Goal: Task Accomplishment & Management: Manage account settings

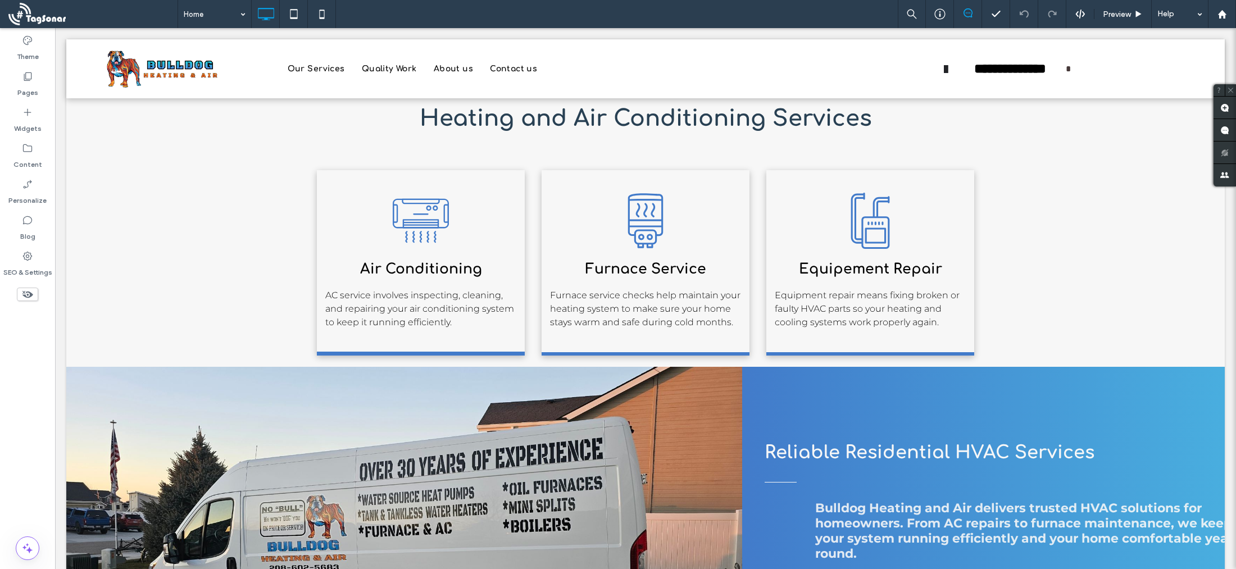
scroll to position [329, 0]
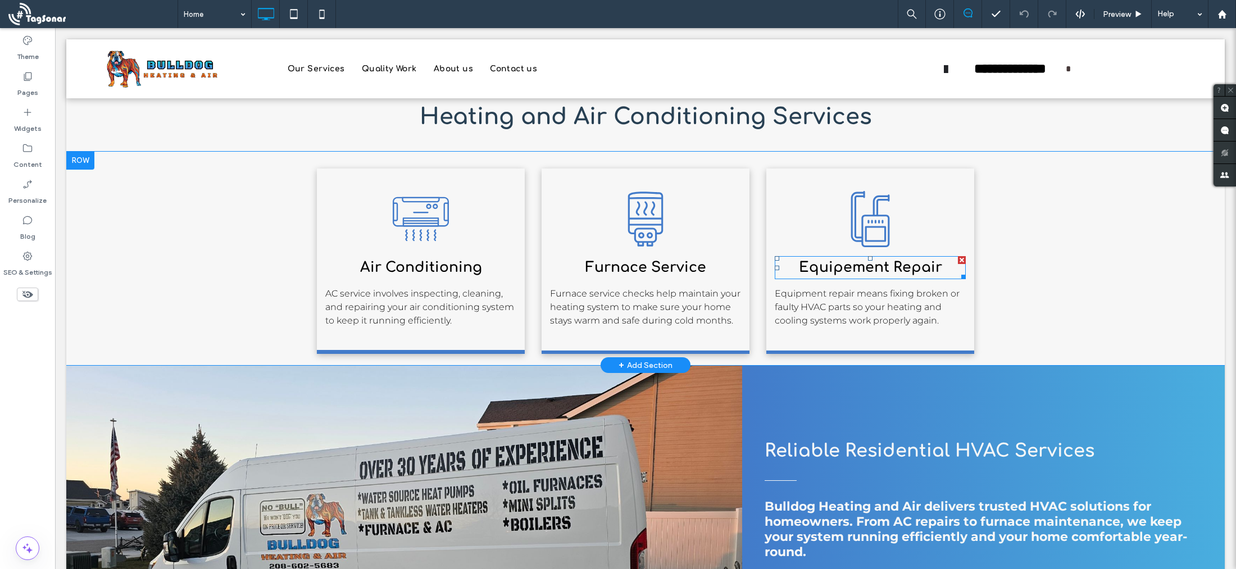
click at [842, 268] on span "Equipement Repair" at bounding box center [870, 267] width 143 height 16
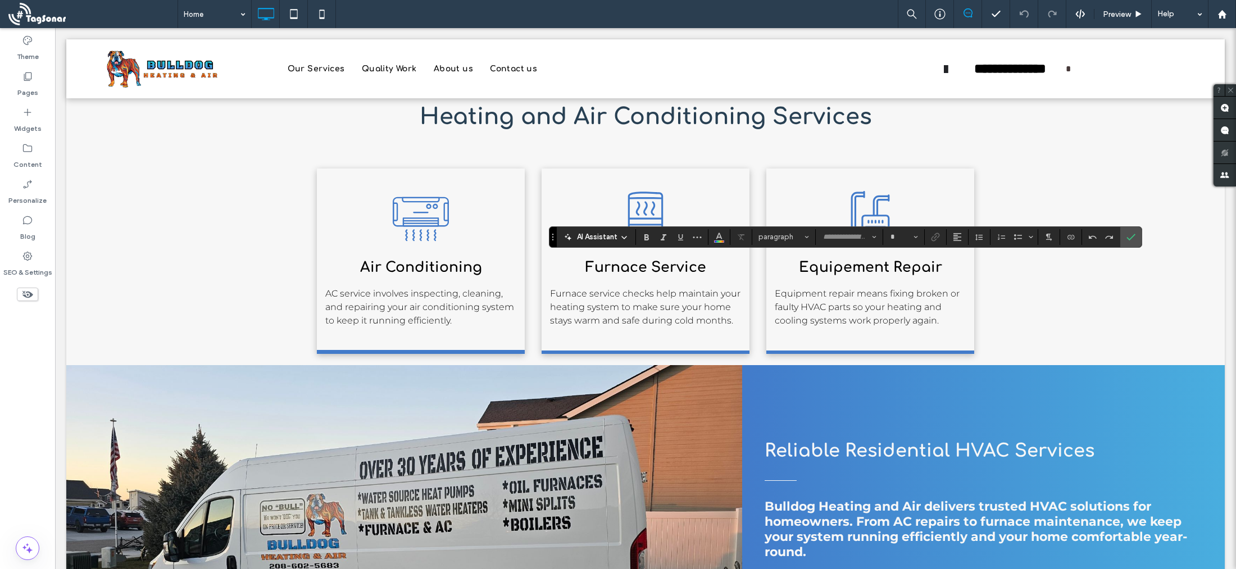
type input "*********"
type input "**"
click at [852, 265] on span "**********" at bounding box center [869, 268] width 95 height 14
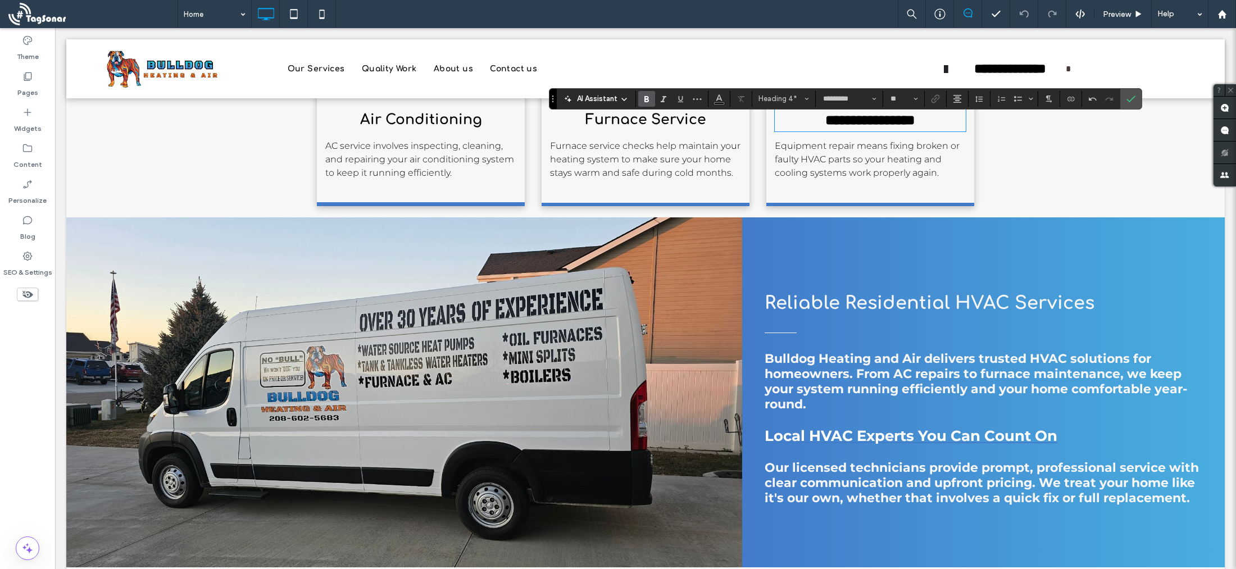
scroll to position [479, 0]
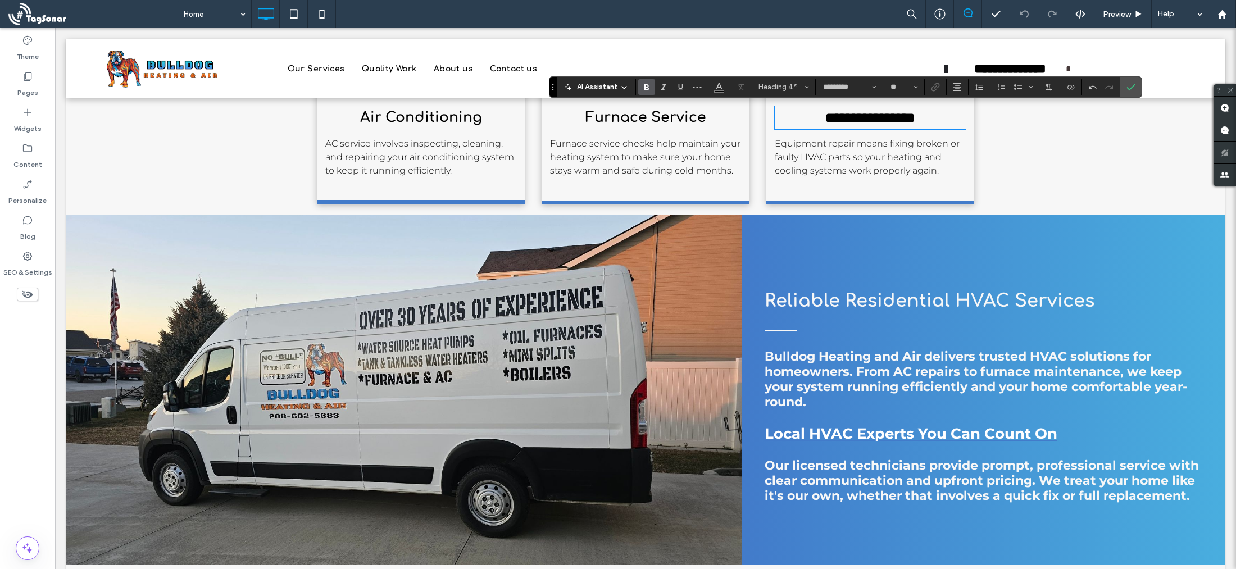
click at [806, 239] on div "Reliable Residential HVAC Services Bulldog Heating and Air delivers trusted HVA…" at bounding box center [983, 390] width 482 height 350
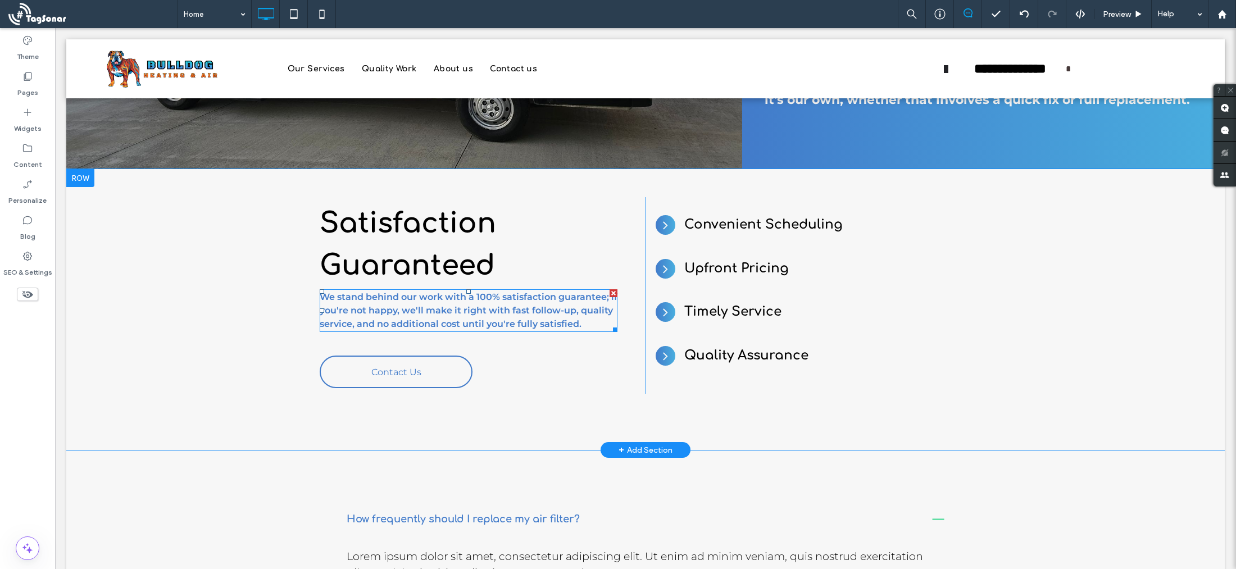
scroll to position [876, 0]
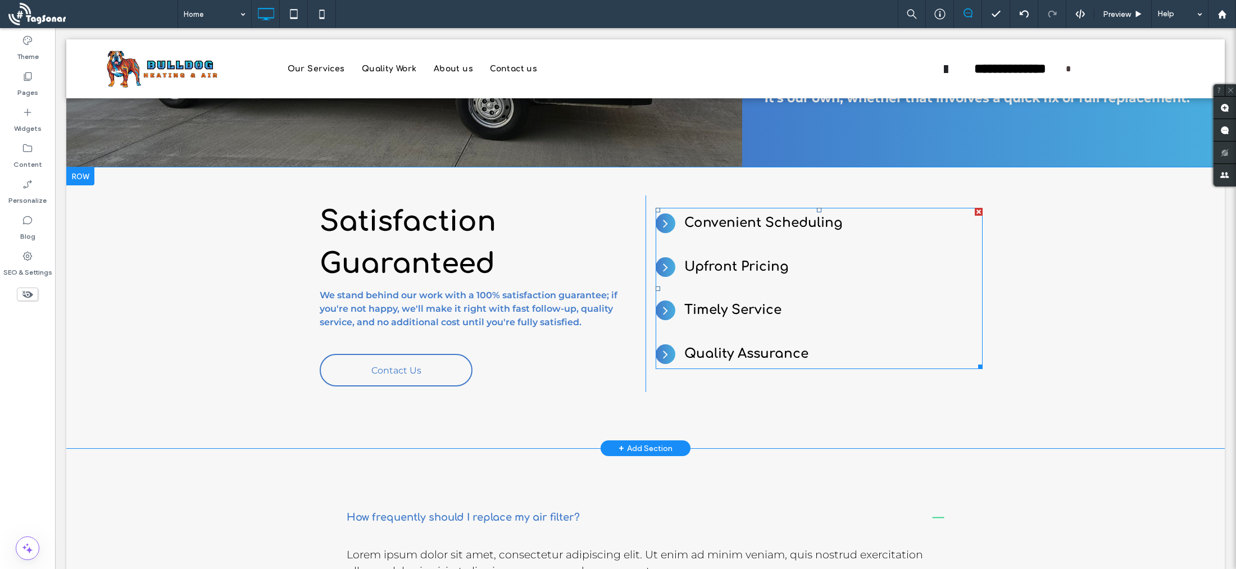
click at [737, 221] on span at bounding box center [818, 288] width 327 height 161
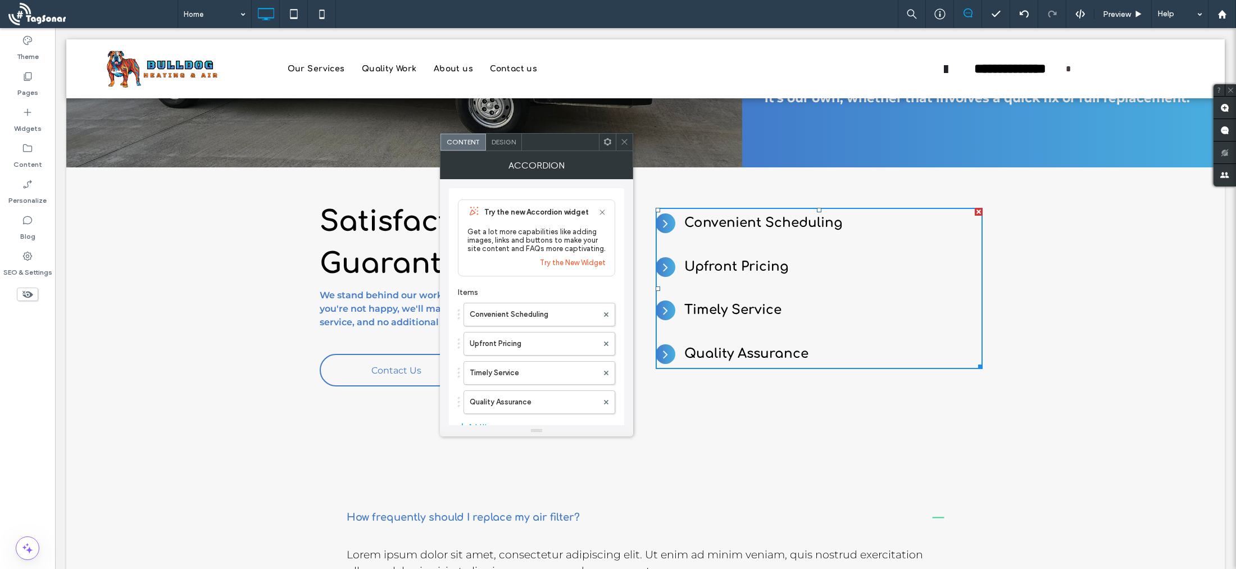
click at [719, 422] on div "Satisfaction Guaranteed We stand behind our work with a 100% satisfaction guara…" at bounding box center [645, 307] width 1158 height 281
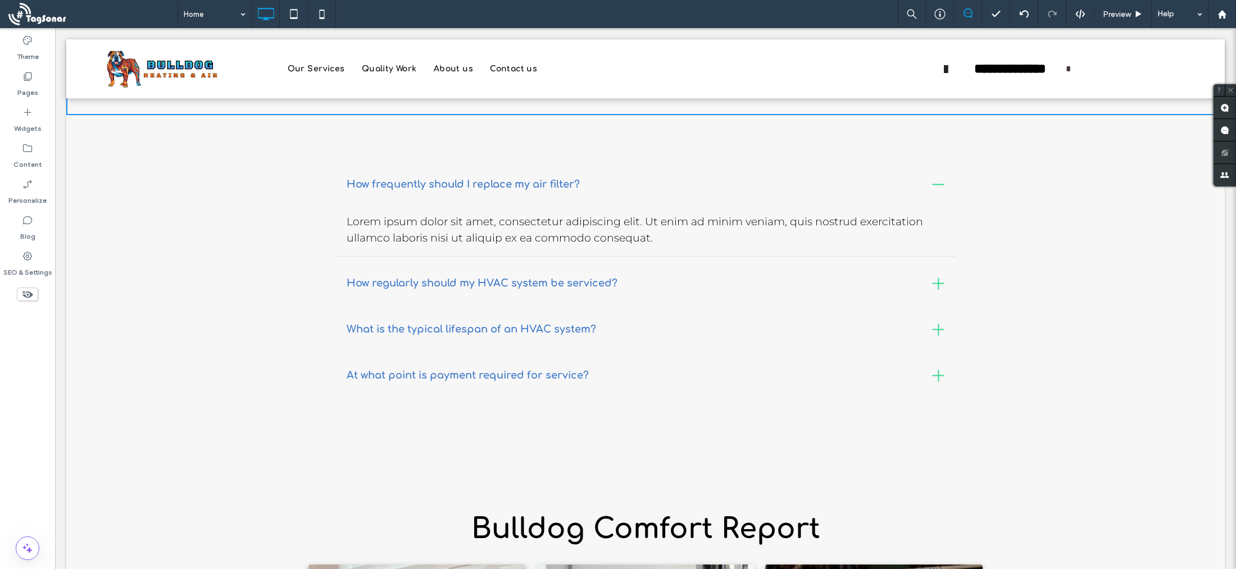
scroll to position [1210, 0]
click at [658, 235] on p "Lorem ipsum dolor sit amet, consectetur adipiscing elit. Ut enim ad minim venia…" at bounding box center [645, 229] width 597 height 32
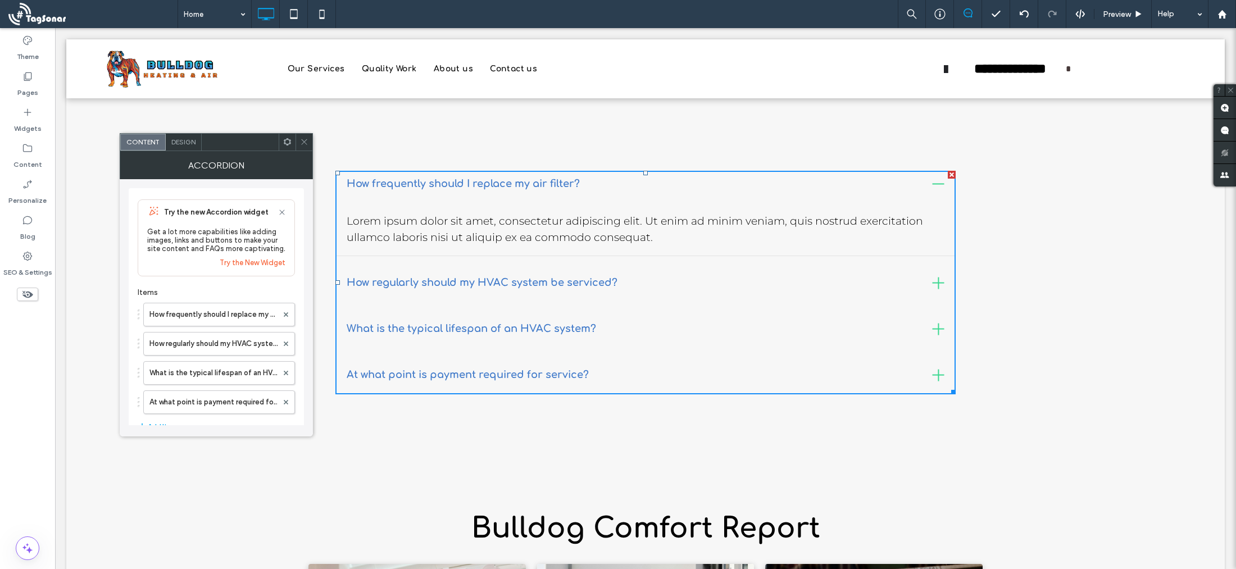
click at [648, 239] on p "Lorem ipsum dolor sit amet, consectetur adipiscing elit. Ut enim ad minim venia…" at bounding box center [645, 229] width 597 height 32
click at [261, 320] on label "How frequently should I replace my air filter?" at bounding box center [213, 314] width 128 height 22
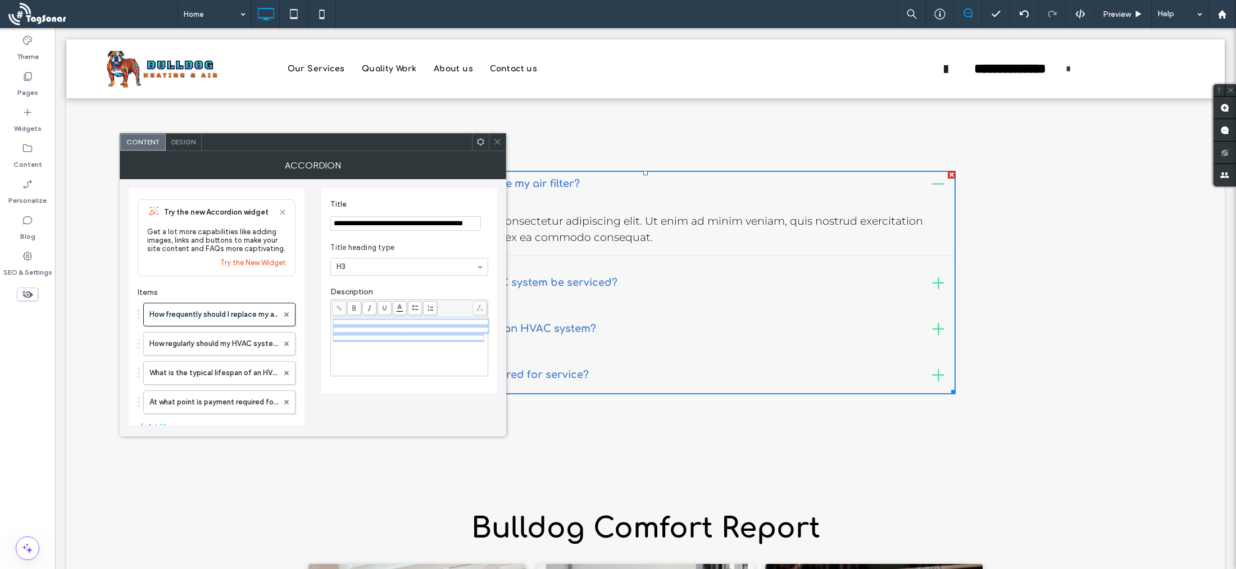
drag, startPoint x: 442, startPoint y: 352, endPoint x: 328, endPoint y: 325, distance: 117.2
click at [328, 326] on div "**********" at bounding box center [409, 290] width 176 height 205
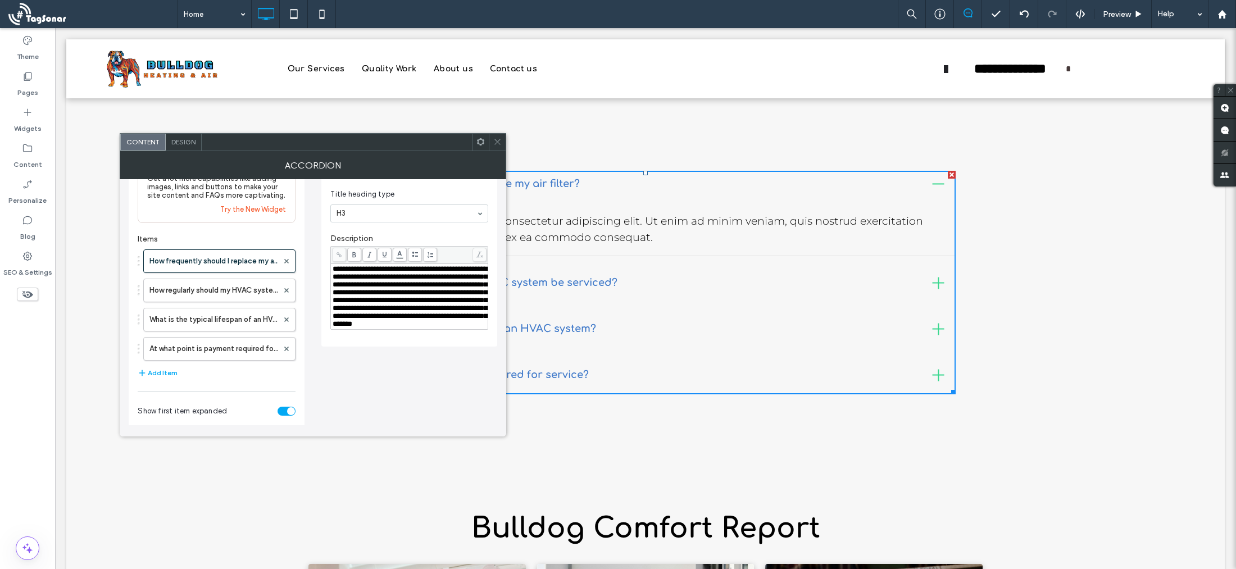
scroll to position [61, 0]
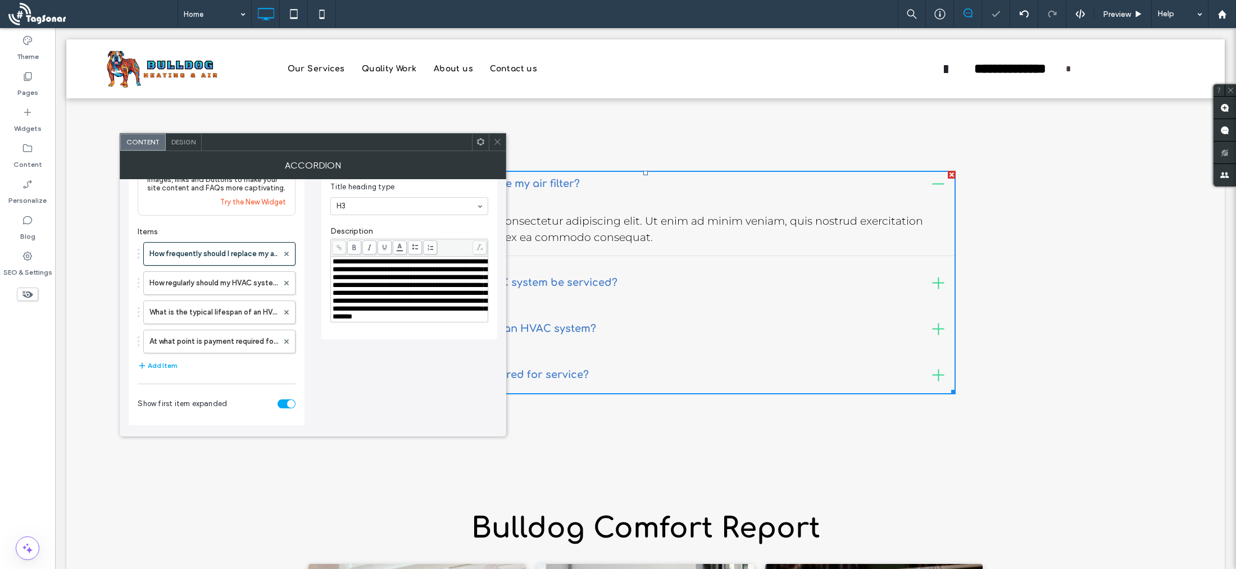
click at [564, 455] on div "Bulldog Comfort Report Click To Paste Row + Add Section" at bounding box center [645, 502] width 1158 height 105
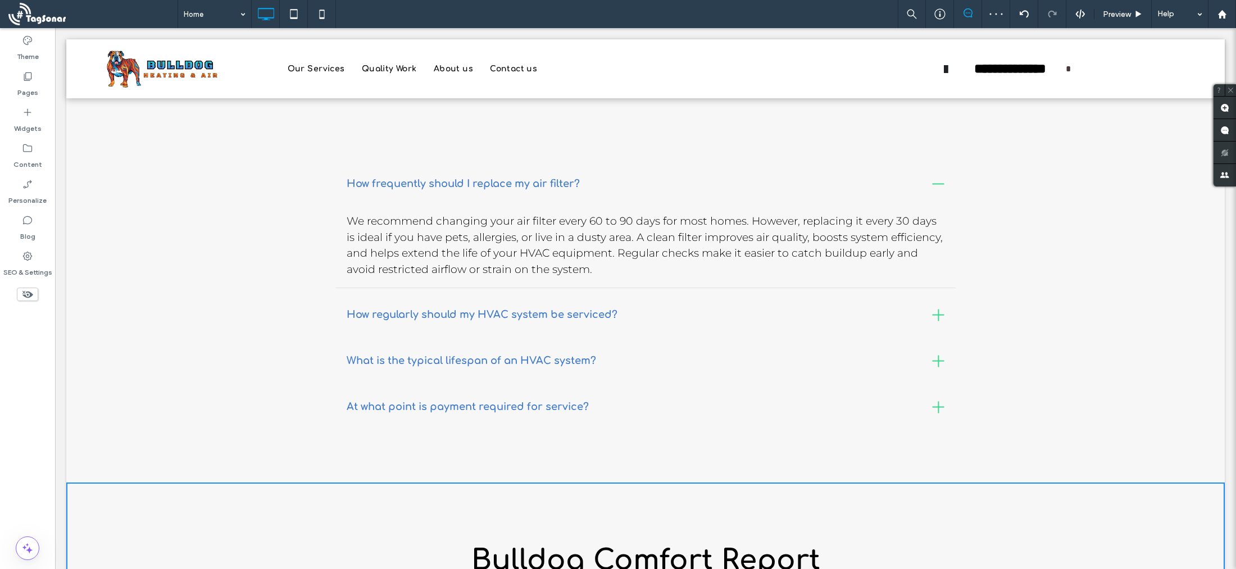
click at [546, 316] on h3 "How regularly should my HVAC system be serviced?" at bounding box center [482, 314] width 271 height 15
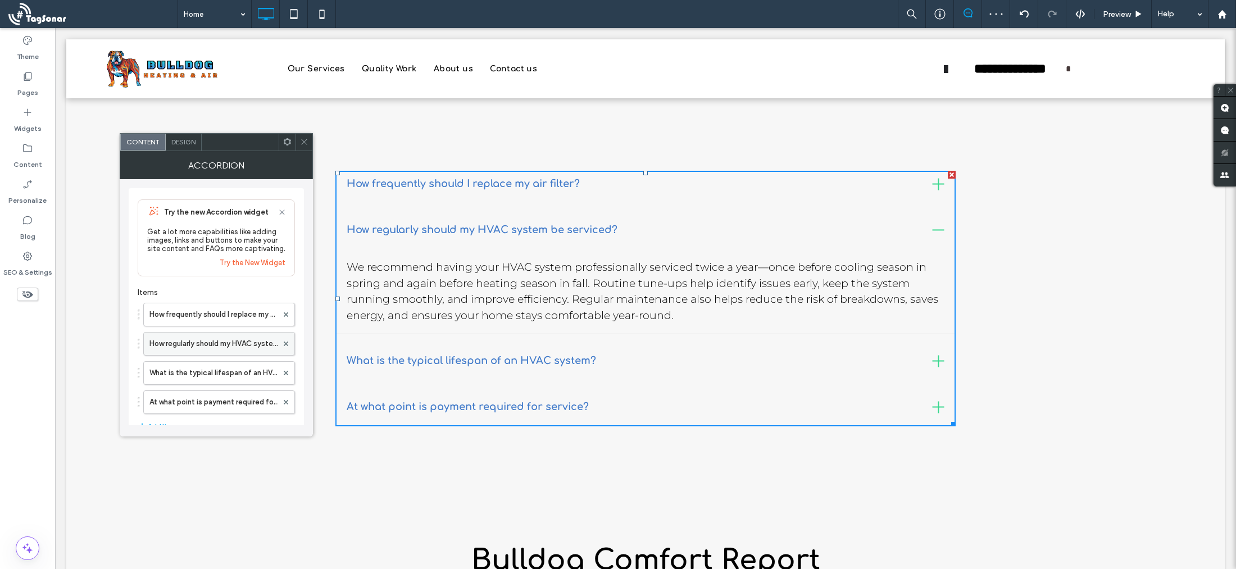
click at [204, 348] on label "How regularly should my HVAC system be serviced?" at bounding box center [213, 343] width 128 height 22
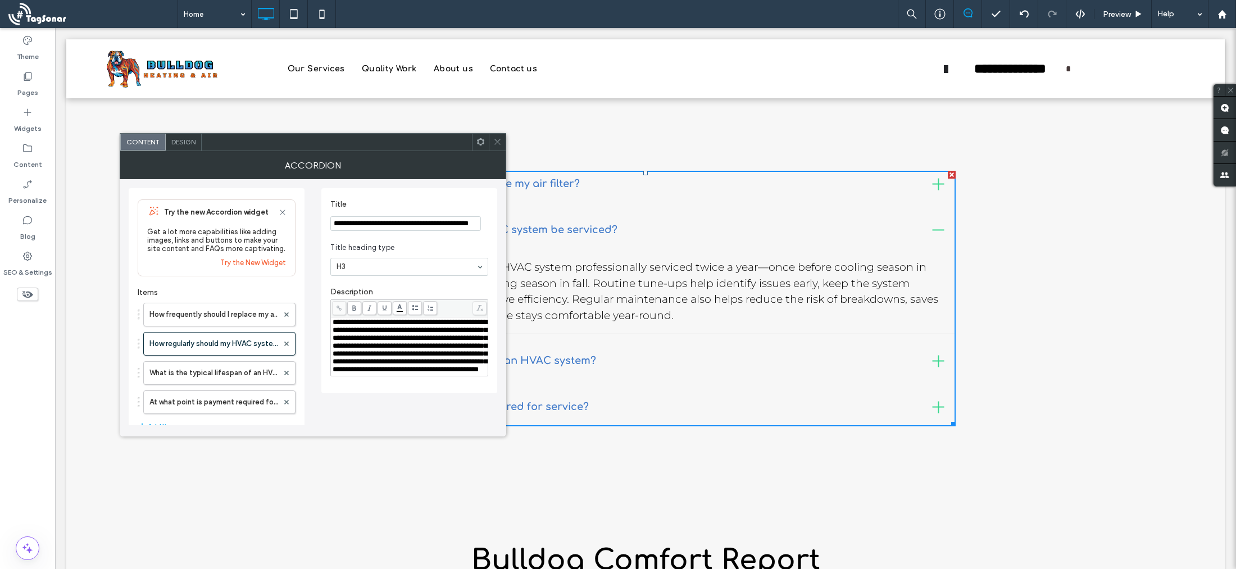
click at [632, 306] on p "We recommend having your HVAC system professionally serviced twice a year—once …" at bounding box center [645, 291] width 597 height 64
click at [717, 477] on div "How frequently should I replace my air filter? We recommend changing your air f…" at bounding box center [645, 299] width 1158 height 368
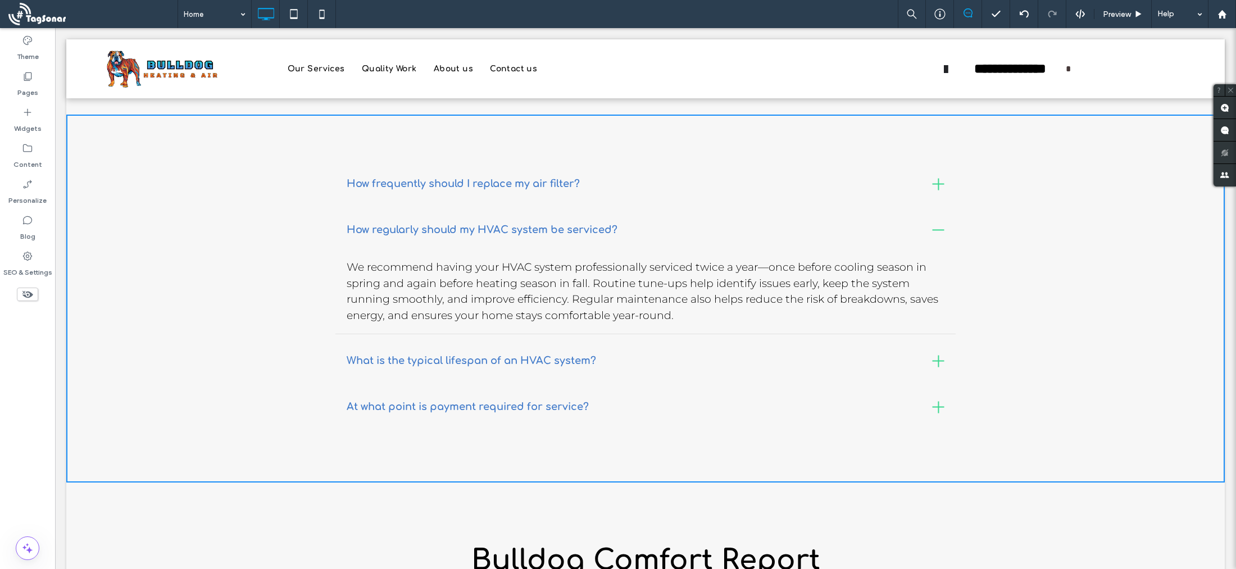
click at [424, 363] on h3 "What is the typical lifespan of an HVAC system?" at bounding box center [471, 360] width 249 height 15
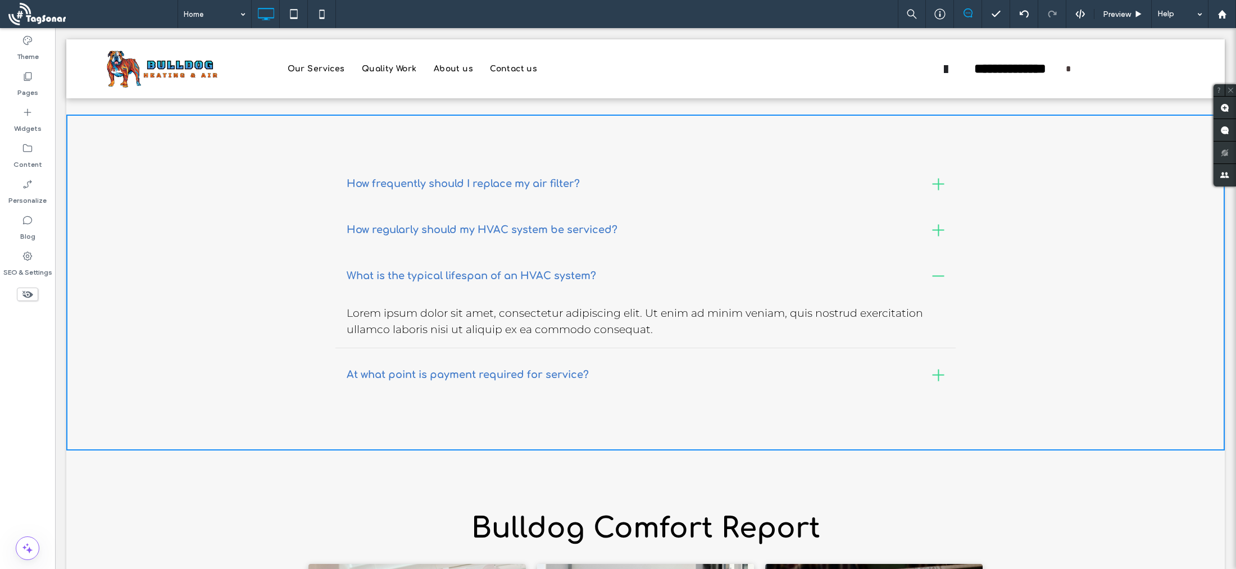
click at [495, 322] on p "Lorem ipsum dolor sit amet, consectetur adipiscing elit. Ut enim ad minim venia…" at bounding box center [645, 322] width 597 height 32
click at [533, 272] on h3 "What is the typical lifespan of an HVAC system?" at bounding box center [471, 275] width 249 height 15
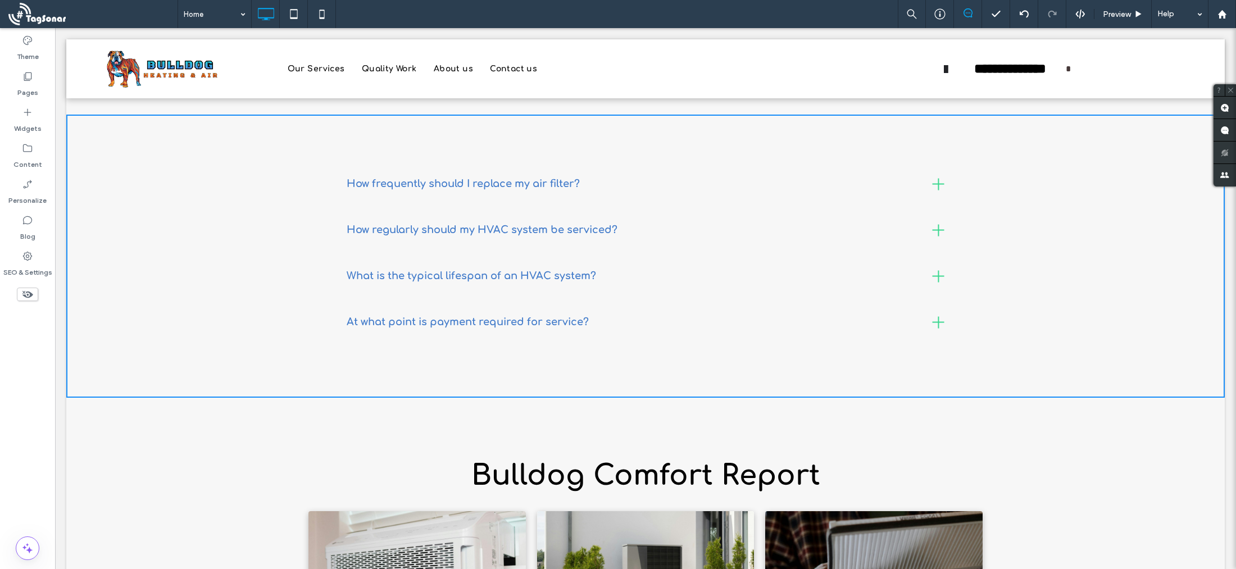
click at [532, 272] on h3 "What is the typical lifespan of an HVAC system?" at bounding box center [471, 275] width 249 height 15
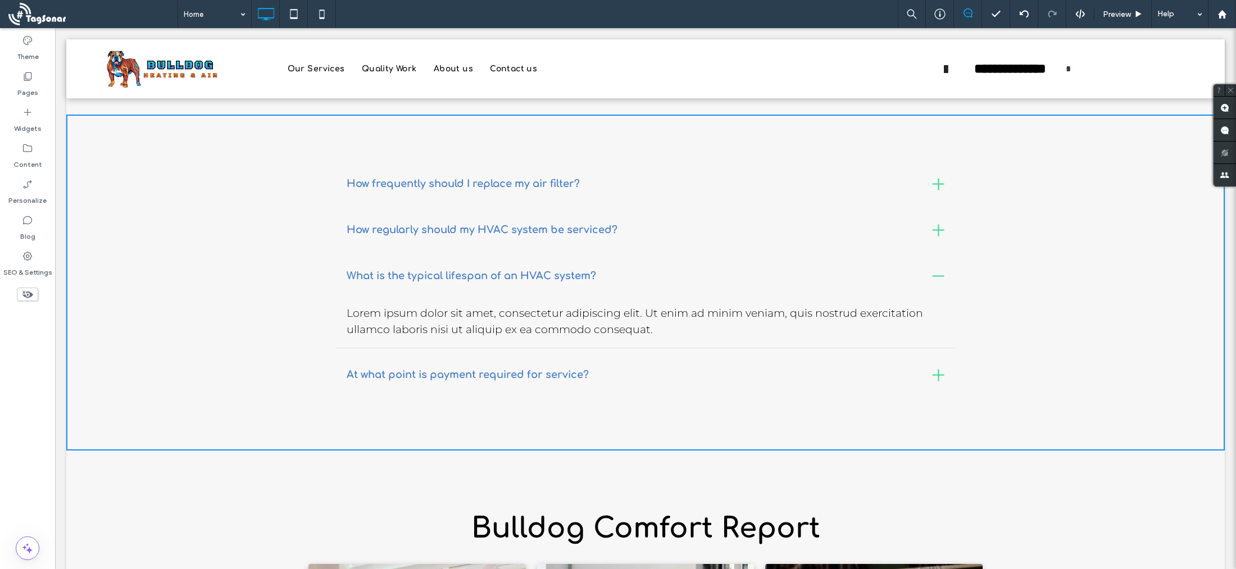
click at [644, 333] on p "Lorem ipsum dolor sit amet, consectetur adipiscing elit. Ut enim ad minim venia…" at bounding box center [645, 322] width 597 height 32
click at [453, 318] on p "Lorem ipsum dolor sit amet, consectetur adipiscing elit. Ut enim ad minim venia…" at bounding box center [645, 322] width 597 height 32
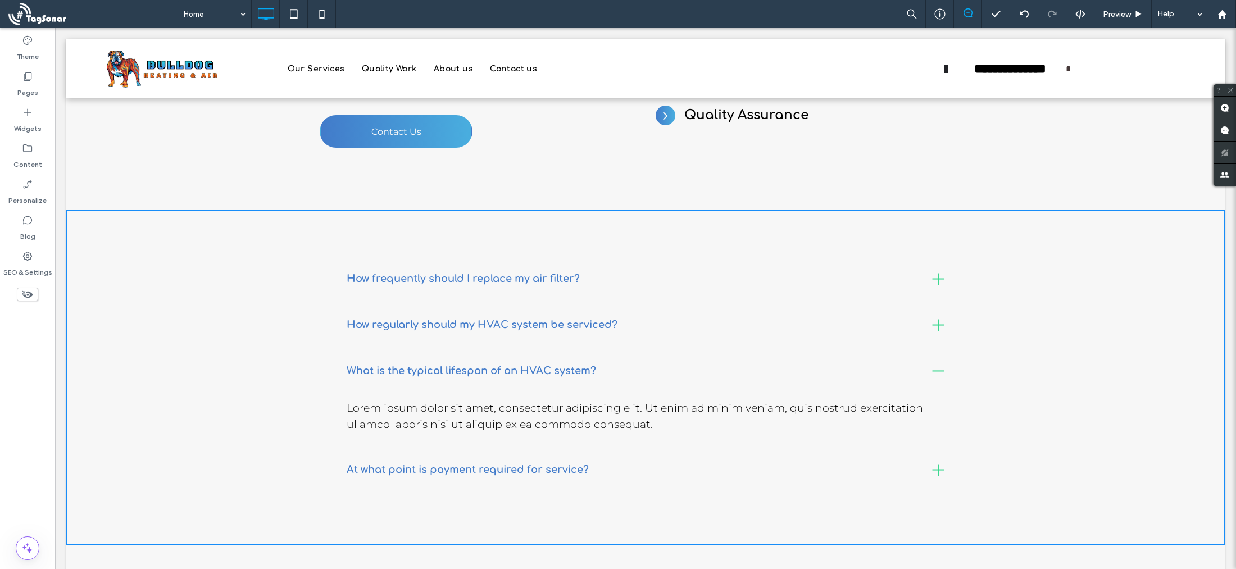
scroll to position [1118, 0]
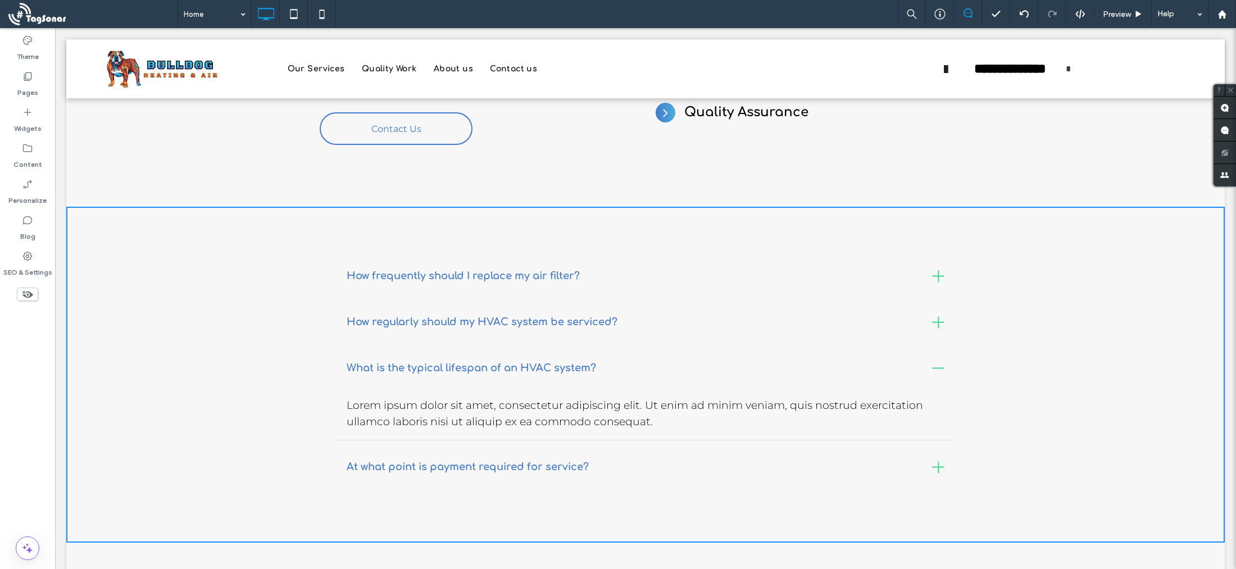
click at [485, 418] on p "Lorem ipsum dolor sit amet, consectetur adipiscing elit. Ut enim ad minim venia…" at bounding box center [645, 414] width 597 height 32
click at [423, 413] on p "Lorem ipsum dolor sit amet, consectetur adipiscing elit. Ut enim ad minim venia…" at bounding box center [645, 414] width 597 height 32
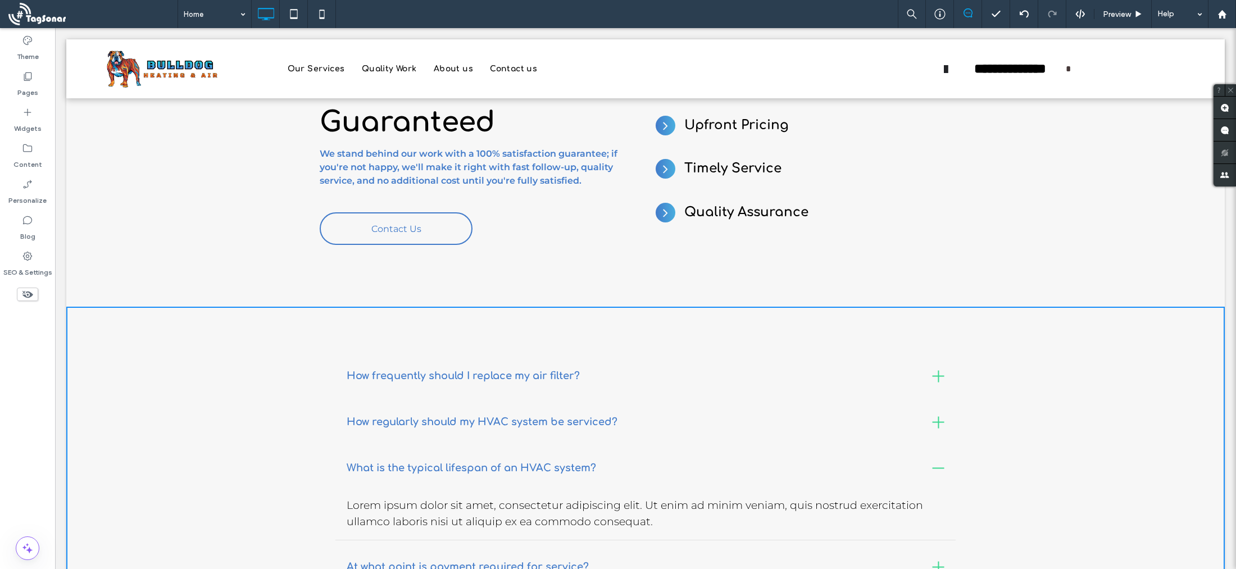
scroll to position [1004, 0]
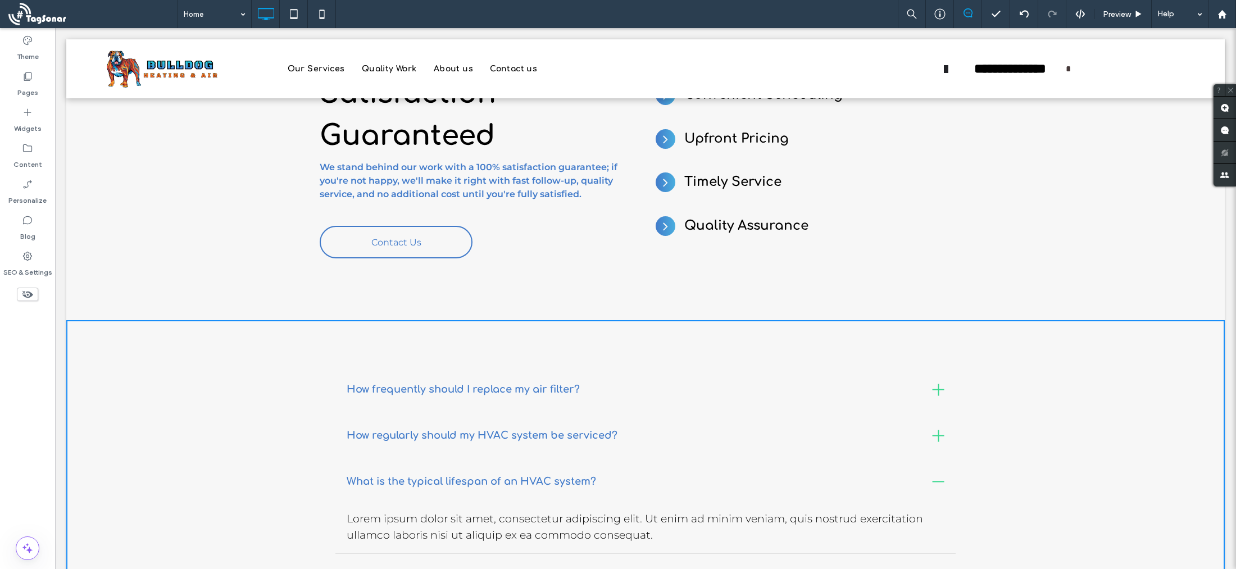
click at [473, 390] on h3 "How frequently should I replace my air filter?" at bounding box center [463, 389] width 233 height 15
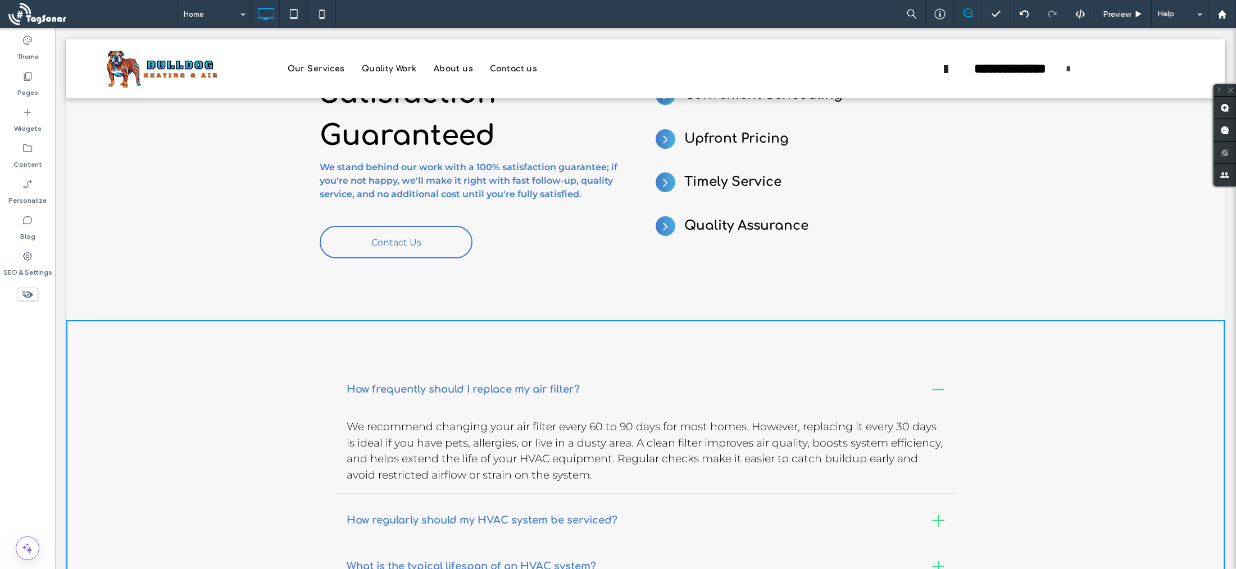
click at [541, 303] on div "Satisfaction Guaranteed We stand behind our work with a 100% satisfaction guara…" at bounding box center [645, 179] width 1158 height 281
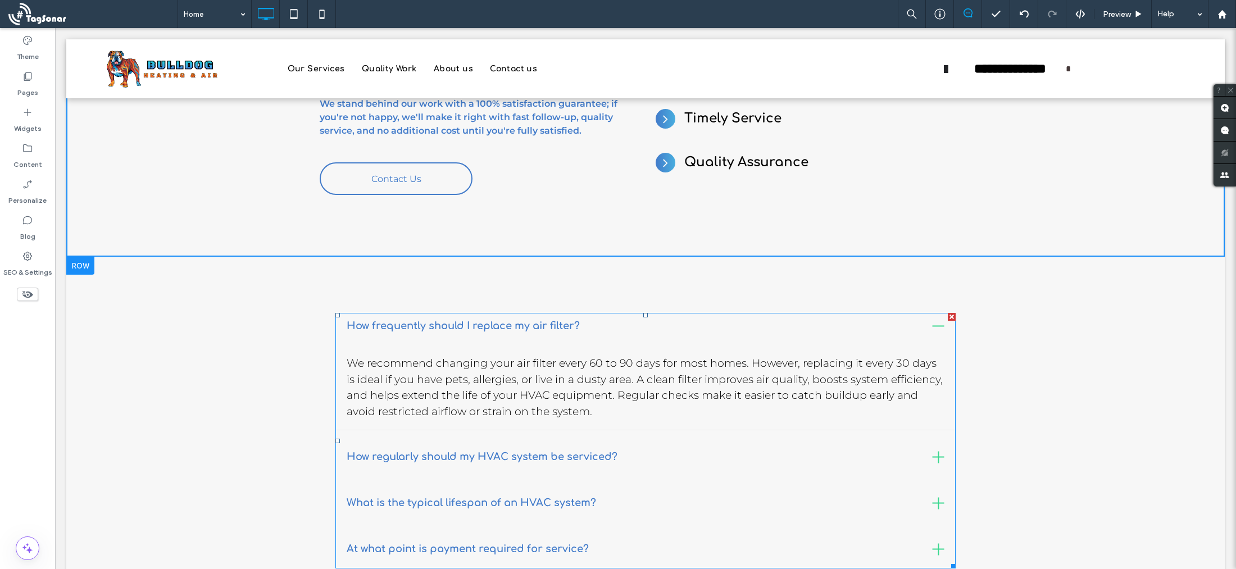
click at [408, 404] on span at bounding box center [644, 441] width 619 height 256
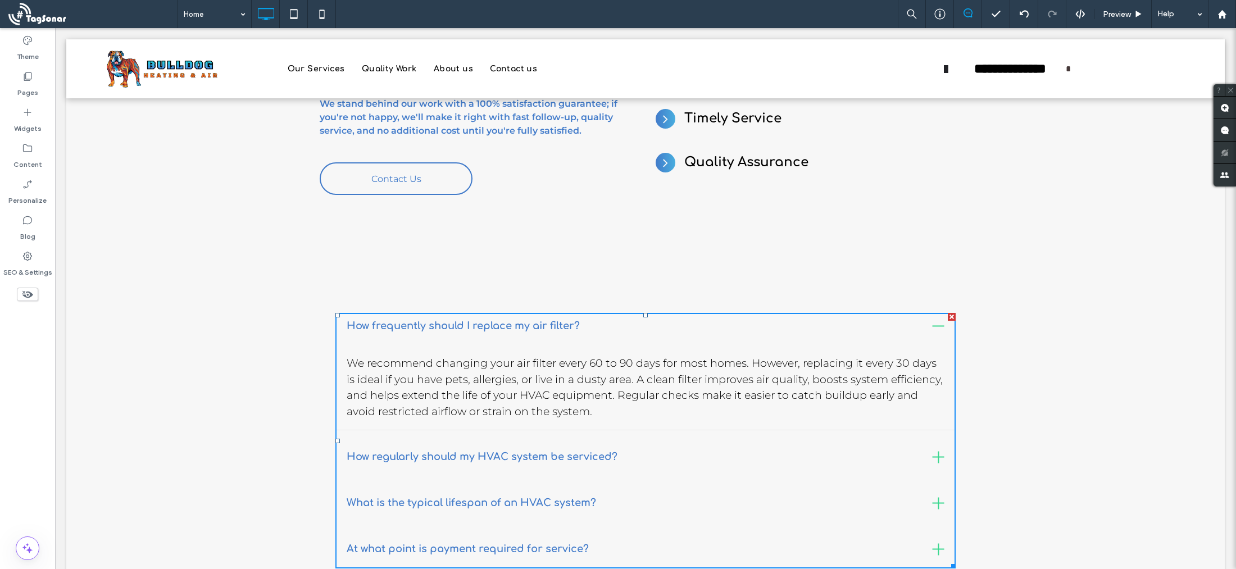
scroll to position [1069, 0]
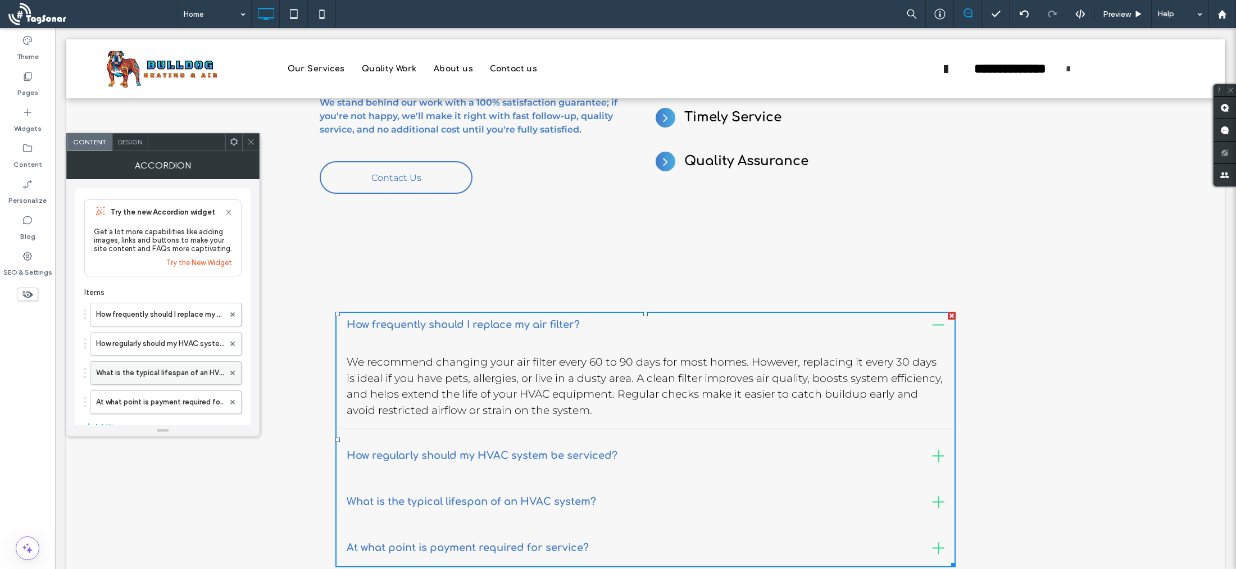
click at [151, 375] on label "What is the typical lifespan of an HVAC system?" at bounding box center [160, 373] width 128 height 22
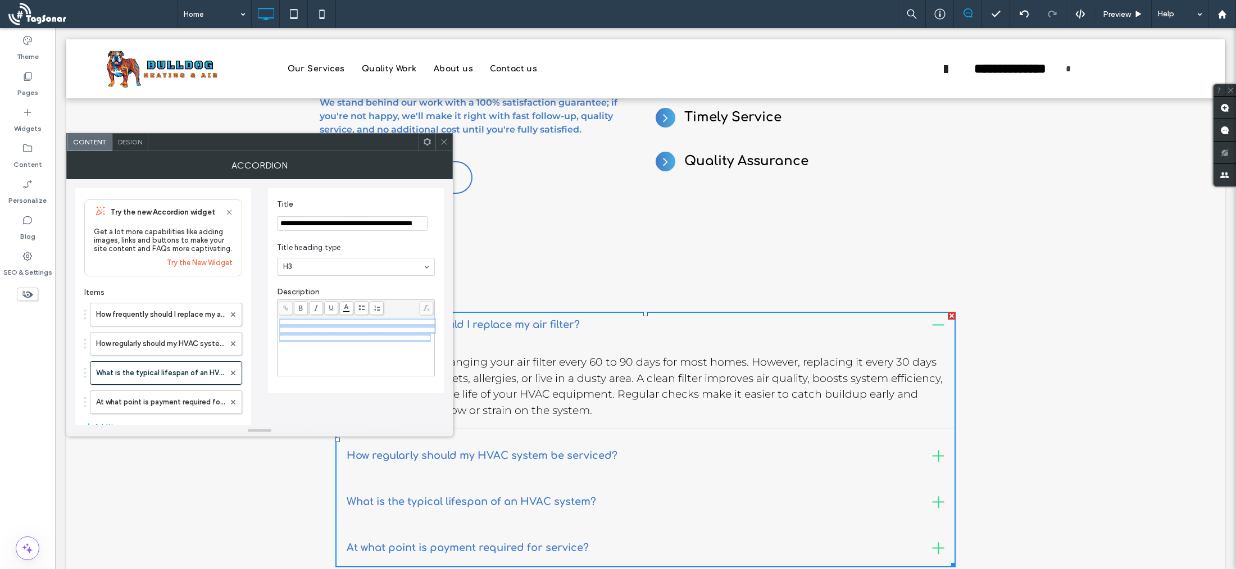
drag, startPoint x: 403, startPoint y: 353, endPoint x: 276, endPoint y: 326, distance: 129.2
click at [277, 326] on div "**********" at bounding box center [356, 337] width 158 height 77
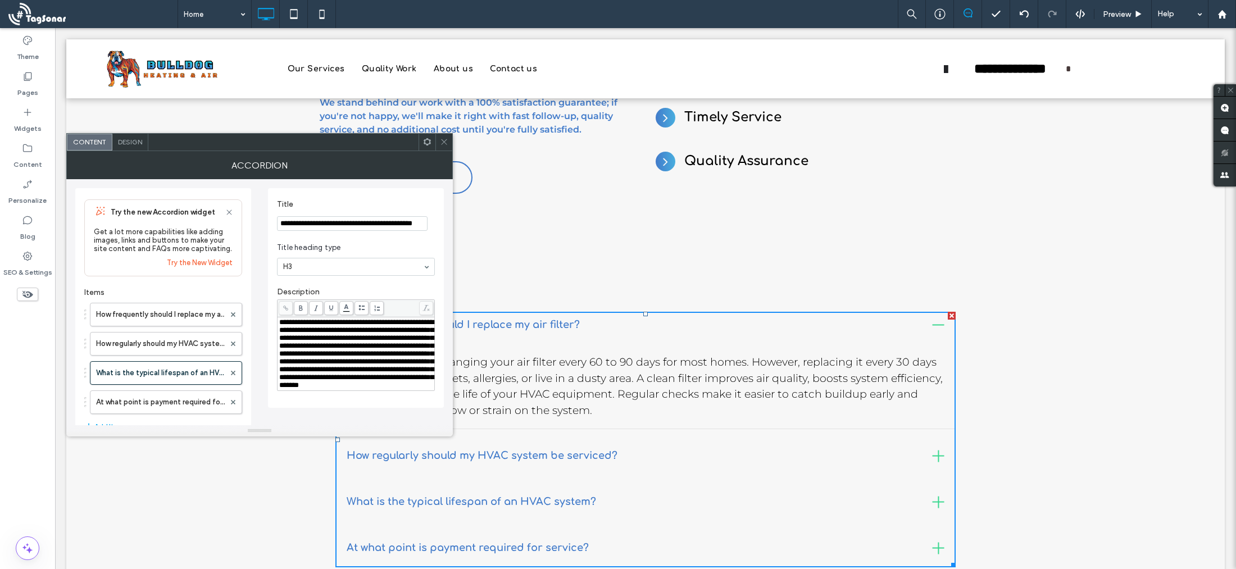
click at [270, 475] on div "How frequently should I replace my air filter? We recommend changing your air f…" at bounding box center [645, 440] width 1113 height 256
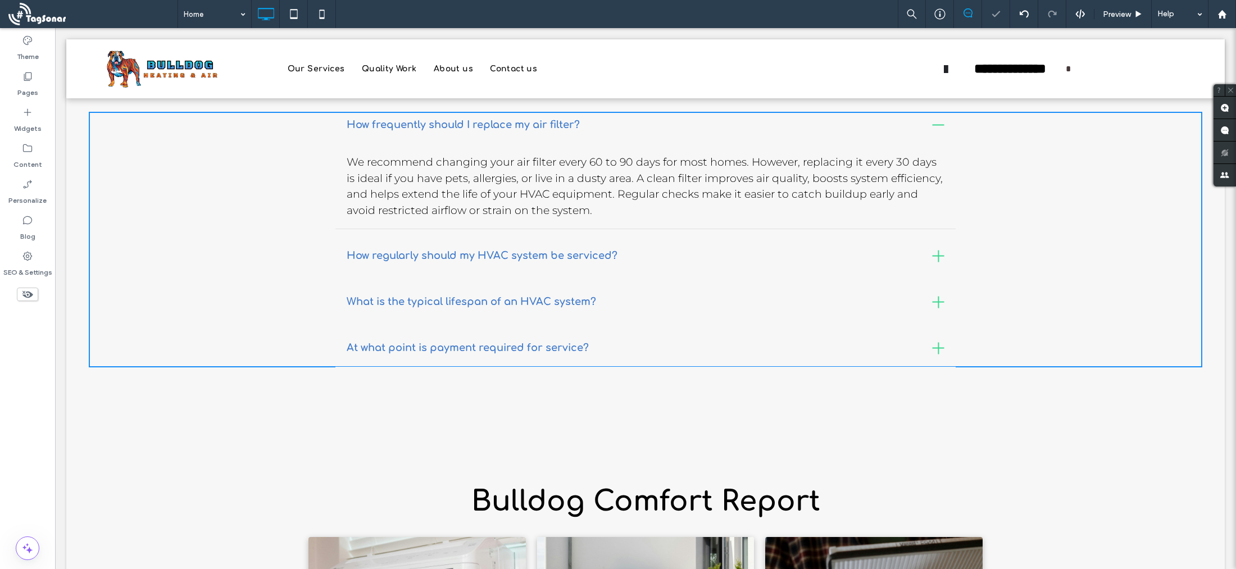
scroll to position [1281, 0]
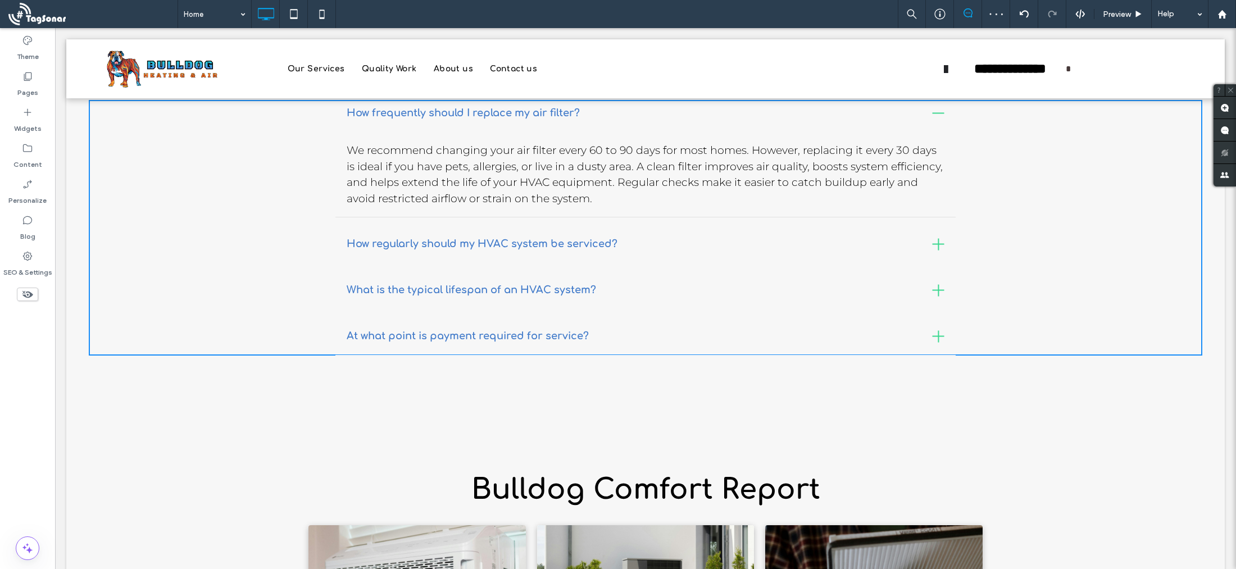
click at [463, 336] on h3 "At what point is payment required for service?" at bounding box center [468, 336] width 242 height 15
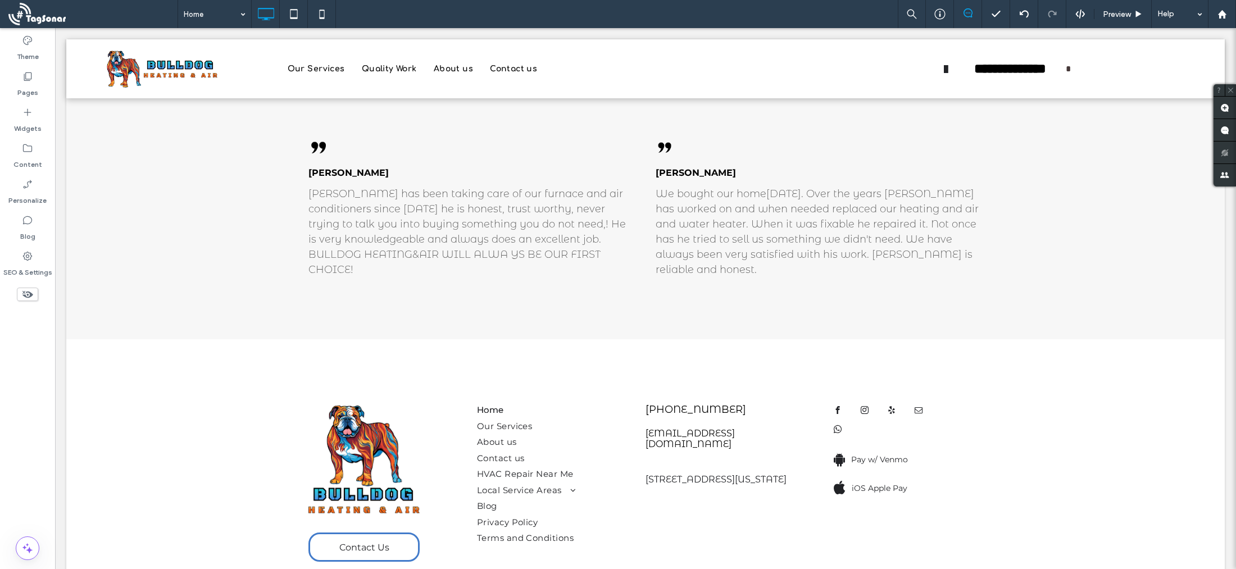
scroll to position [2364, 0]
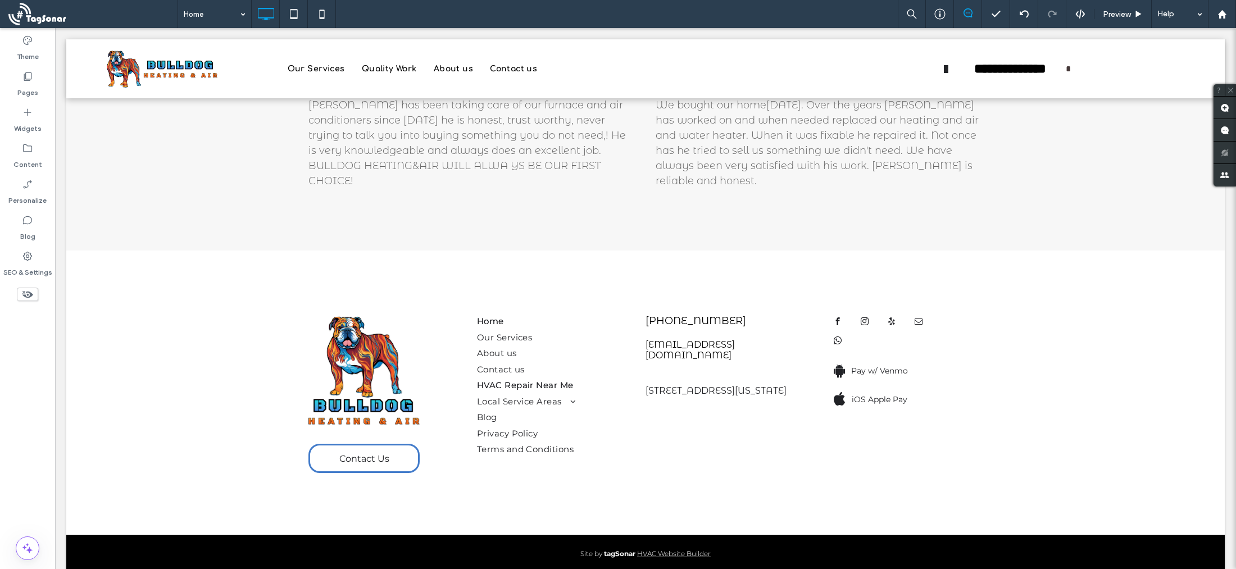
click at [530, 379] on span "HVAC Repair Near Me" at bounding box center [525, 385] width 97 height 13
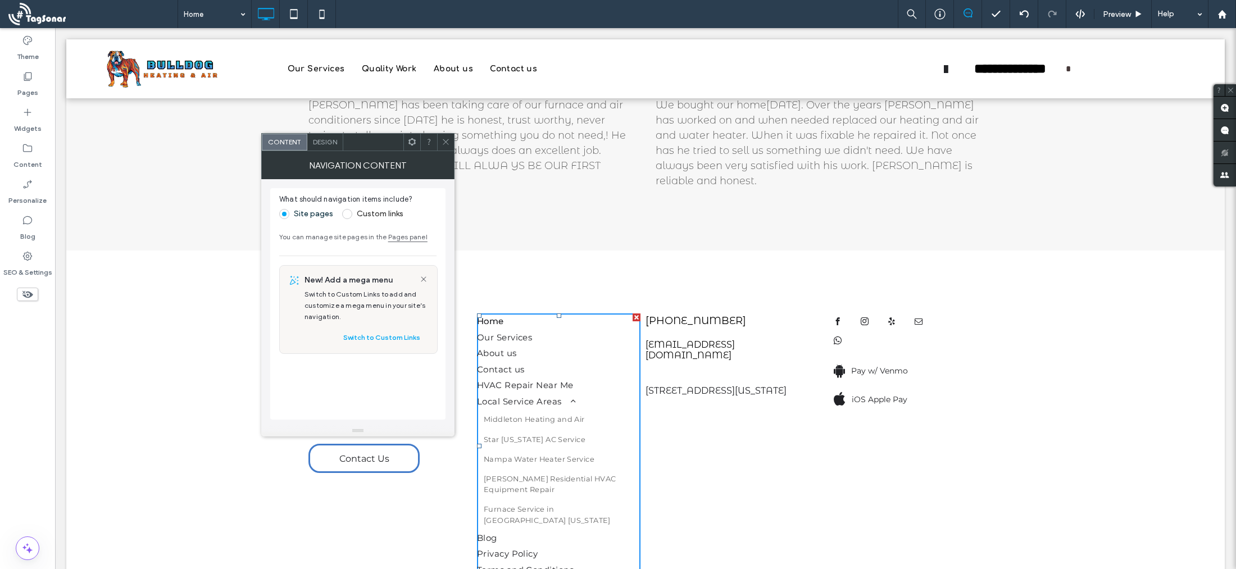
click at [526, 504] on span "Furnace Service in Emmet Idaho" at bounding box center [555, 514] width 142 height 21
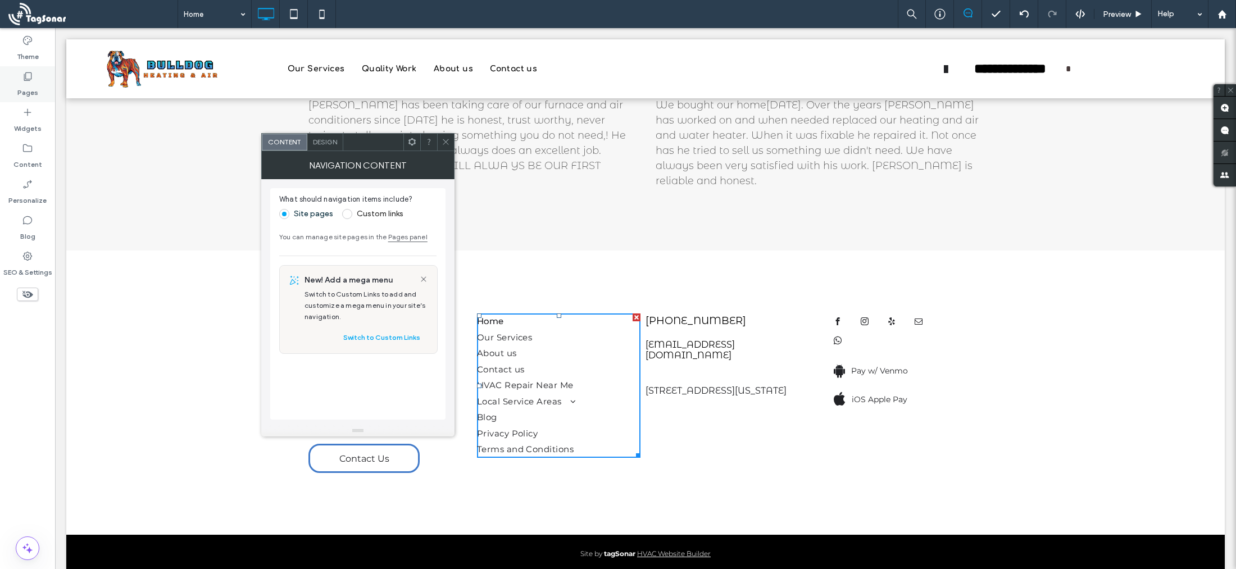
click at [27, 81] on icon at bounding box center [27, 76] width 11 height 11
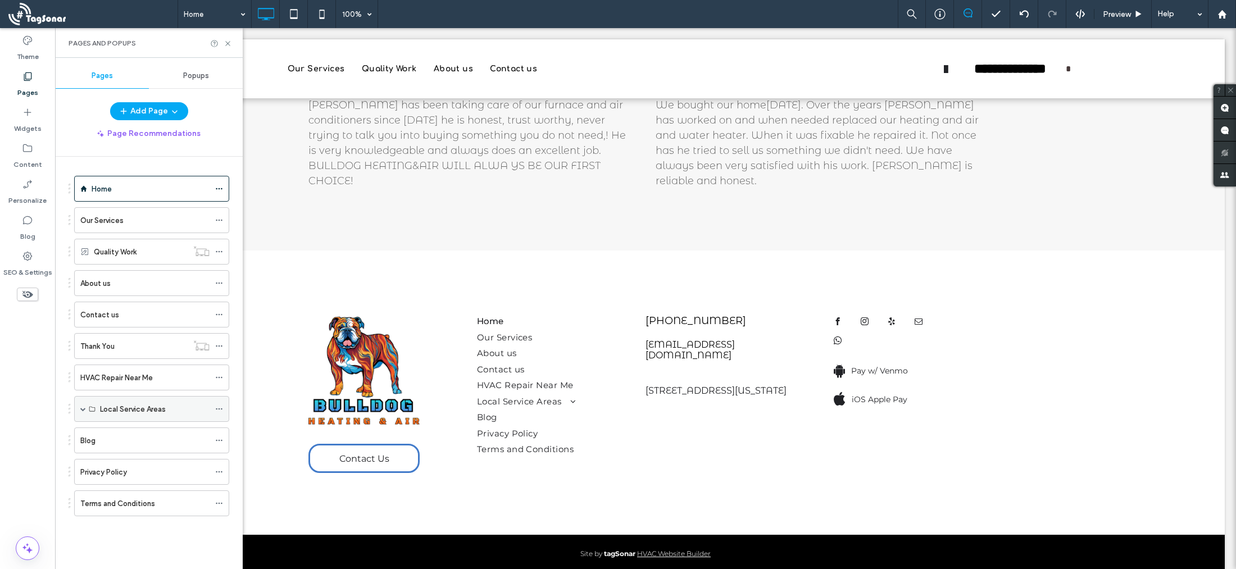
click at [126, 412] on label "Local Service Areas" at bounding box center [133, 409] width 66 height 20
click at [144, 408] on label "Local Service Areas" at bounding box center [133, 409] width 66 height 20
click at [220, 409] on icon at bounding box center [219, 409] width 8 height 8
click at [80, 408] on span at bounding box center [83, 409] width 6 height 6
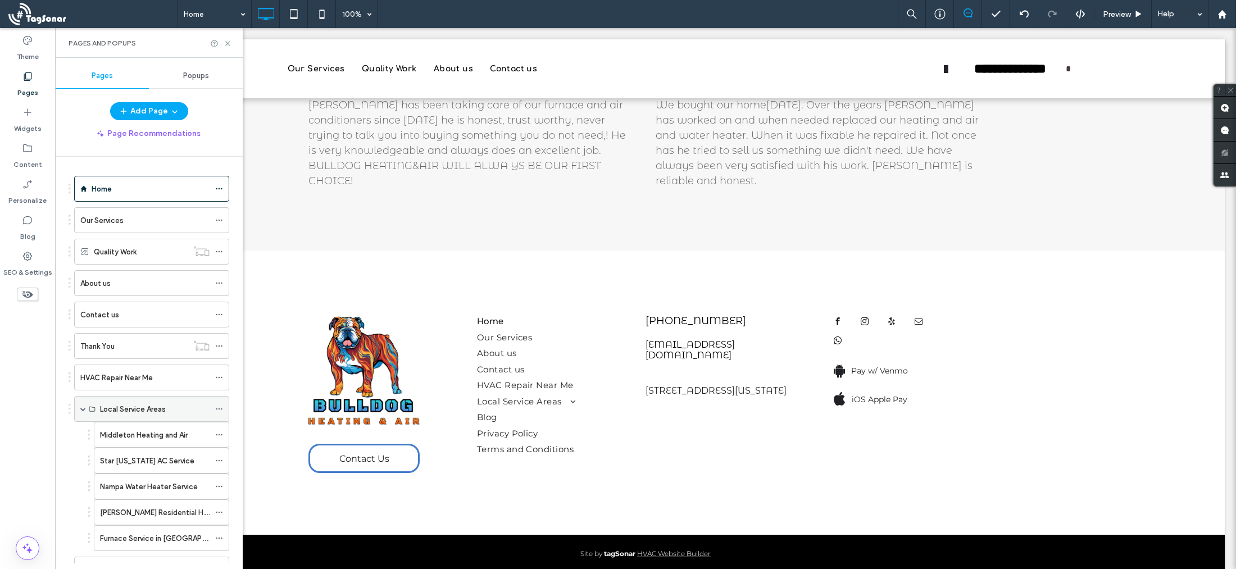
click at [85, 409] on span at bounding box center [83, 409] width 6 height 6
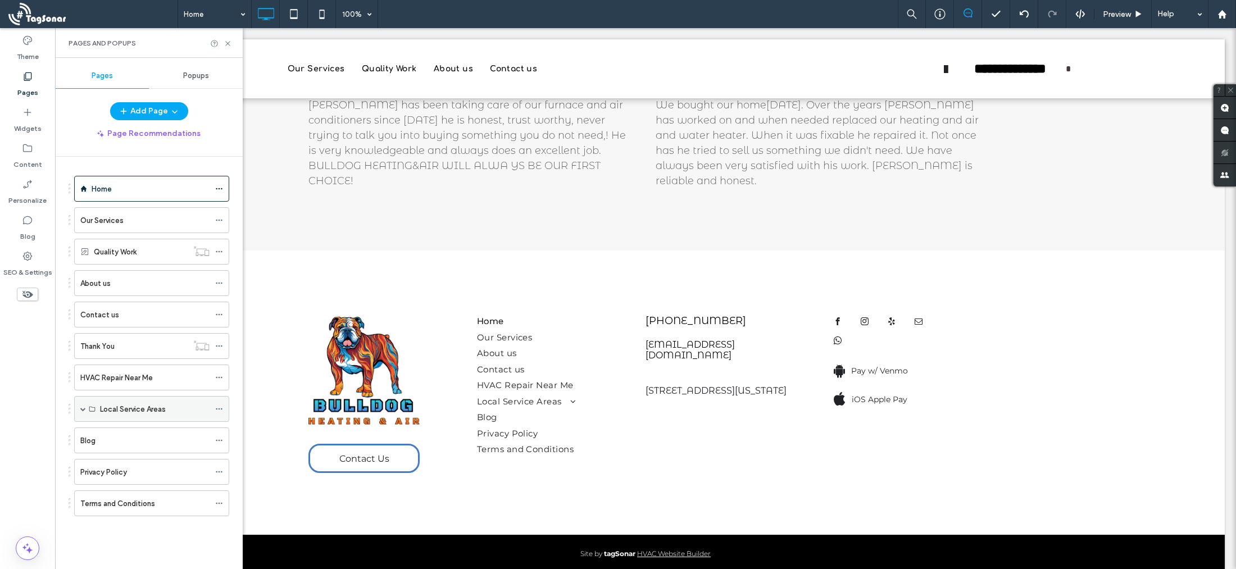
click at [85, 408] on span at bounding box center [83, 409] width 6 height 6
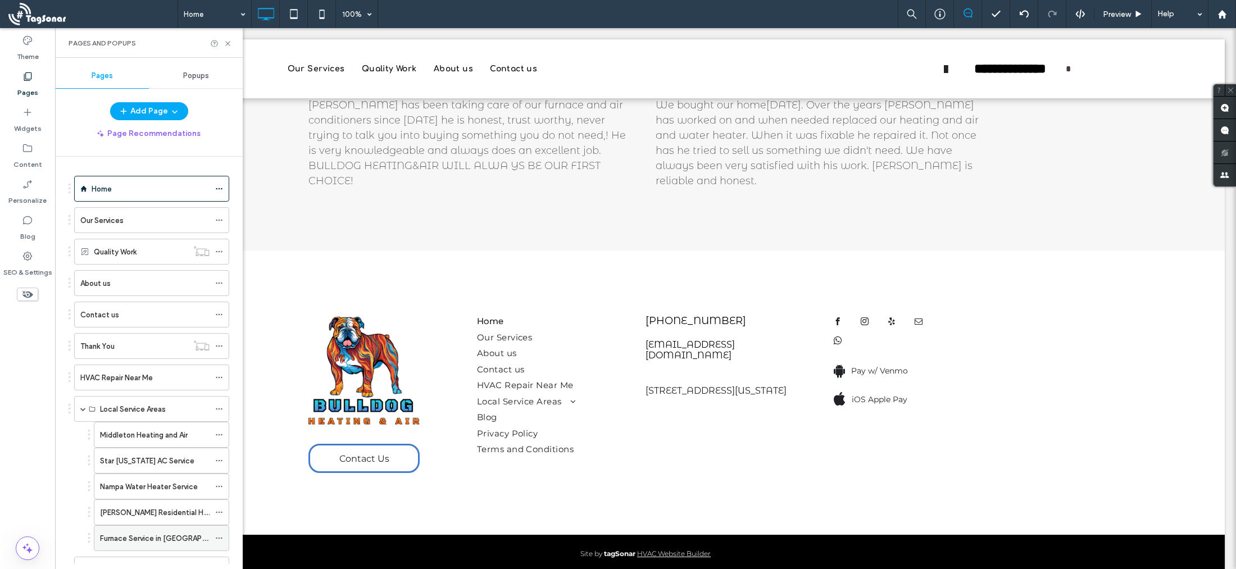
click at [220, 538] on icon at bounding box center [219, 538] width 8 height 8
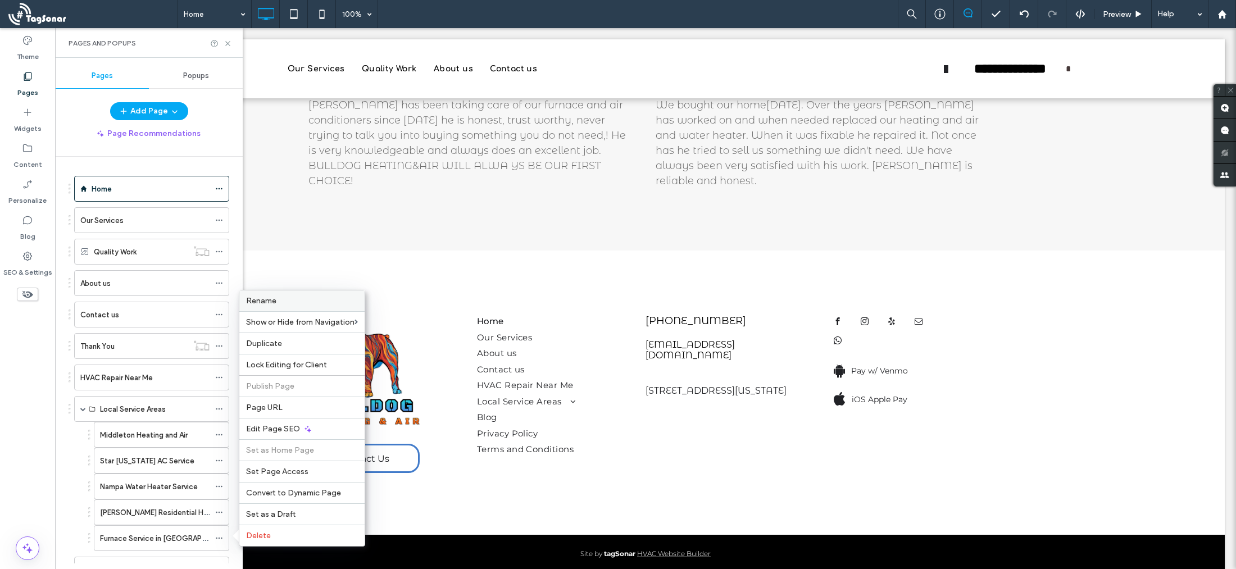
click at [266, 303] on span "Rename" at bounding box center [261, 301] width 30 height 10
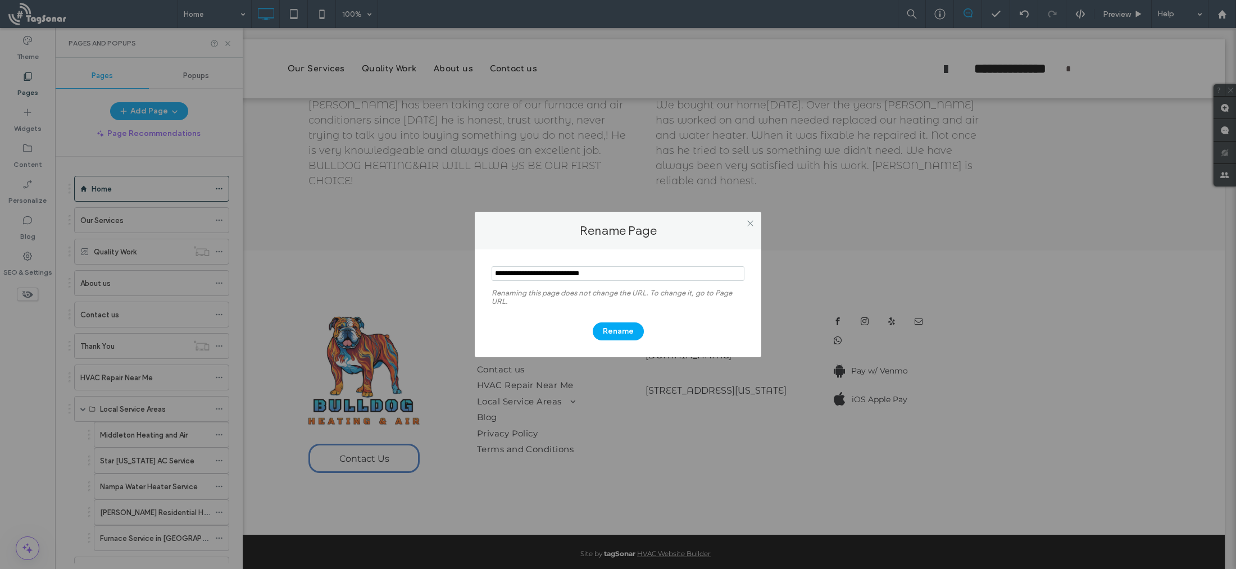
click at [581, 272] on input "notEmpty" at bounding box center [617, 273] width 253 height 15
type input "**********"
click at [617, 332] on button "Rename" at bounding box center [618, 331] width 51 height 18
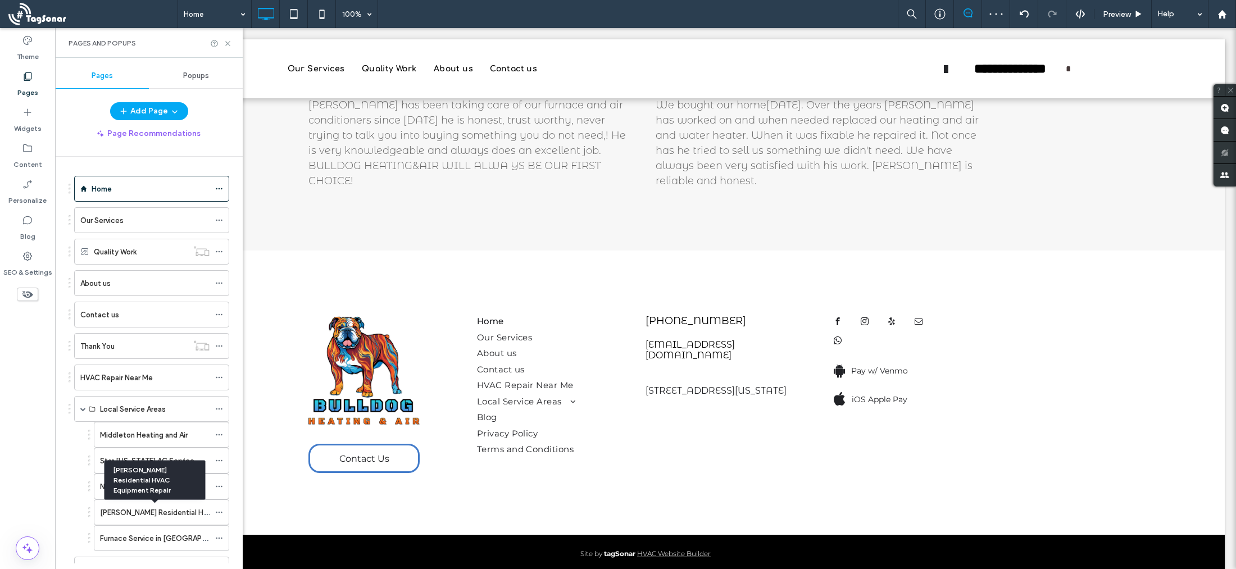
click at [174, 516] on label "Caldwell Residential HVAC Equipment Repair" at bounding box center [189, 513] width 179 height 20
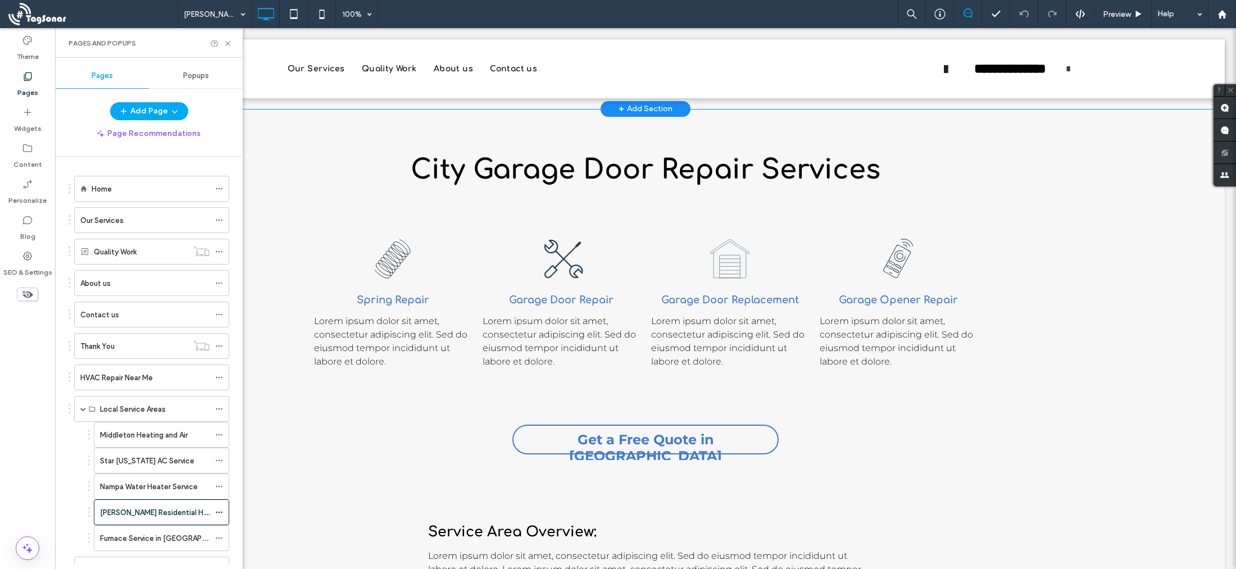
scroll to position [1059, 0]
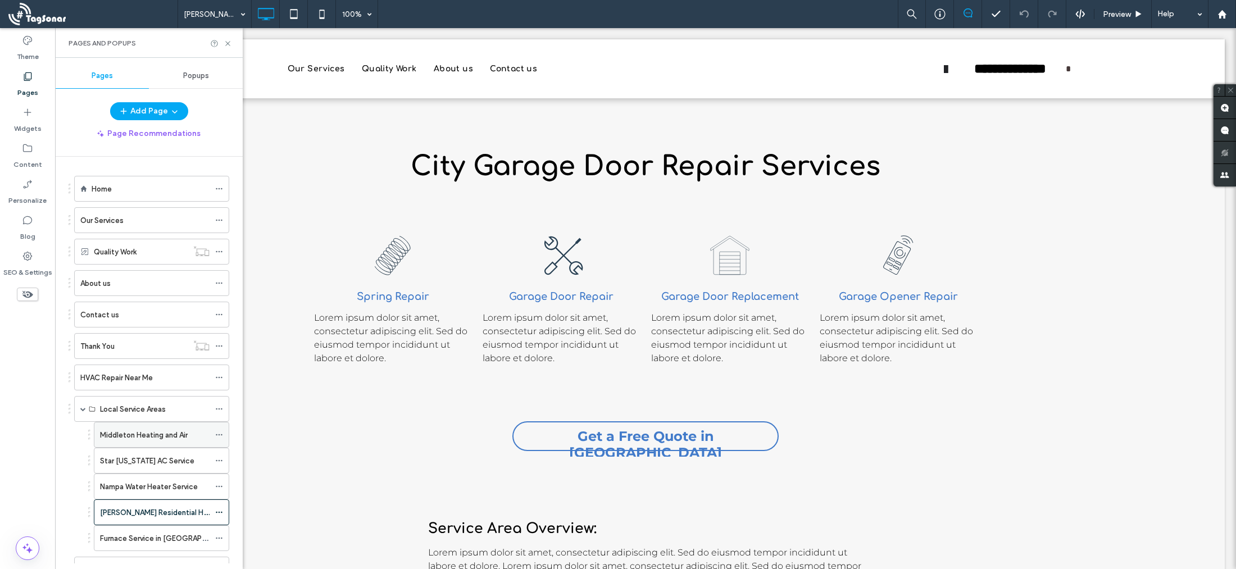
click at [131, 434] on label "Middleton Heating and Air" at bounding box center [144, 435] width 88 height 20
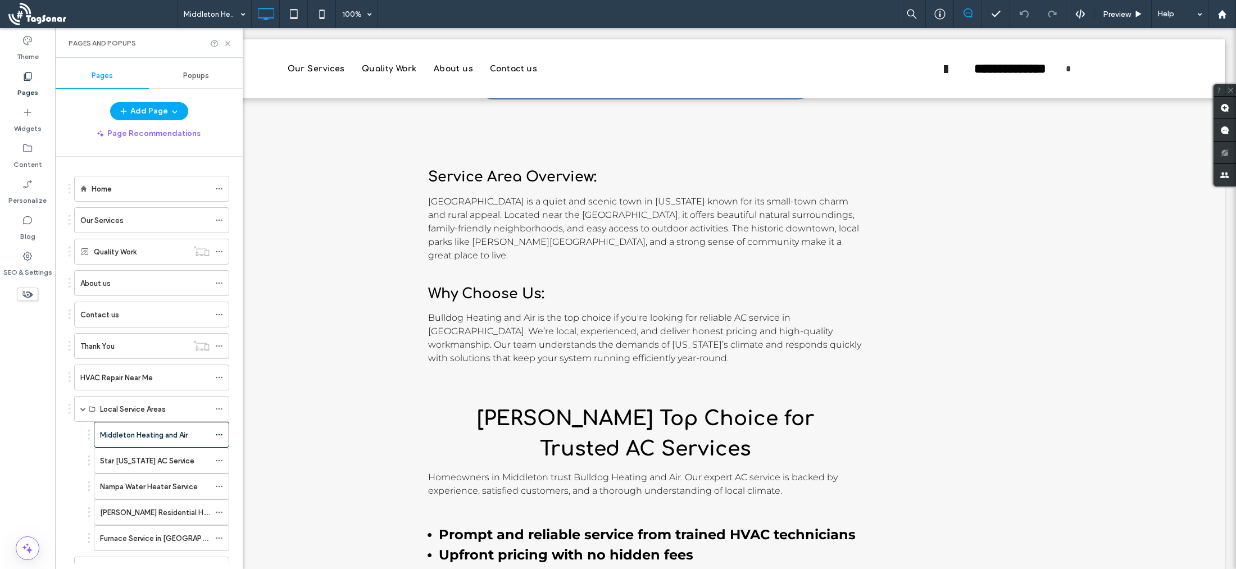
scroll to position [1468, 0]
click at [122, 463] on label "Star Idaho AC Service" at bounding box center [147, 461] width 94 height 20
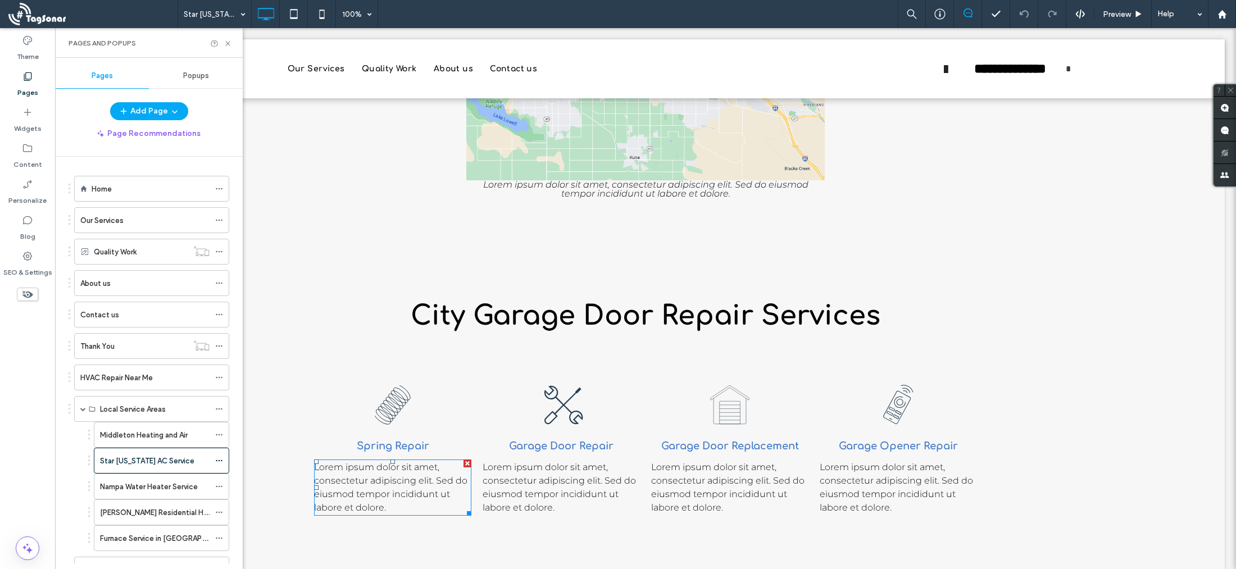
scroll to position [912, 0]
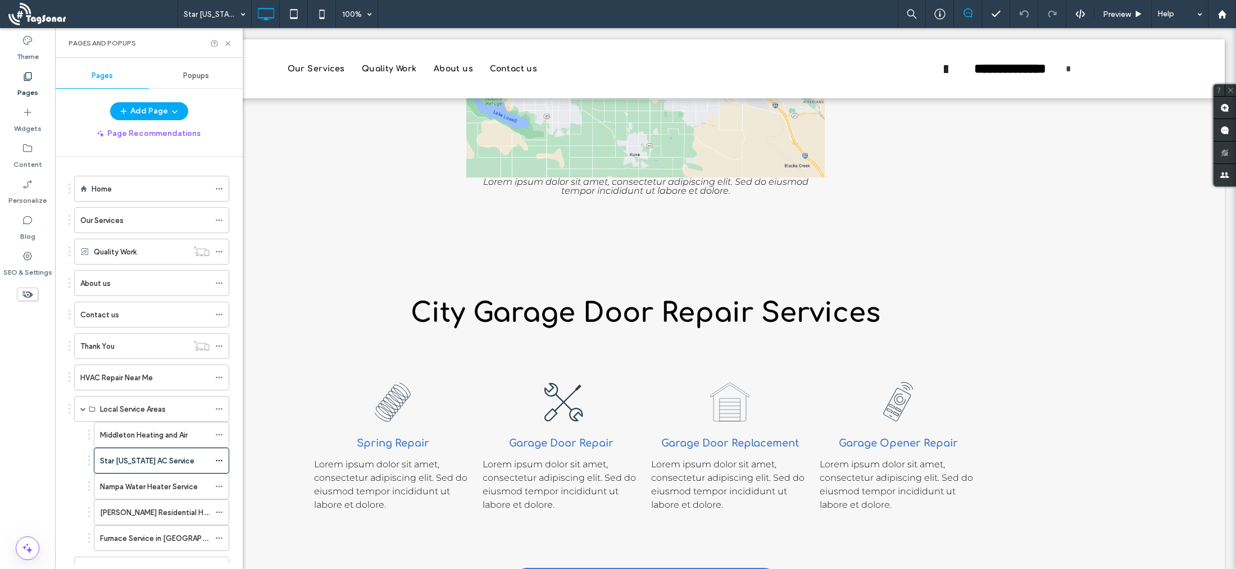
click at [119, 489] on label "Nampa Water Heater Service" at bounding box center [149, 487] width 98 height 20
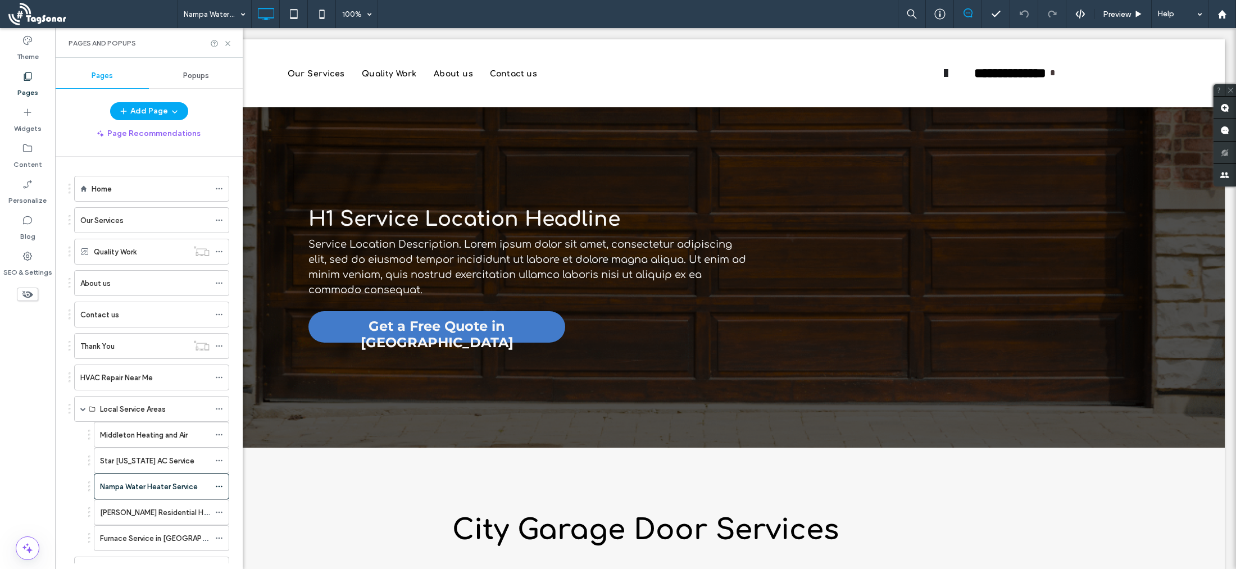
scroll to position [0, 0]
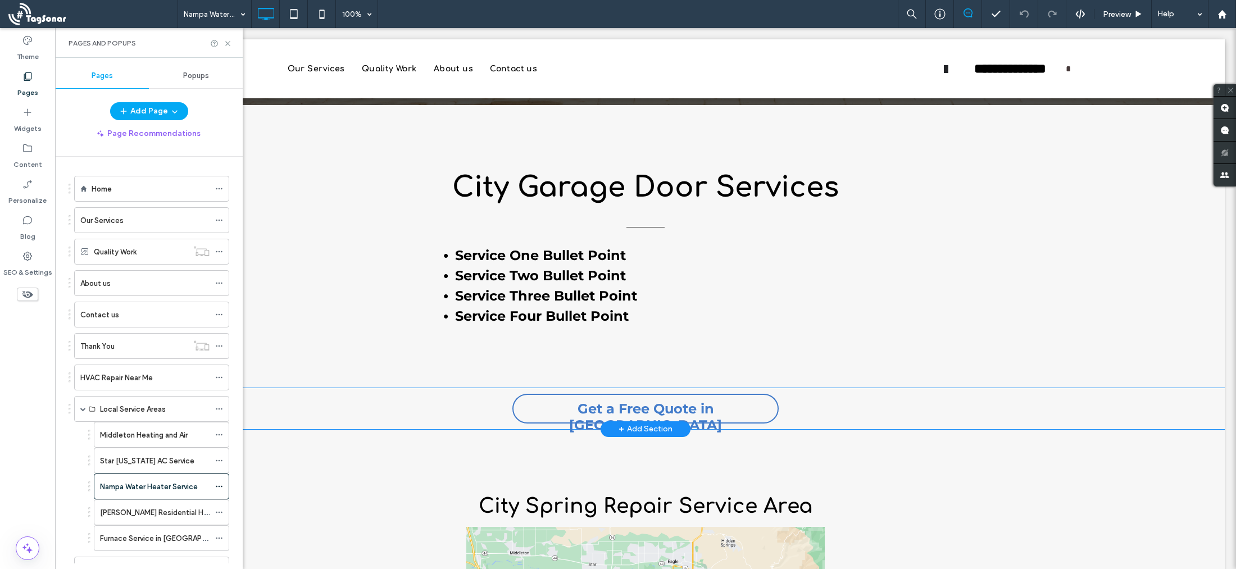
scroll to position [345, 0]
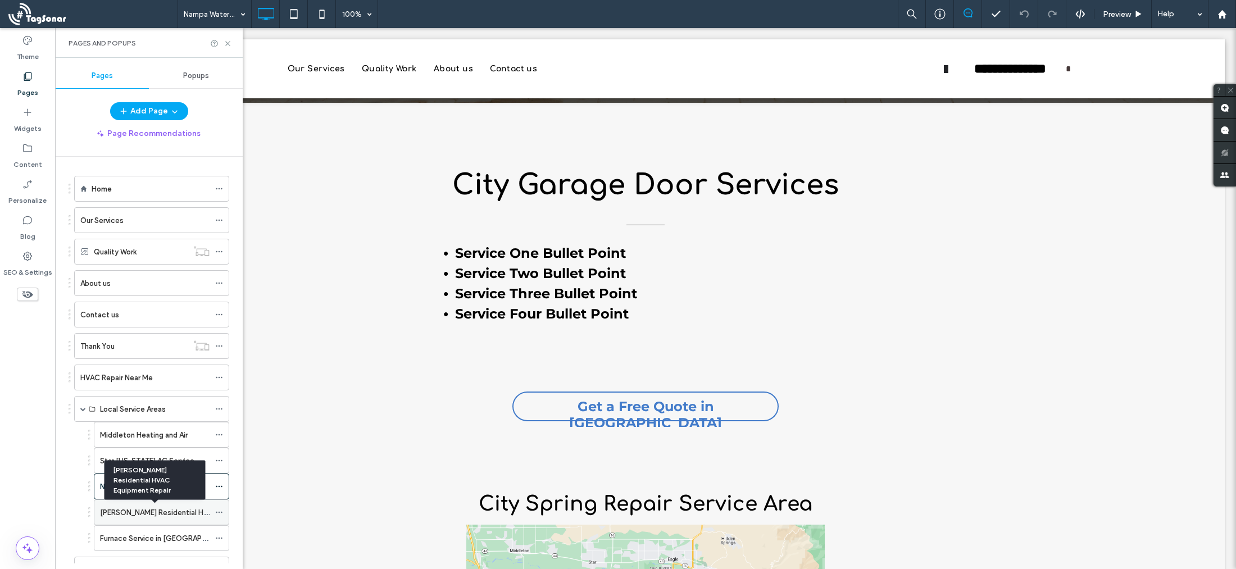
click at [138, 511] on label "Caldwell Residential HVAC Equipment Repair" at bounding box center [189, 513] width 179 height 20
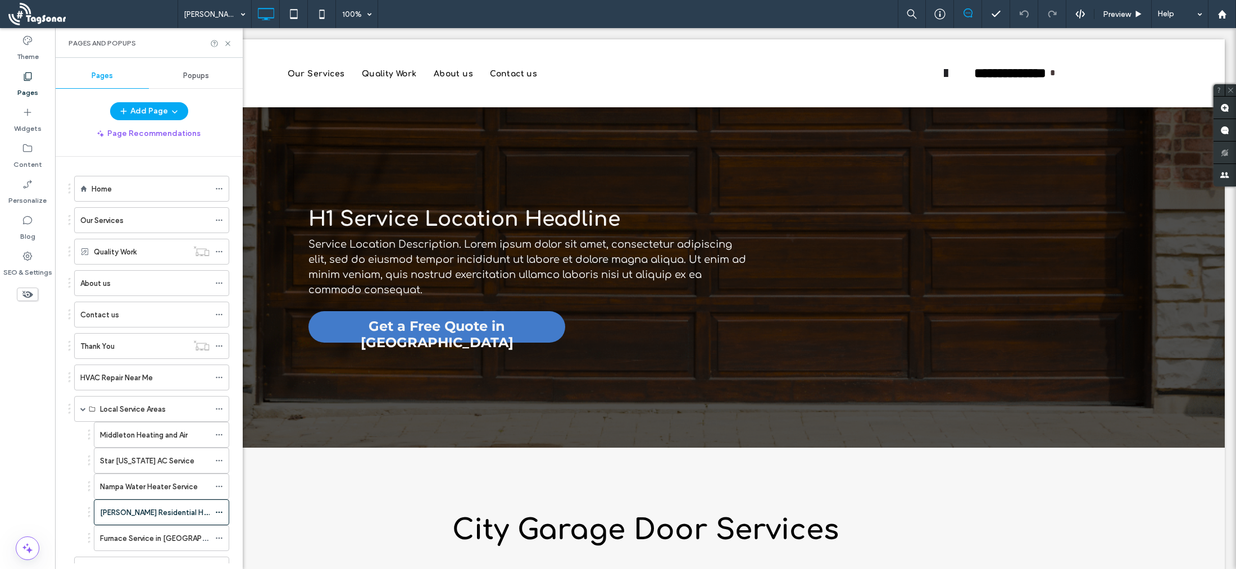
scroll to position [0, 0]
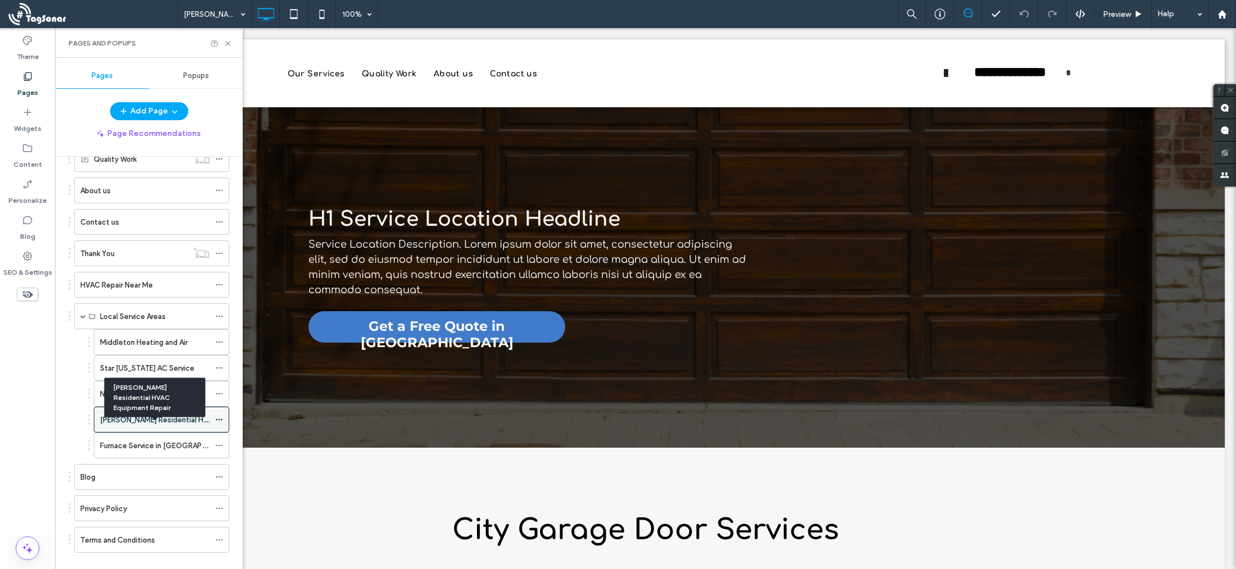
scroll to position [110, 0]
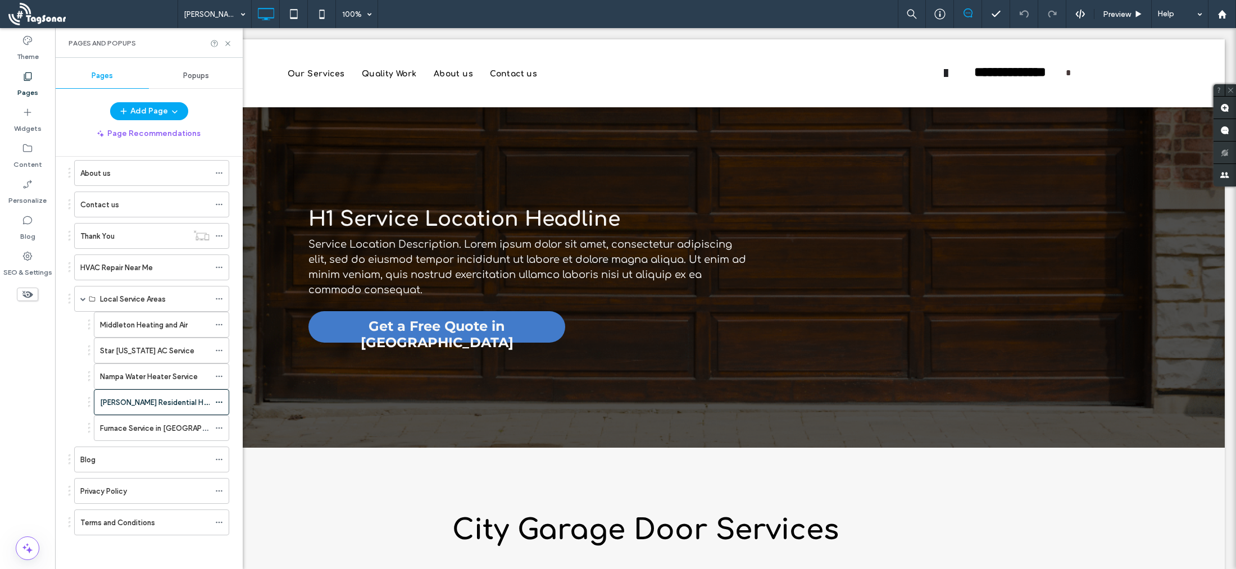
click at [139, 465] on div "Blog" at bounding box center [144, 460] width 129 height 12
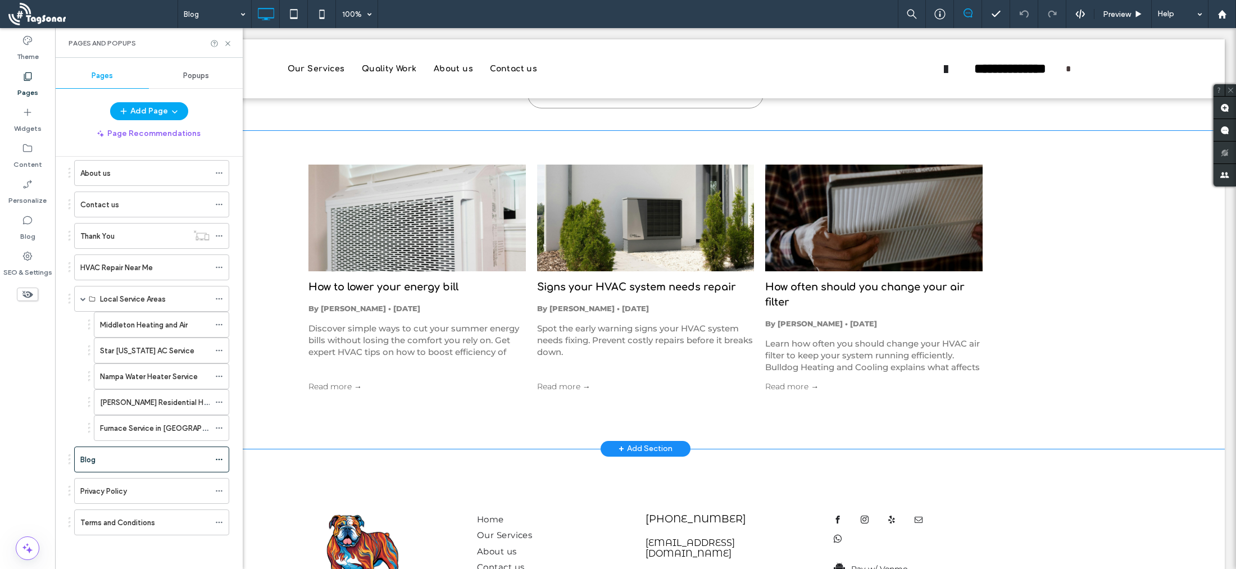
scroll to position [131, 0]
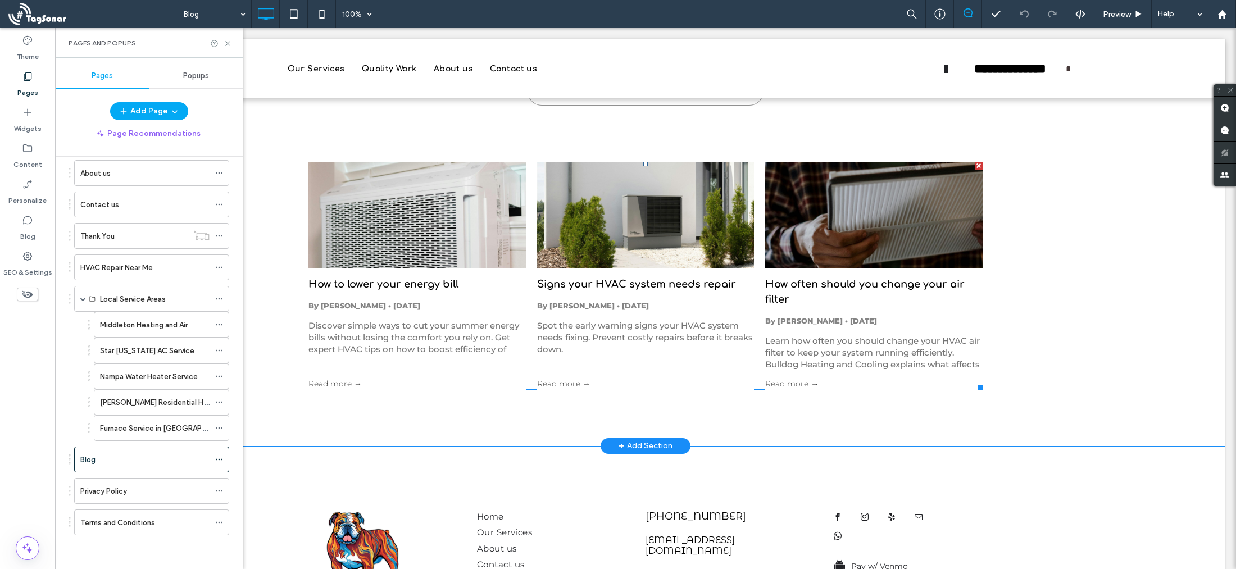
click at [411, 306] on span "[DATE]" at bounding box center [406, 305] width 27 height 9
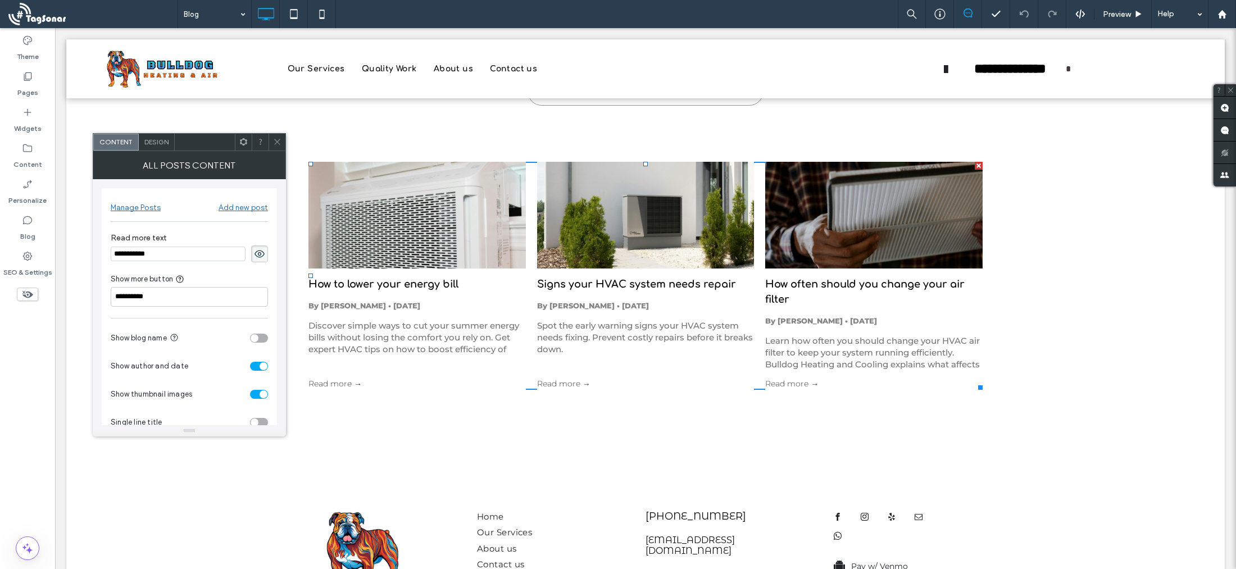
click at [411, 306] on span "[DATE]" at bounding box center [406, 305] width 27 height 9
click at [336, 383] on link "Read more →" at bounding box center [416, 384] width 217 height 12
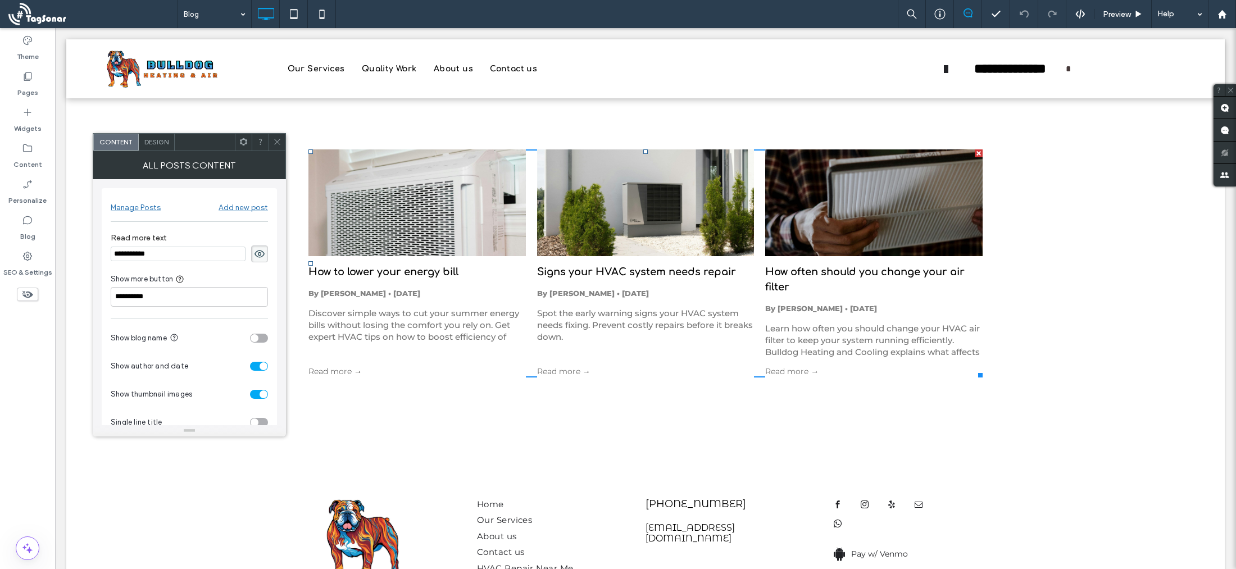
scroll to position [22, 0]
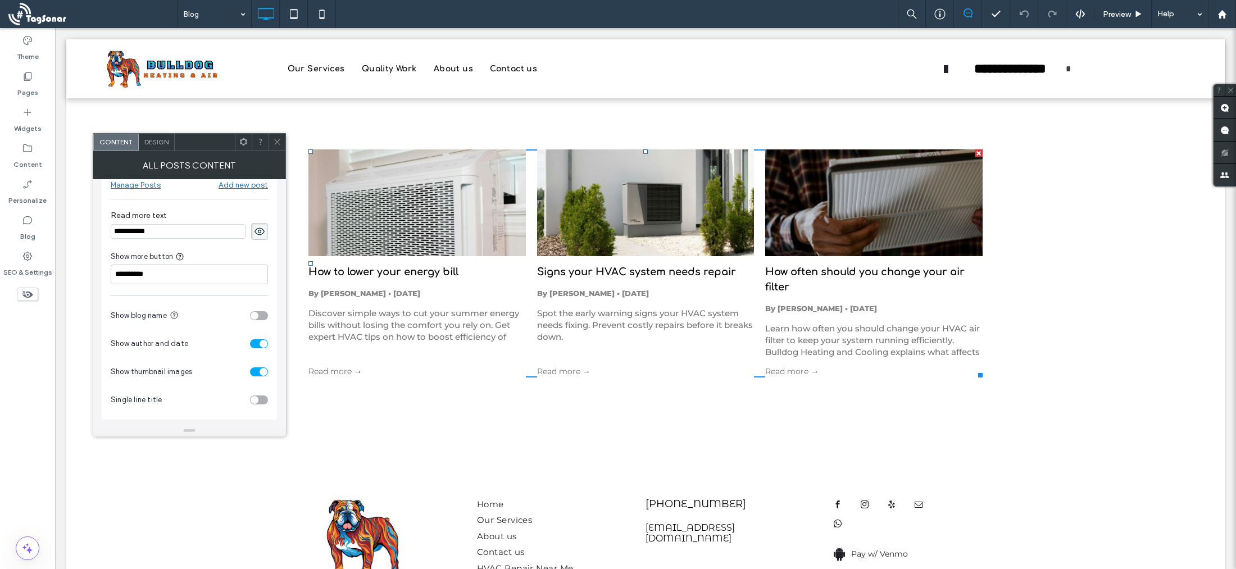
click at [423, 435] on div "Contact Us Click To Paste Home Our Services About us Contact us HVAC Repair Nea…" at bounding box center [645, 576] width 1158 height 284
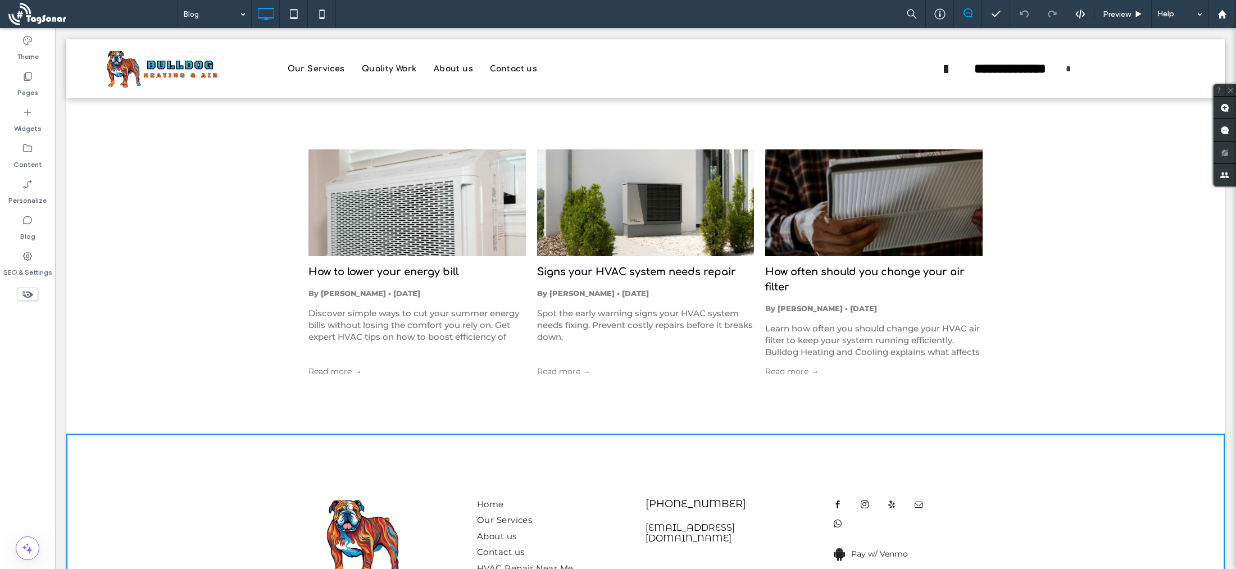
click at [385, 68] on div at bounding box center [645, 68] width 1158 height 59
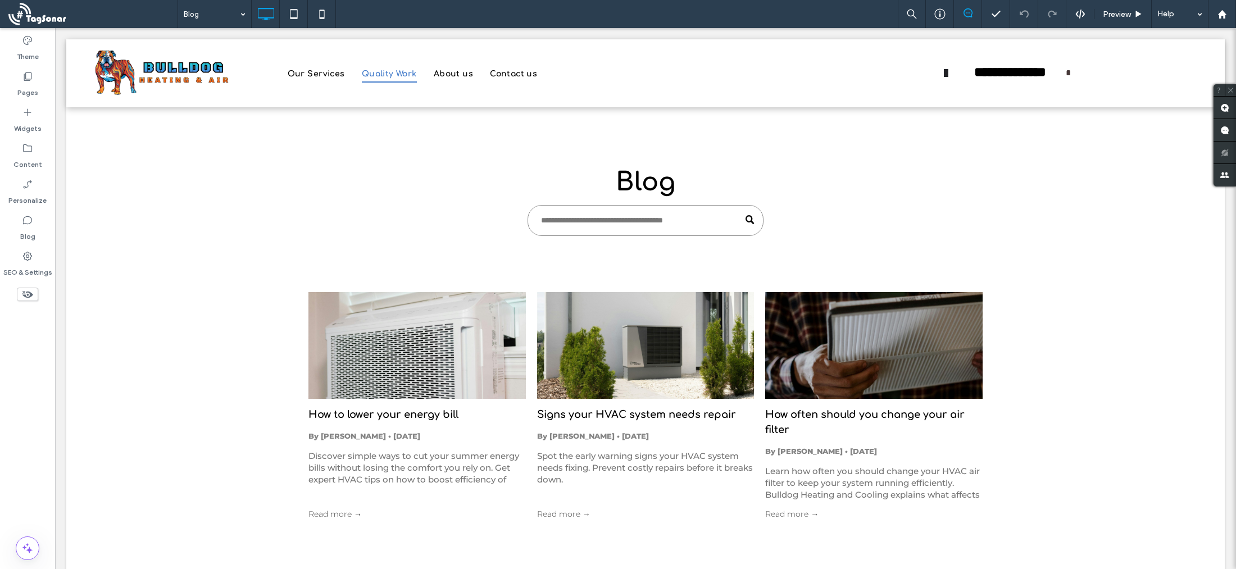
scroll to position [0, 0]
click at [384, 71] on span "Quality Work" at bounding box center [389, 73] width 55 height 17
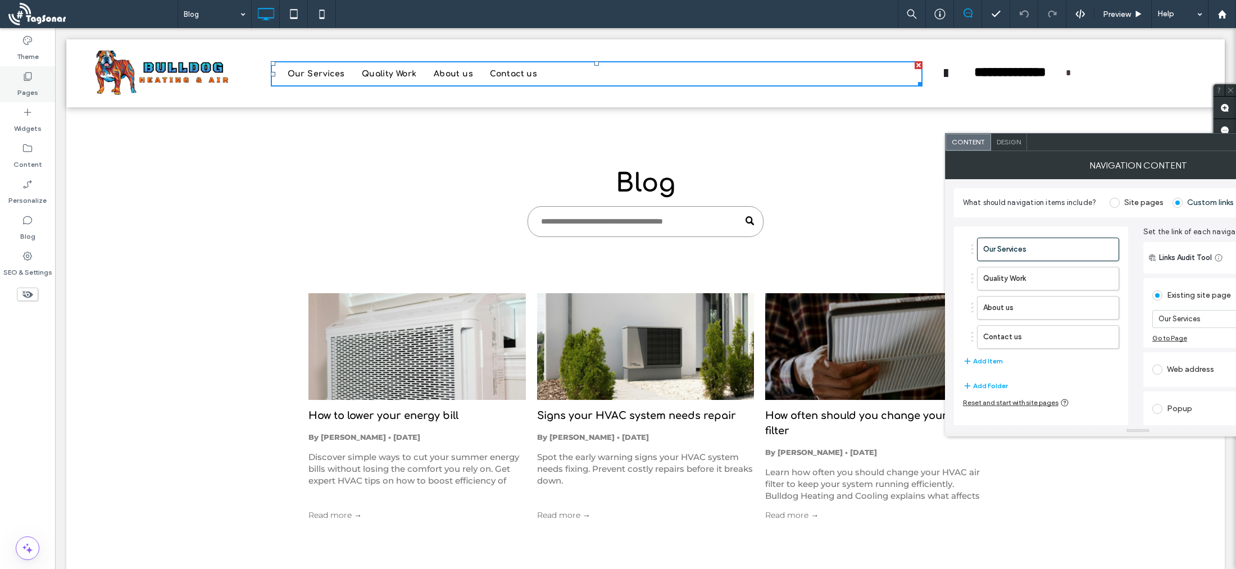
click at [33, 81] on icon at bounding box center [27, 76] width 11 height 11
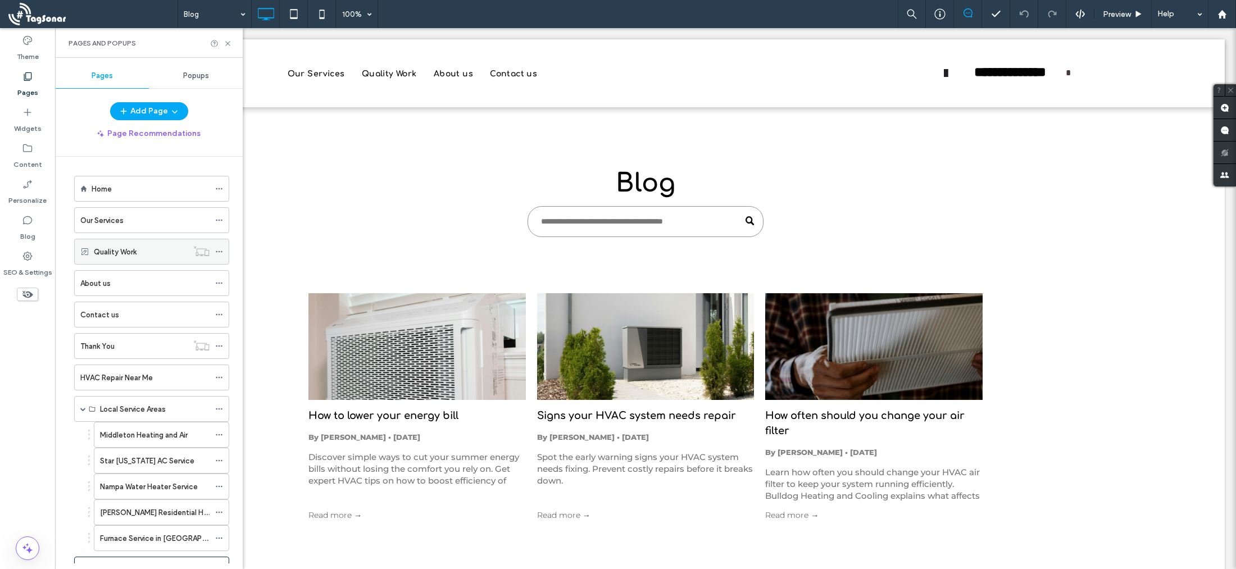
click at [123, 262] on div "Quality Work" at bounding box center [141, 251] width 94 height 25
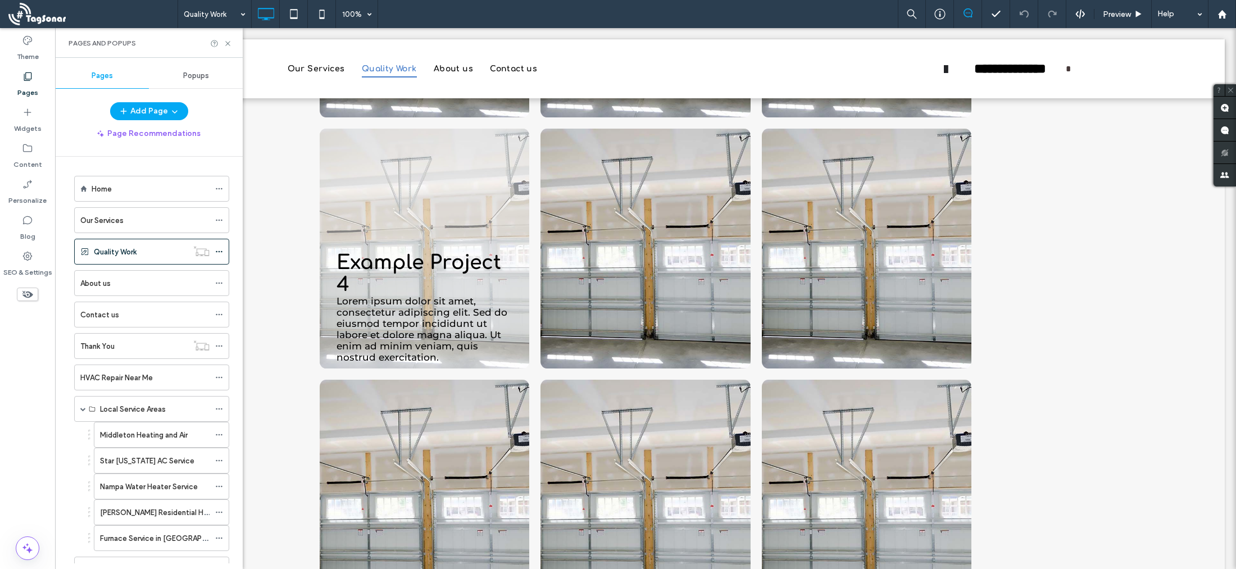
scroll to position [278, 0]
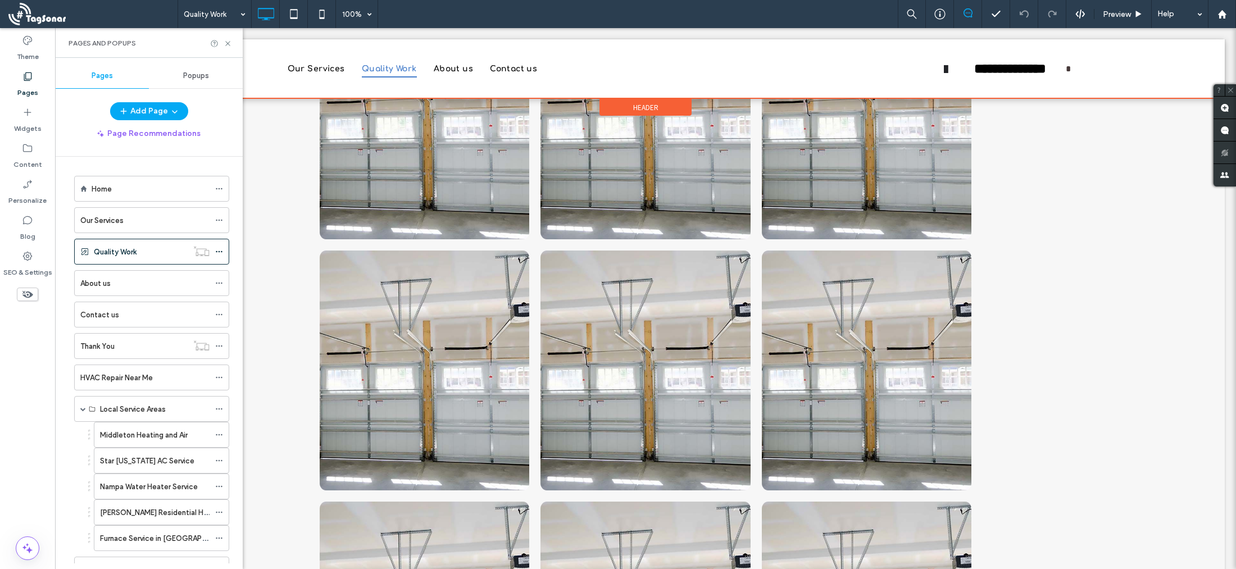
click at [458, 70] on div at bounding box center [645, 68] width 1158 height 59
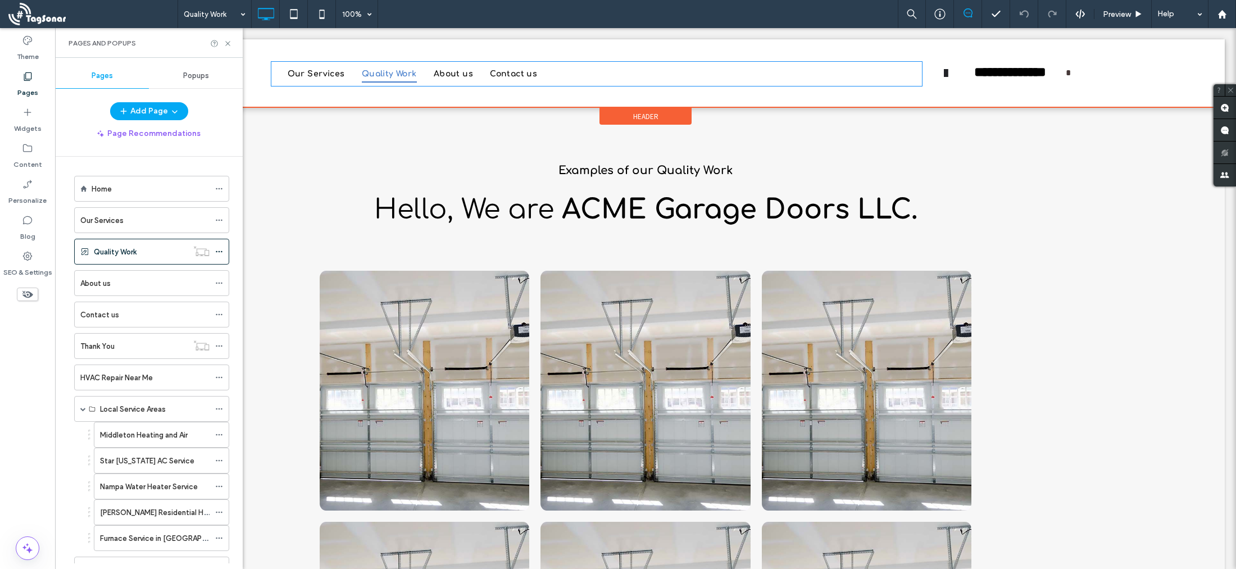
scroll to position [0, 0]
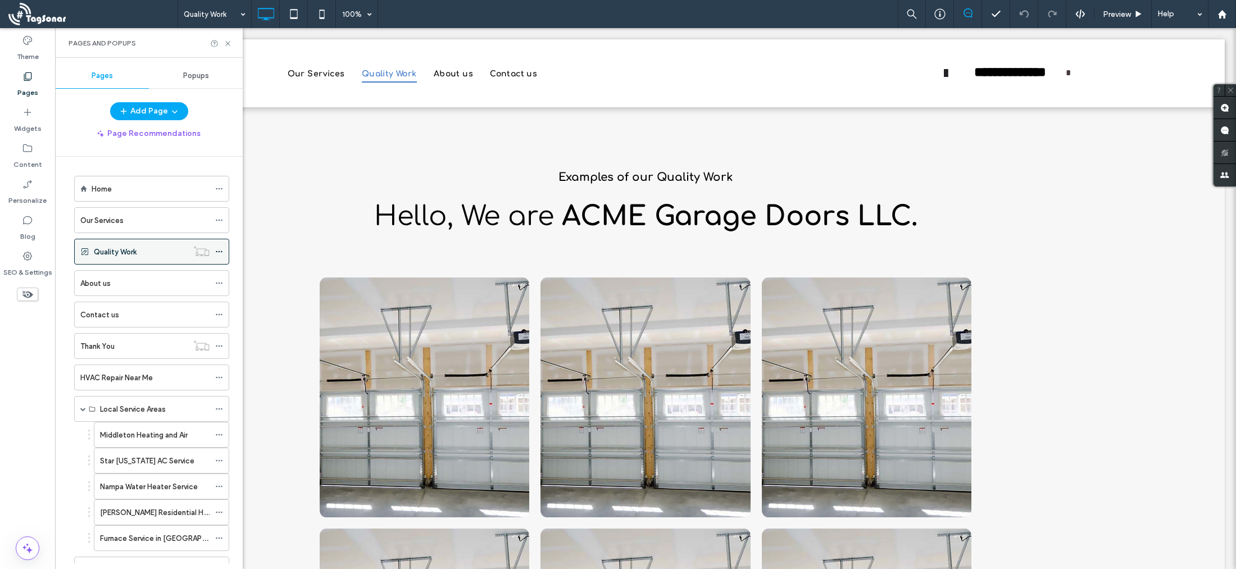
click at [221, 249] on icon at bounding box center [219, 252] width 8 height 8
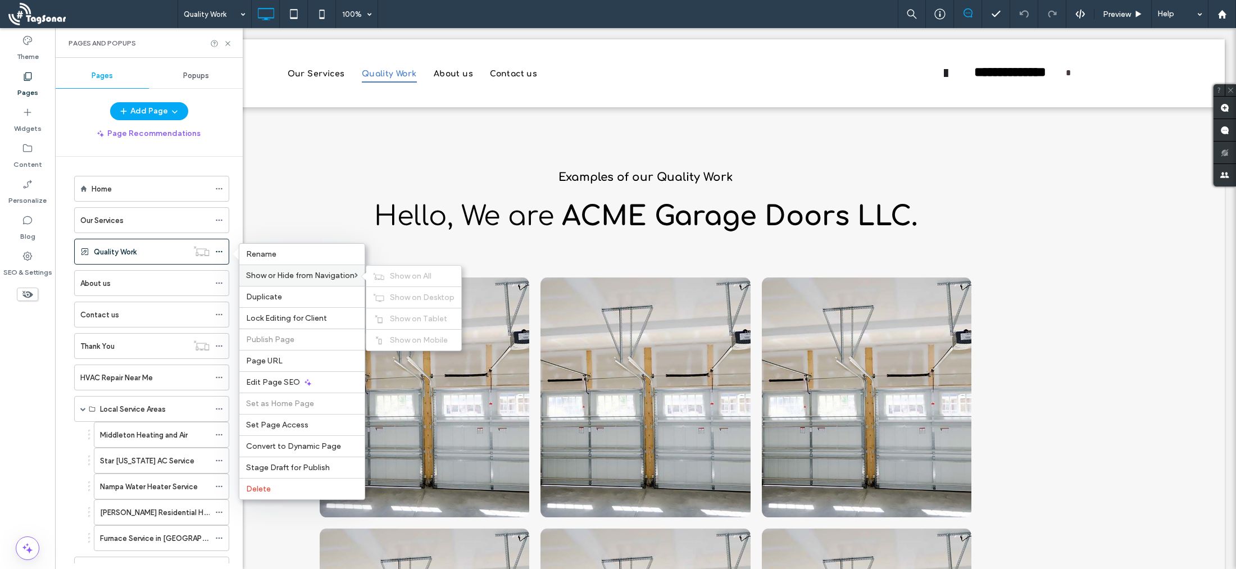
click at [356, 273] on span at bounding box center [355, 275] width 3 height 5
click at [313, 276] on span "Show or Hide from Navigation" at bounding box center [300, 276] width 108 height 10
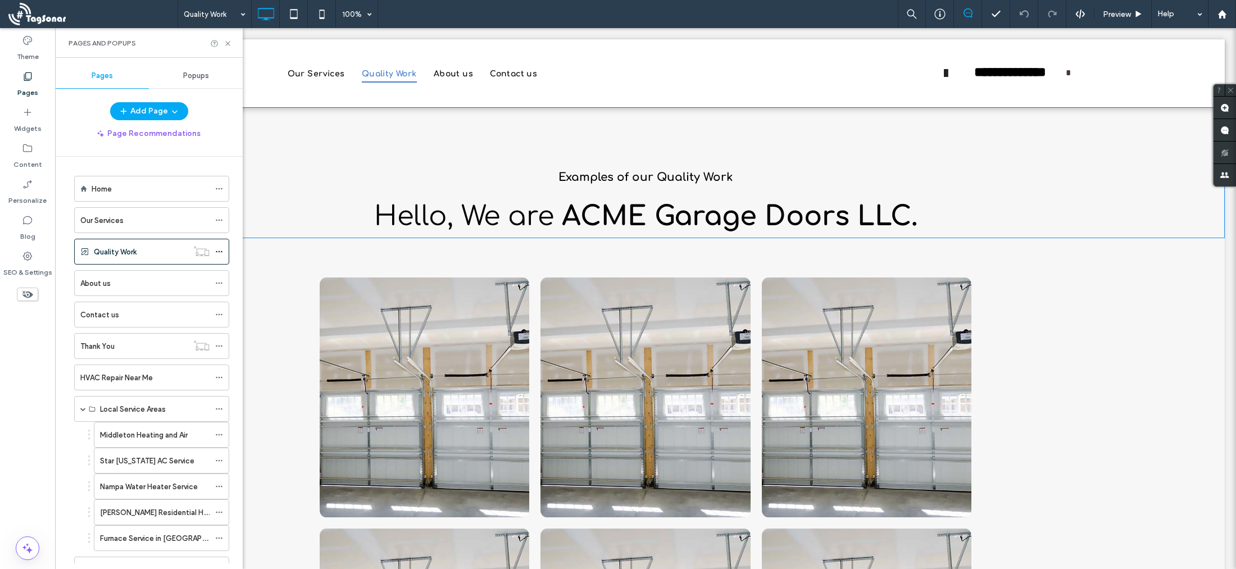
drag, startPoint x: 366, startPoint y: 172, endPoint x: 310, endPoint y: 144, distance: 62.3
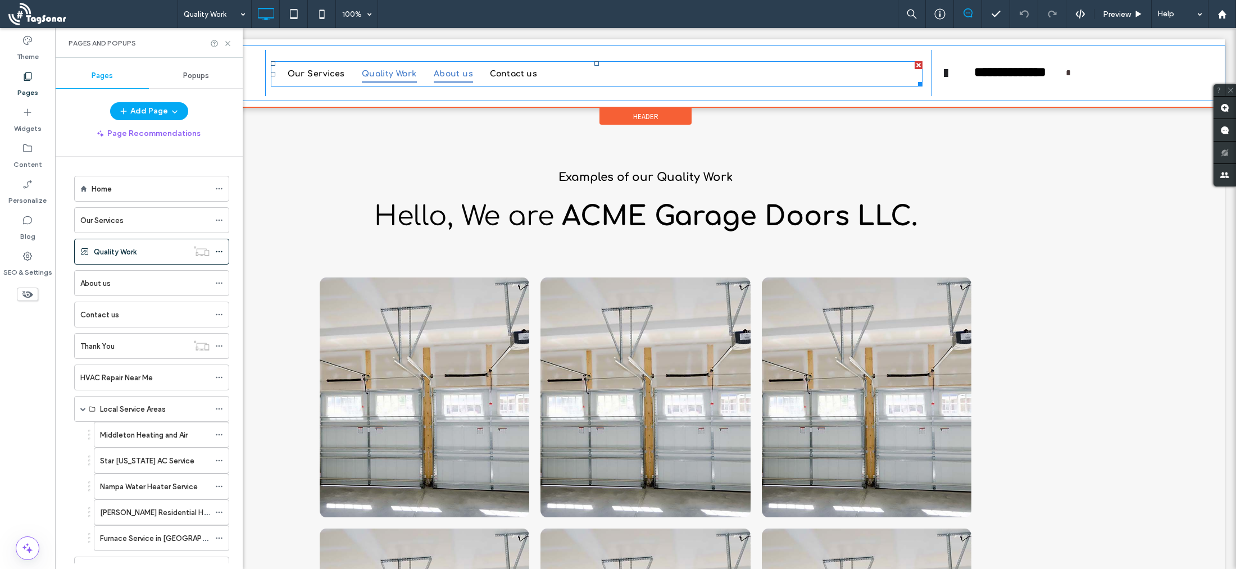
click at [448, 74] on span "About us" at bounding box center [453, 73] width 39 height 17
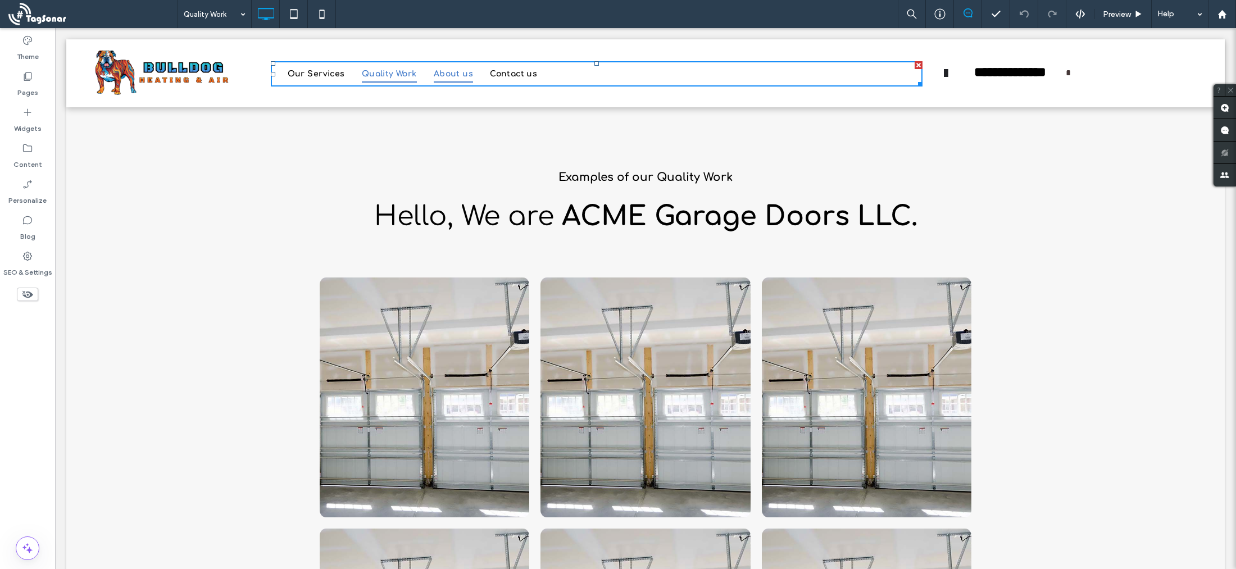
click at [448, 76] on span "About us" at bounding box center [453, 73] width 39 height 17
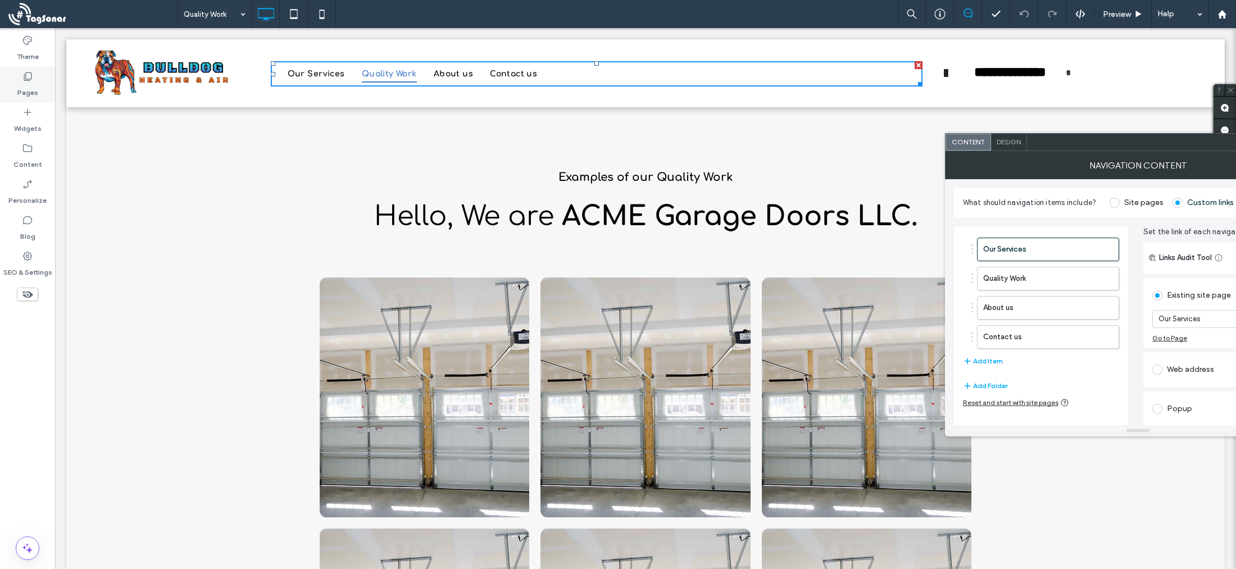
click at [31, 77] on use at bounding box center [28, 76] width 8 height 8
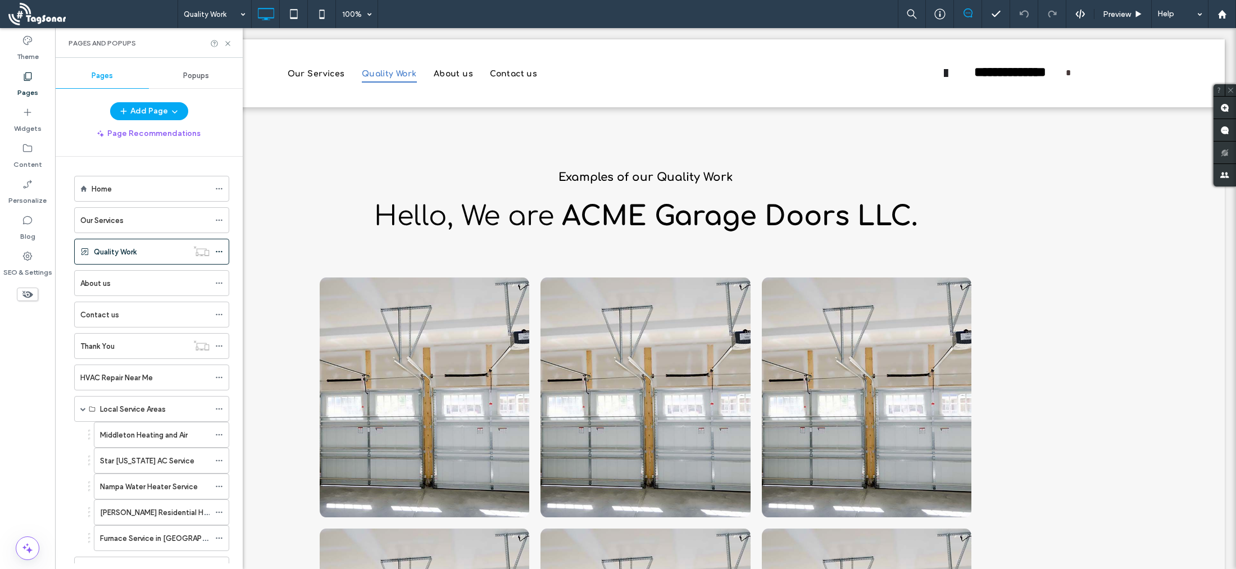
click at [115, 285] on div "About us" at bounding box center [144, 283] width 129 height 12
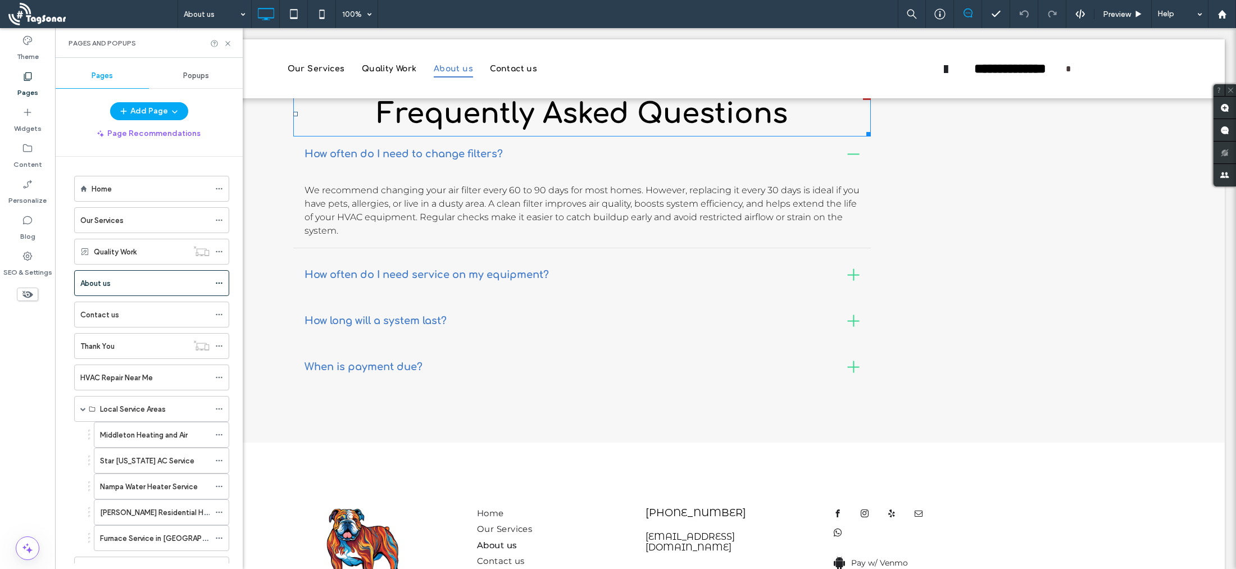
scroll to position [1849, 0]
click at [454, 244] on span at bounding box center [581, 262] width 577 height 245
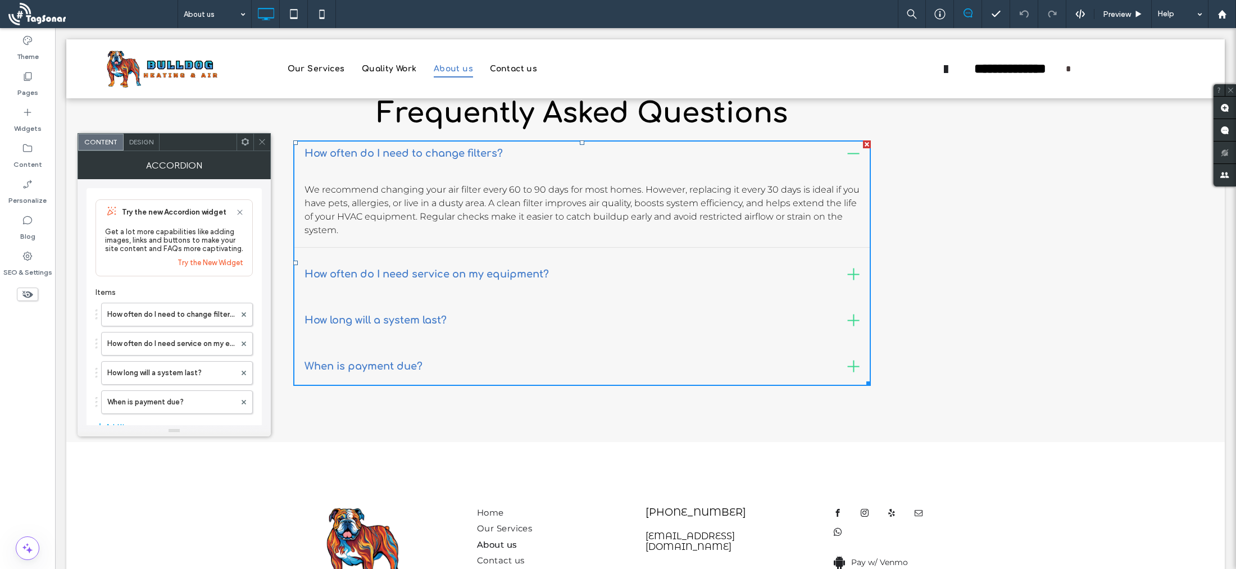
click at [854, 268] on div at bounding box center [853, 274] width 1 height 12
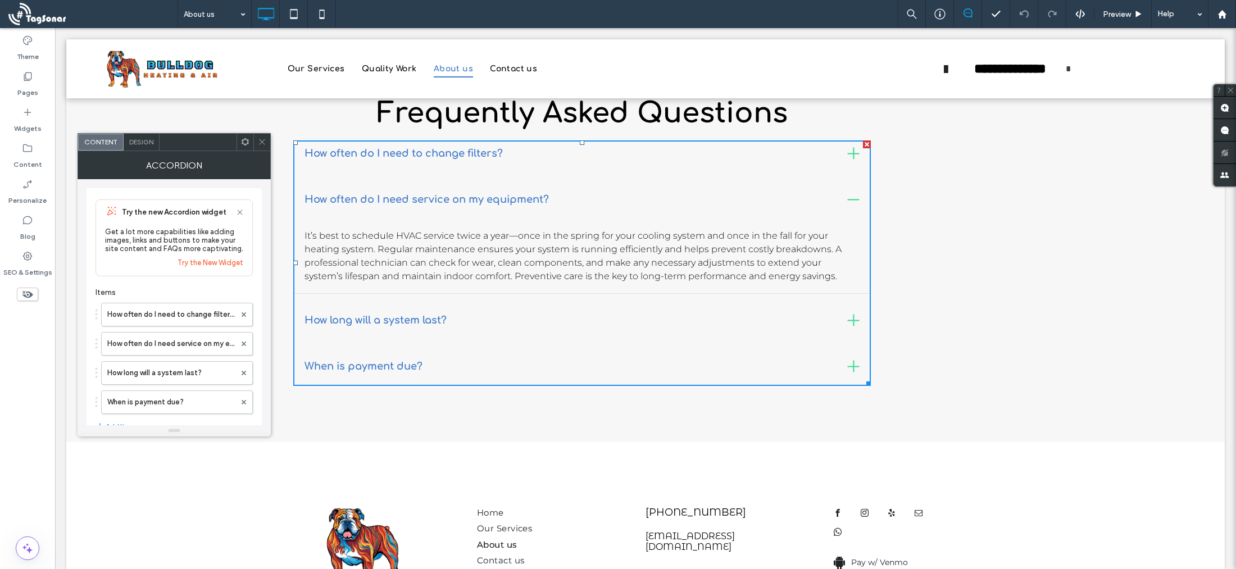
click at [854, 315] on div at bounding box center [853, 321] width 12 height 12
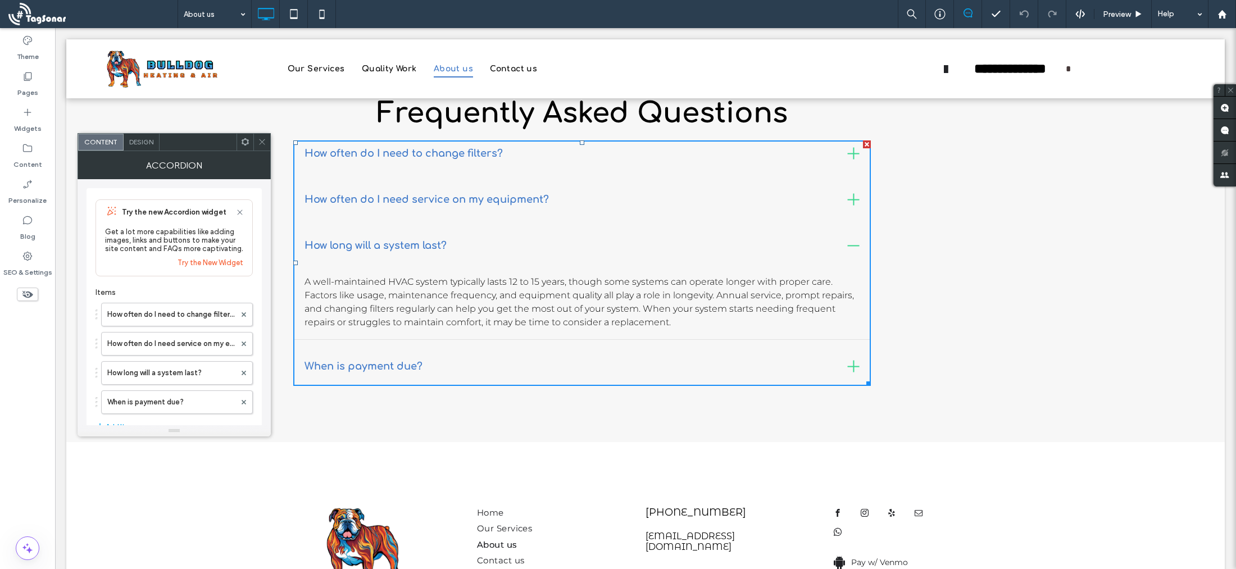
click at [856, 361] on div at bounding box center [853, 367] width 12 height 12
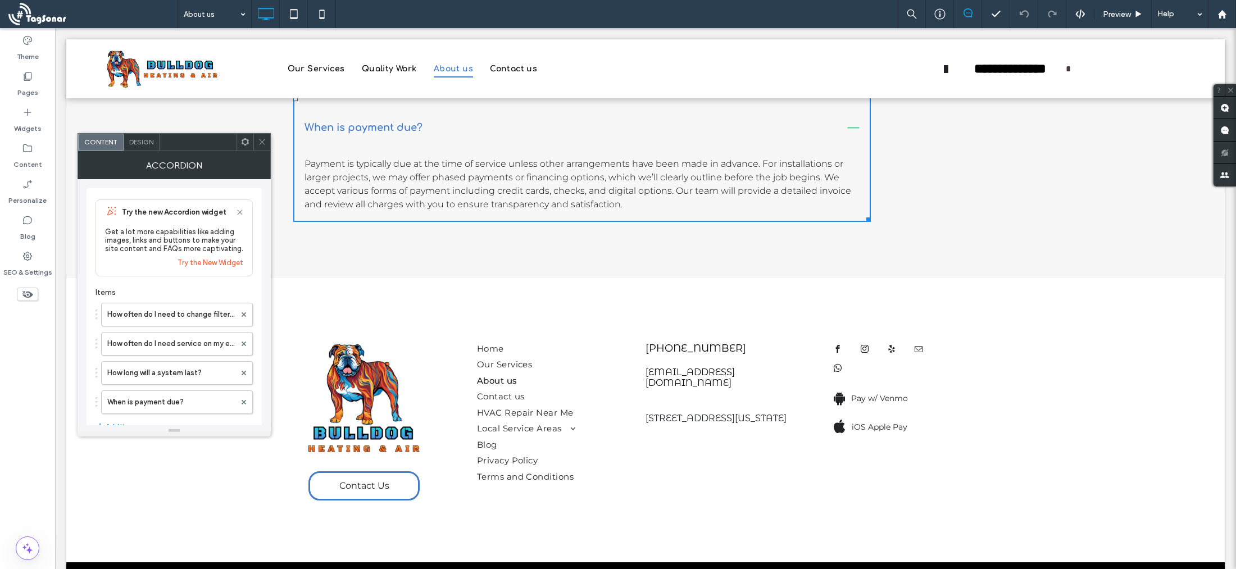
scroll to position [2028, 0]
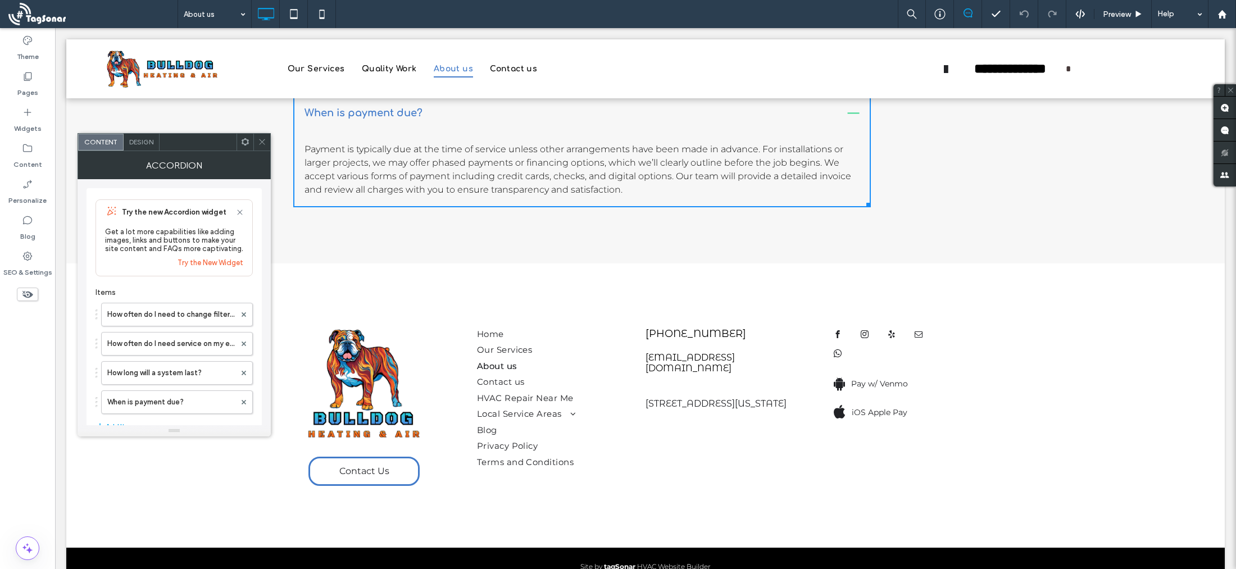
click at [839, 326] on span "facebook" at bounding box center [837, 334] width 16 height 16
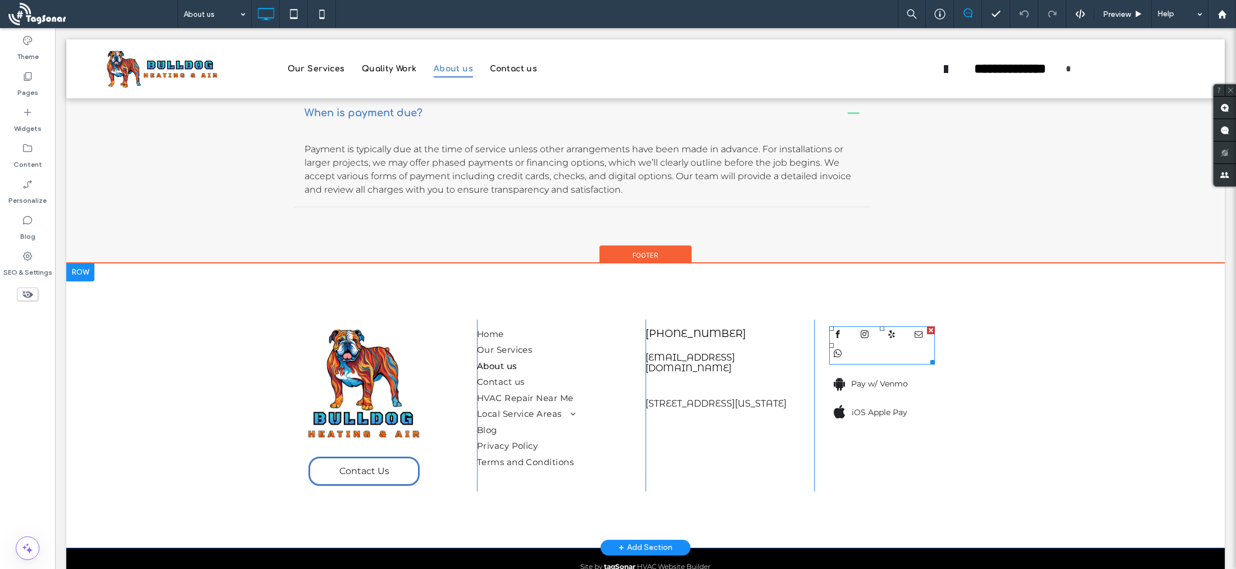
click at [839, 326] on span "facebook" at bounding box center [837, 334] width 16 height 16
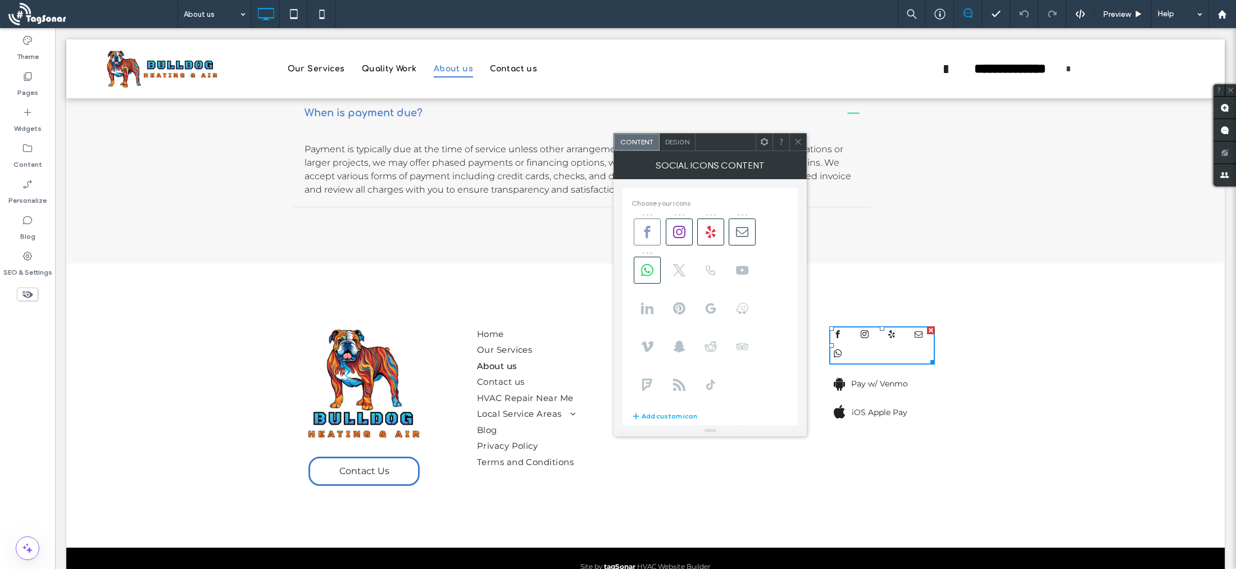
click at [648, 230] on use at bounding box center [647, 232] width 6 height 12
click at [503, 376] on span "Contact us" at bounding box center [501, 382] width 48 height 13
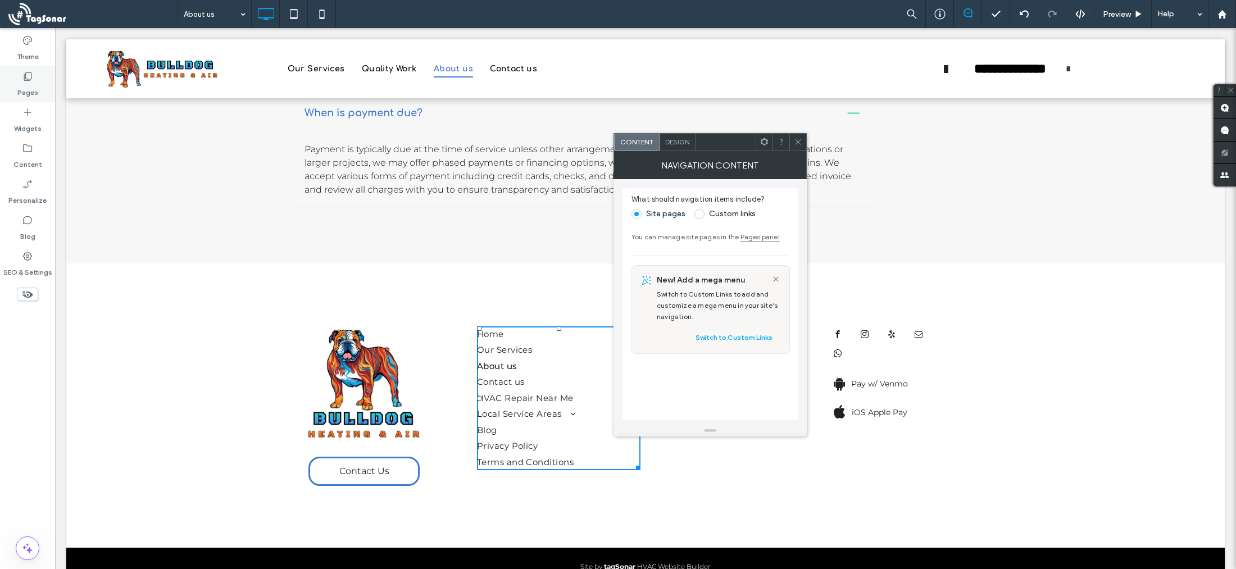
click at [28, 74] on icon at bounding box center [27, 76] width 11 height 11
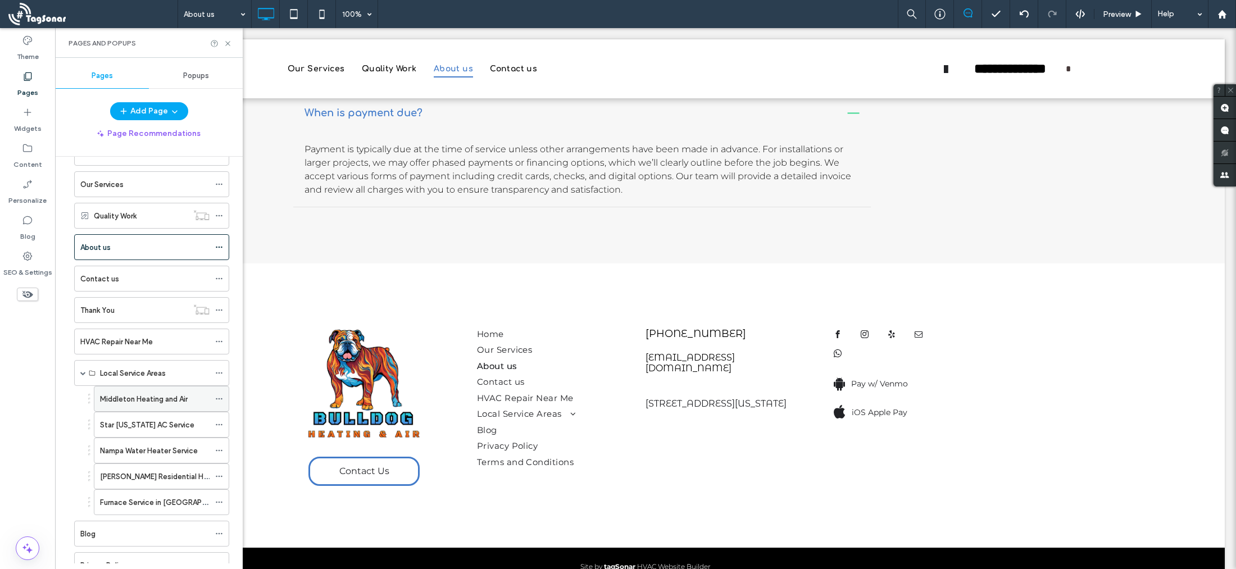
scroll to position [110, 0]
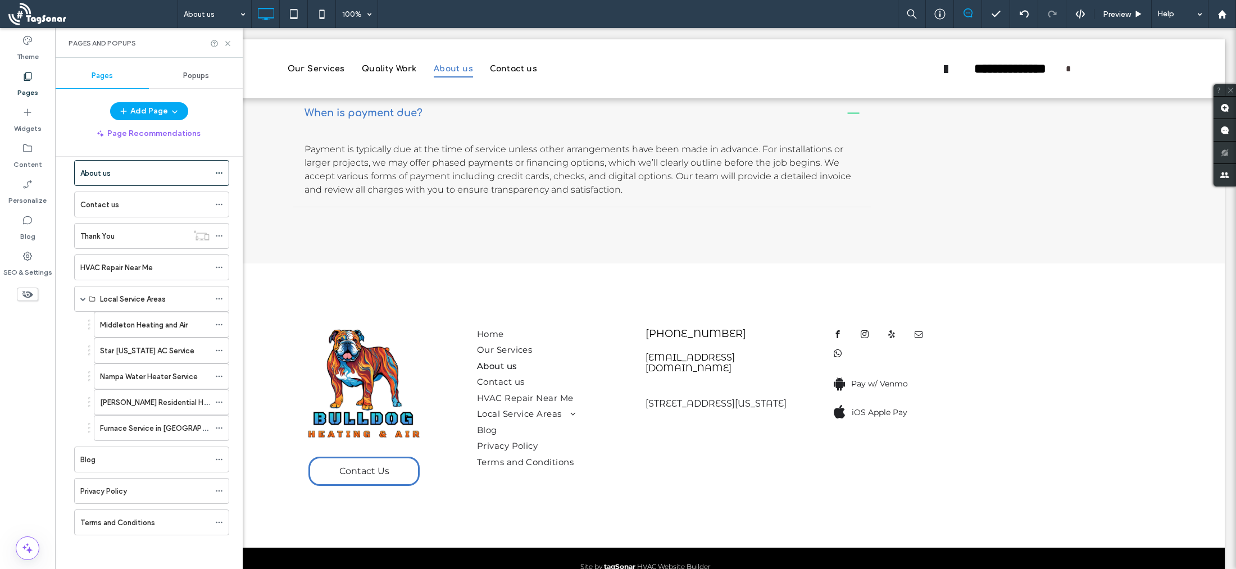
click at [112, 203] on label "Contact us" at bounding box center [99, 205] width 39 height 20
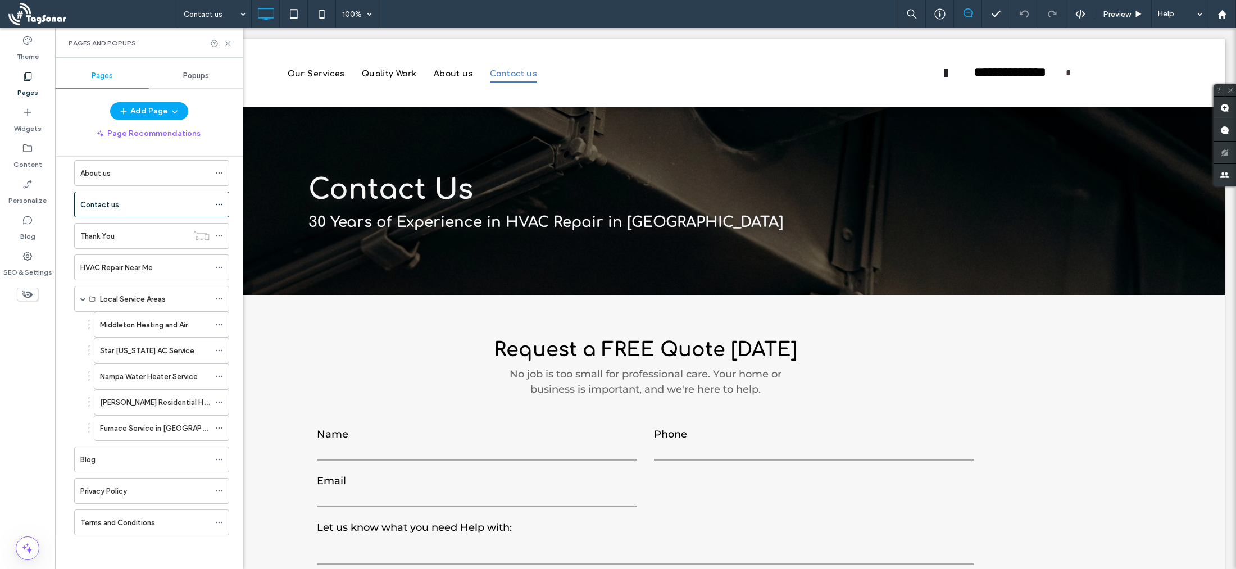
click at [29, 82] on label "Pages" at bounding box center [27, 90] width 21 height 16
click at [26, 113] on icon at bounding box center [27, 112] width 11 height 11
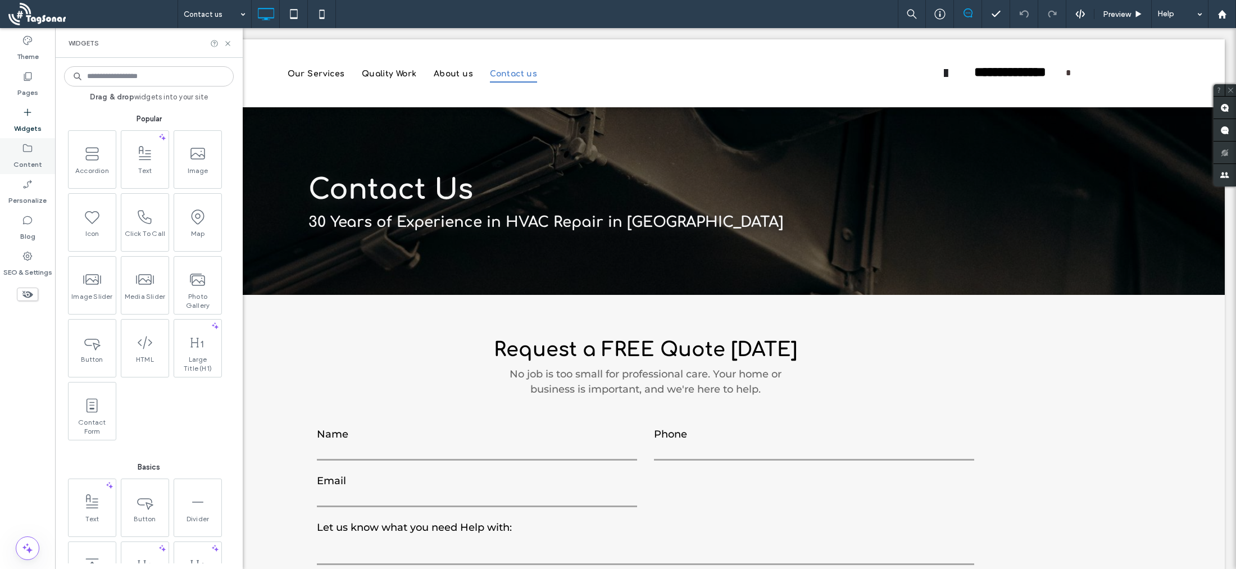
click at [26, 154] on label "Content" at bounding box center [27, 162] width 29 height 16
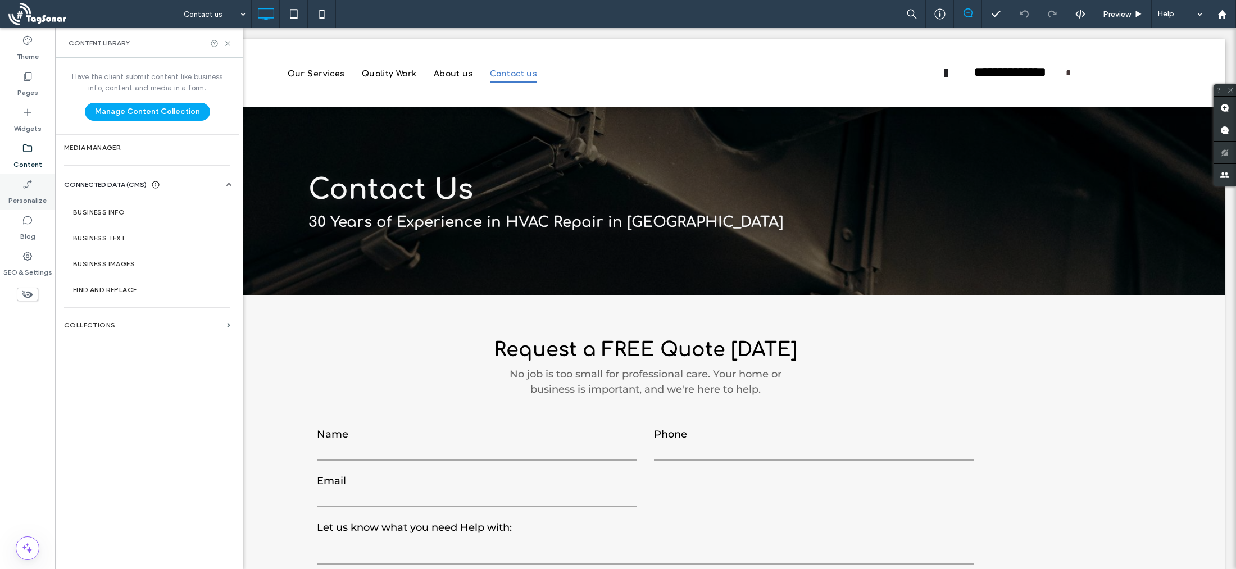
click at [27, 187] on use at bounding box center [27, 184] width 8 height 8
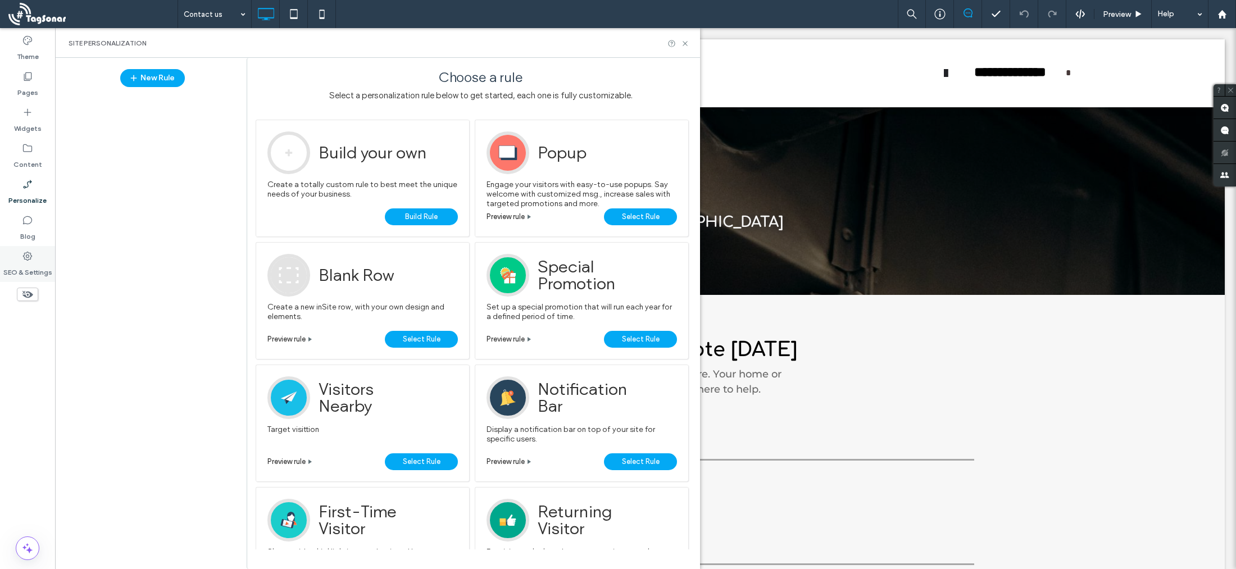
click at [22, 257] on icon at bounding box center [27, 255] width 11 height 11
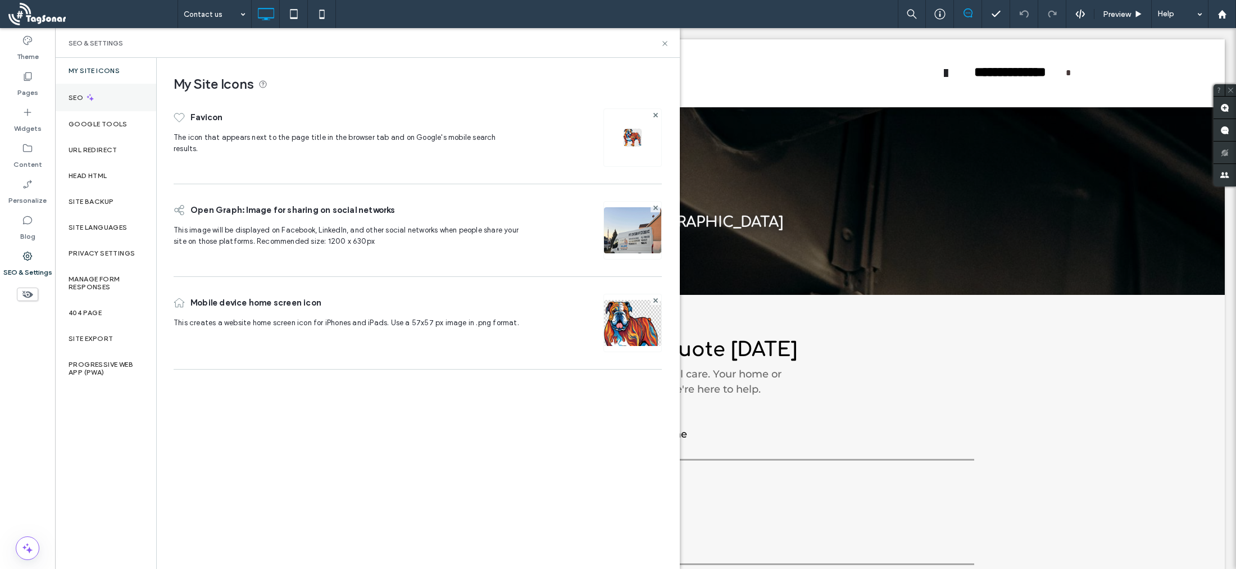
click at [75, 97] on label "SEO" at bounding box center [77, 98] width 17 height 8
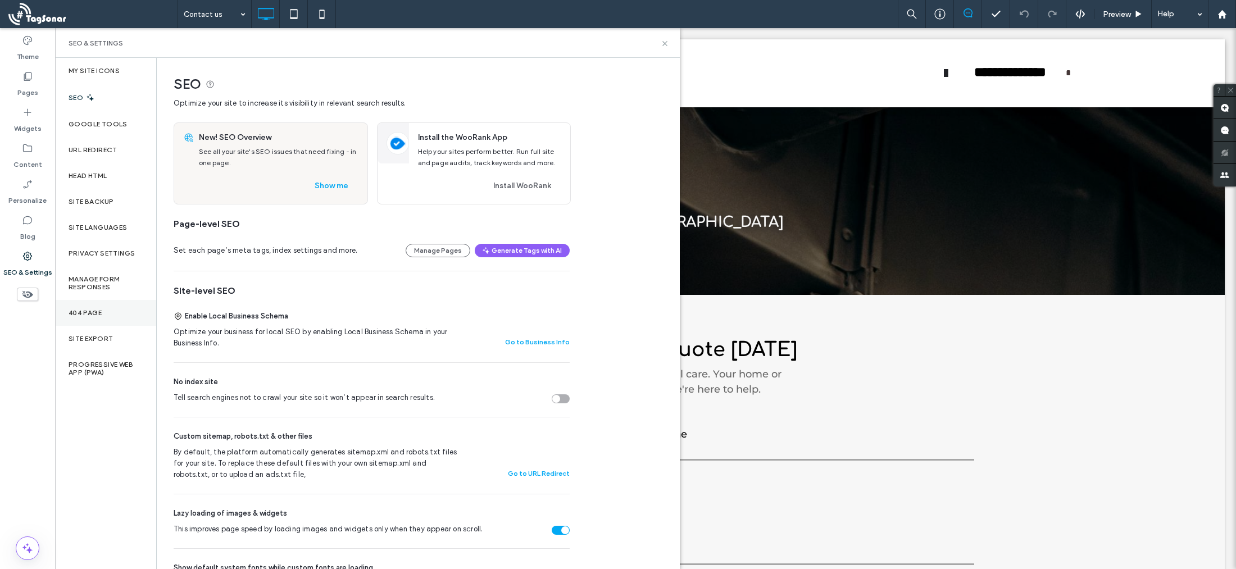
click at [87, 311] on label "404 Page" at bounding box center [85, 313] width 33 height 8
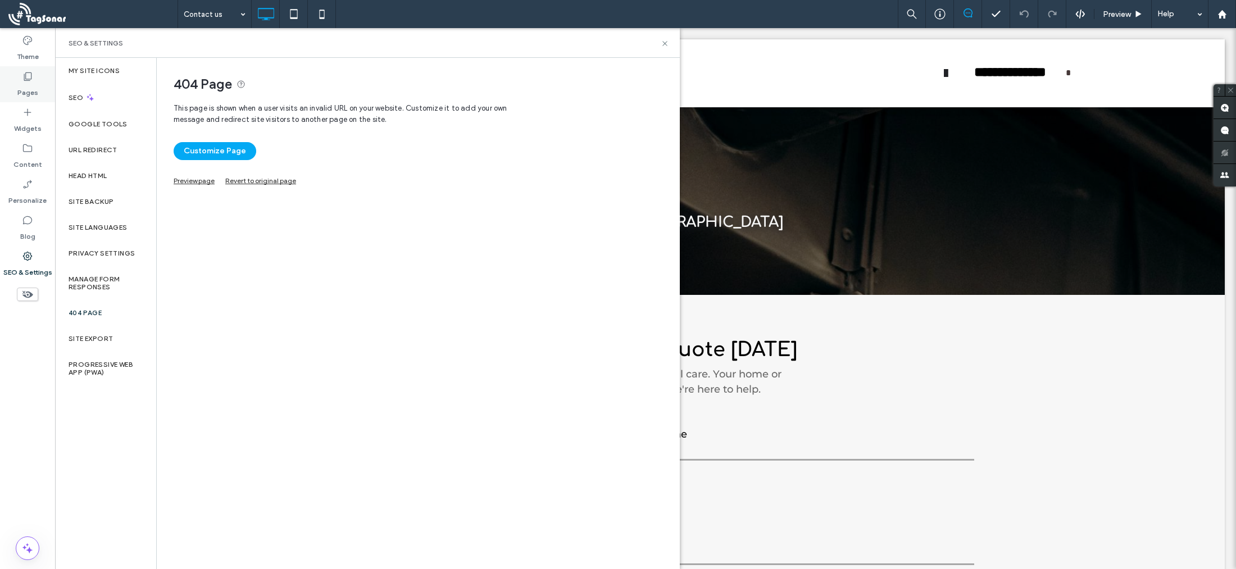
click at [27, 74] on icon at bounding box center [27, 76] width 11 height 11
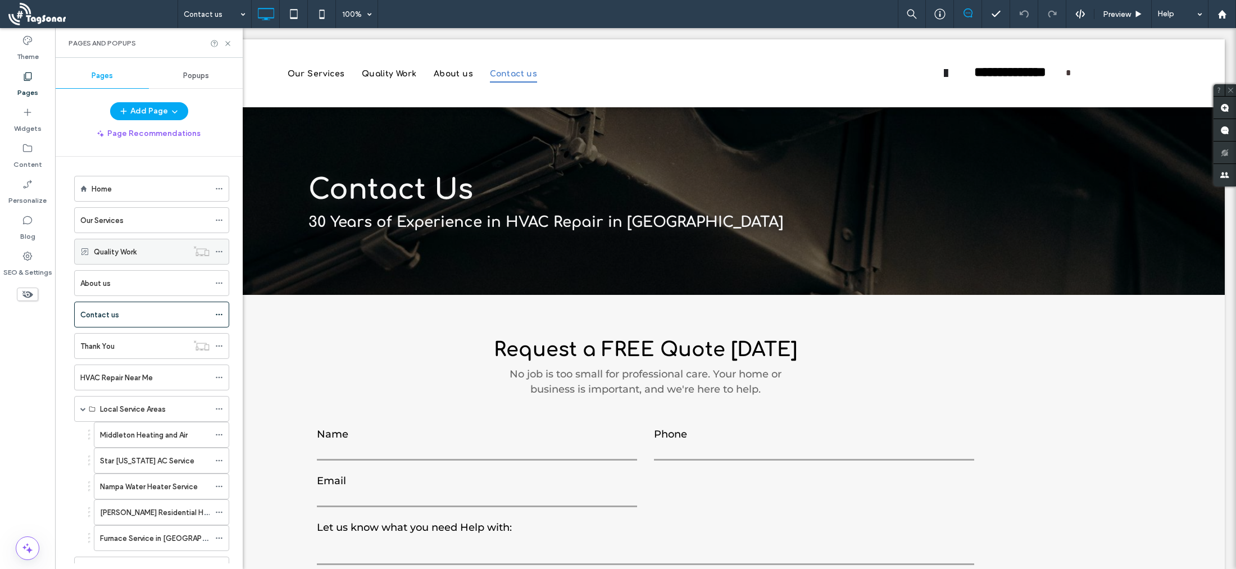
click at [139, 257] on div "Quality Work" at bounding box center [141, 252] width 94 height 12
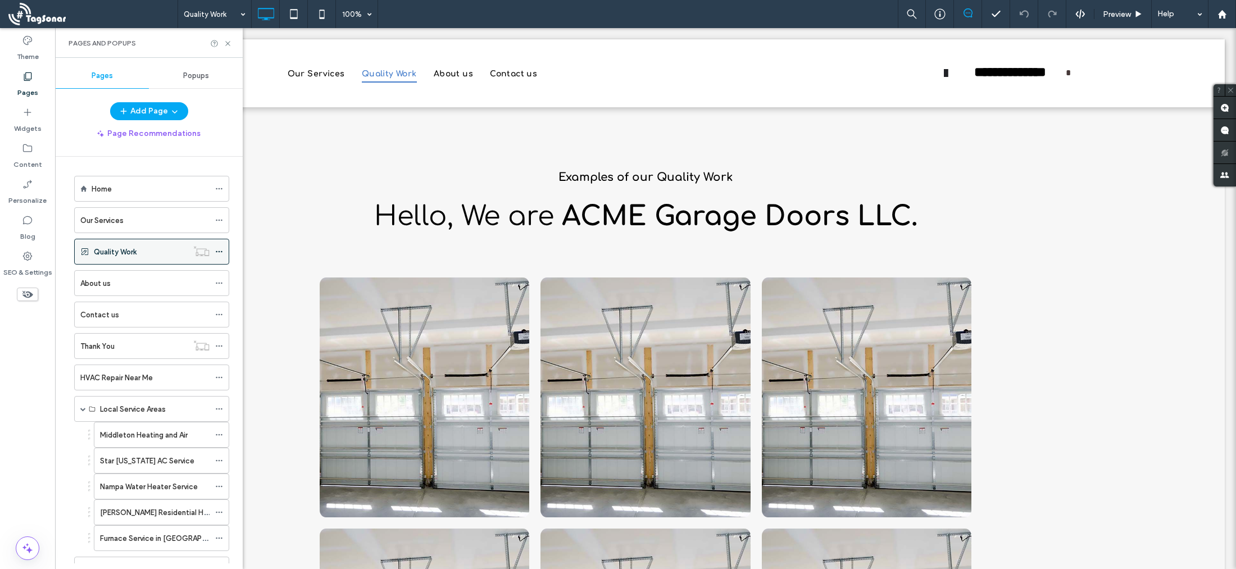
click at [217, 252] on icon at bounding box center [219, 252] width 8 height 8
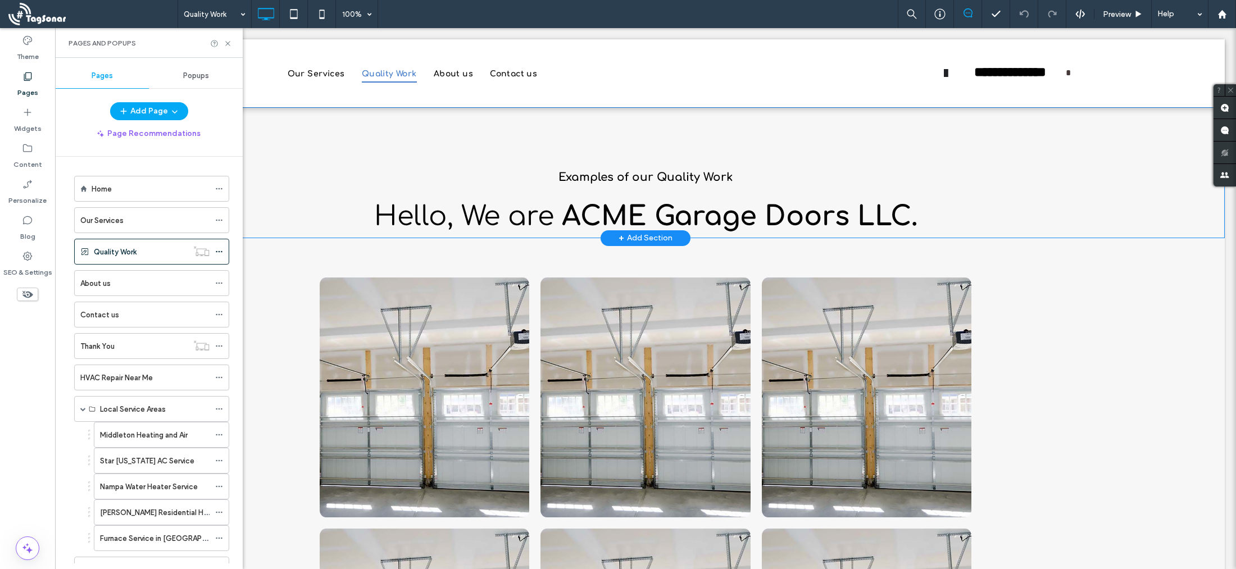
click at [325, 152] on div "Examples of our Quality Work Hello, We are ACME Garage Doors LLC. Click To Past…" at bounding box center [645, 172] width 1158 height 131
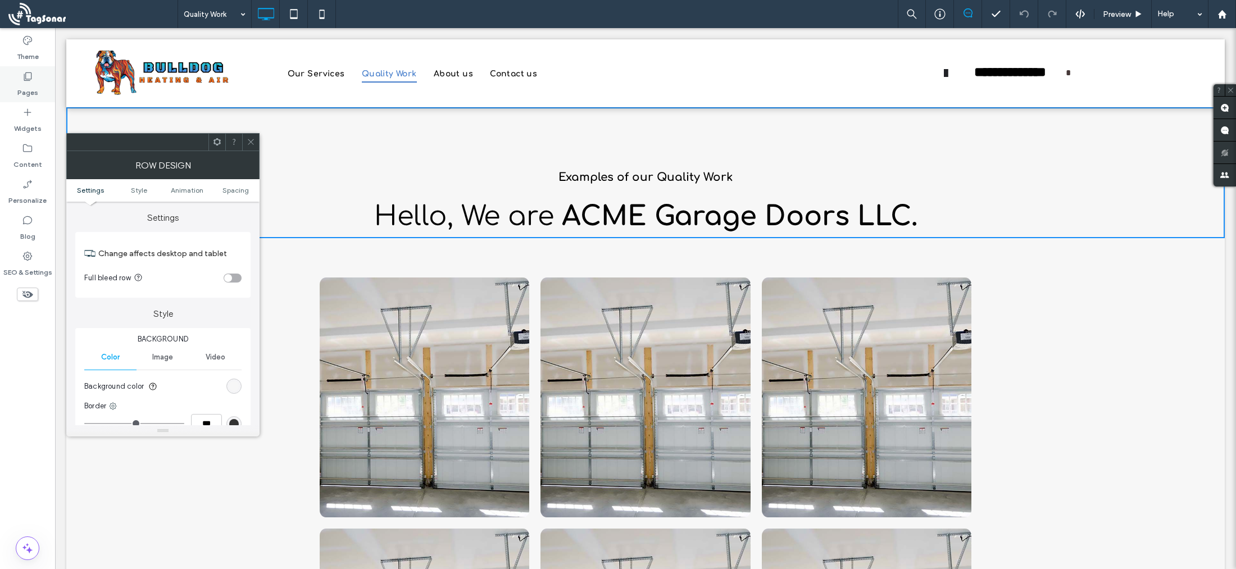
click at [23, 72] on icon at bounding box center [27, 76] width 11 height 11
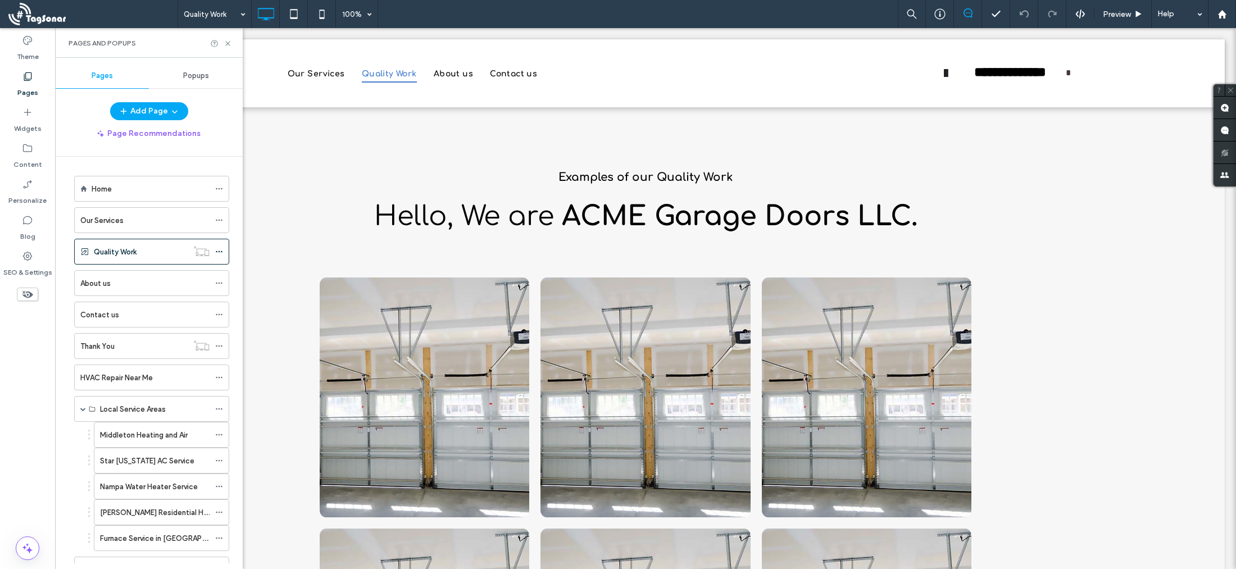
click at [116, 220] on label "Our Services" at bounding box center [101, 221] width 43 height 20
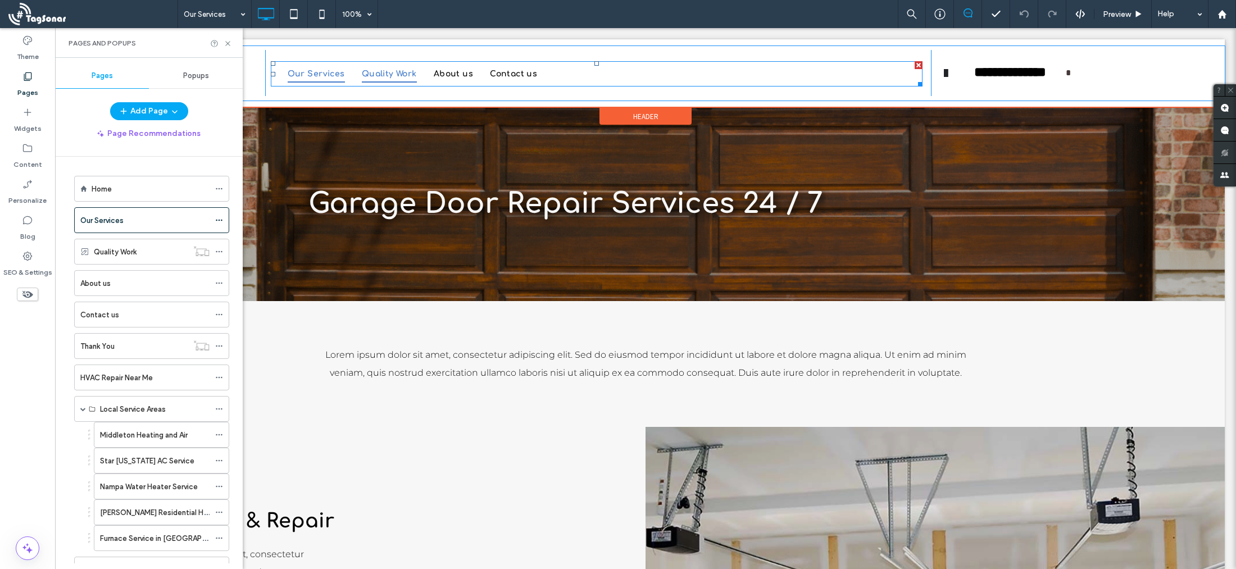
click at [391, 74] on span "Quality Work" at bounding box center [389, 73] width 55 height 17
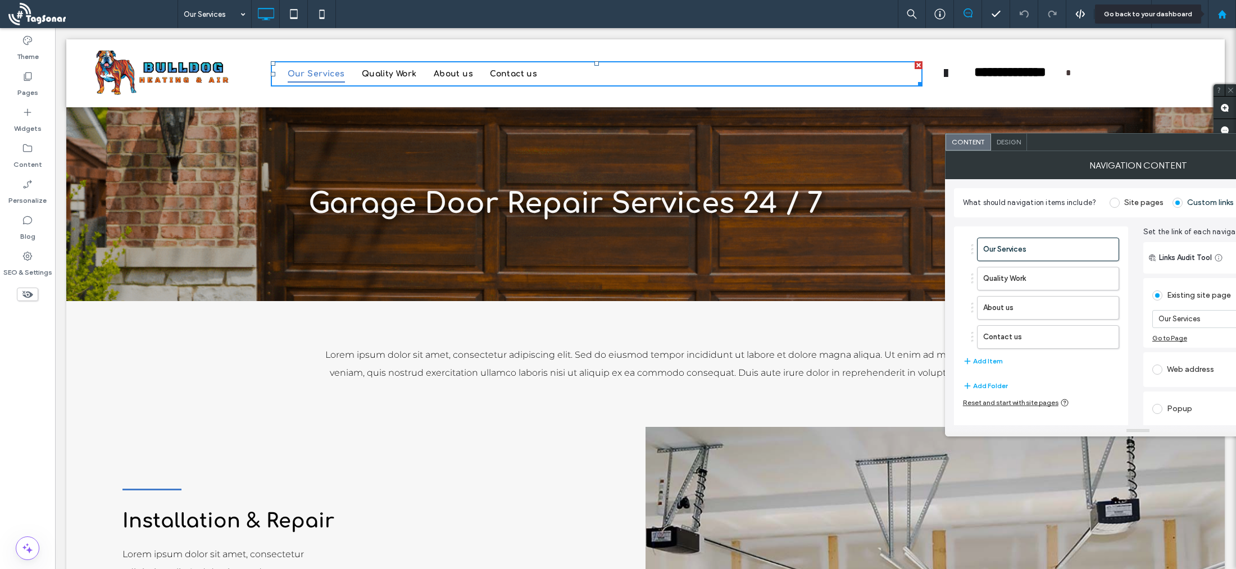
click at [1227, 15] on div at bounding box center [1221, 15] width 27 height 10
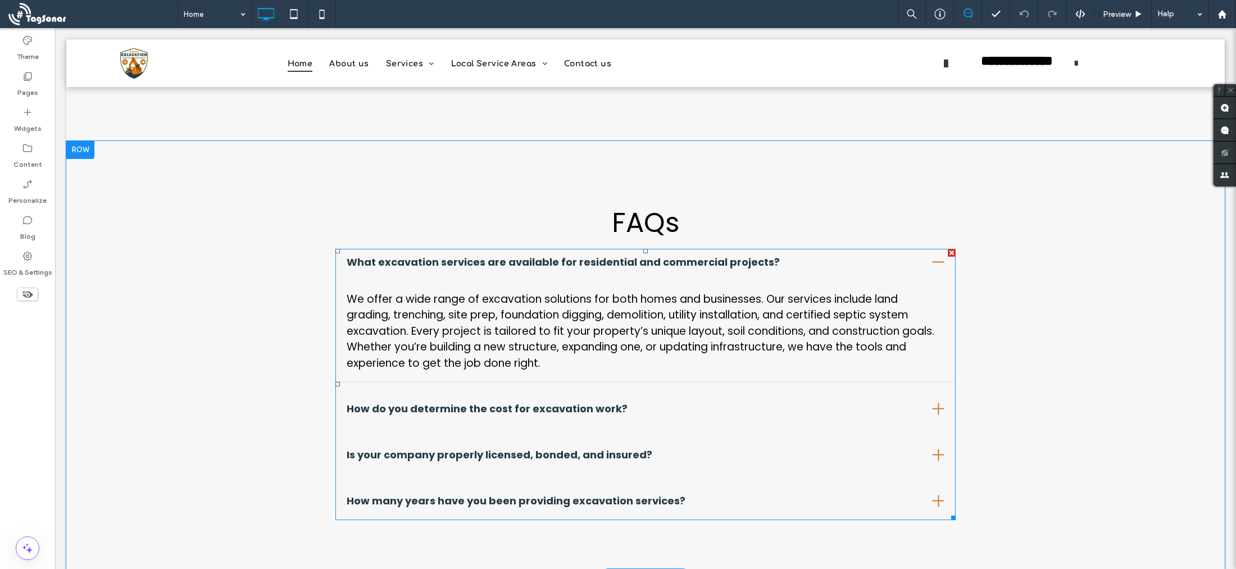
scroll to position [1365, 0]
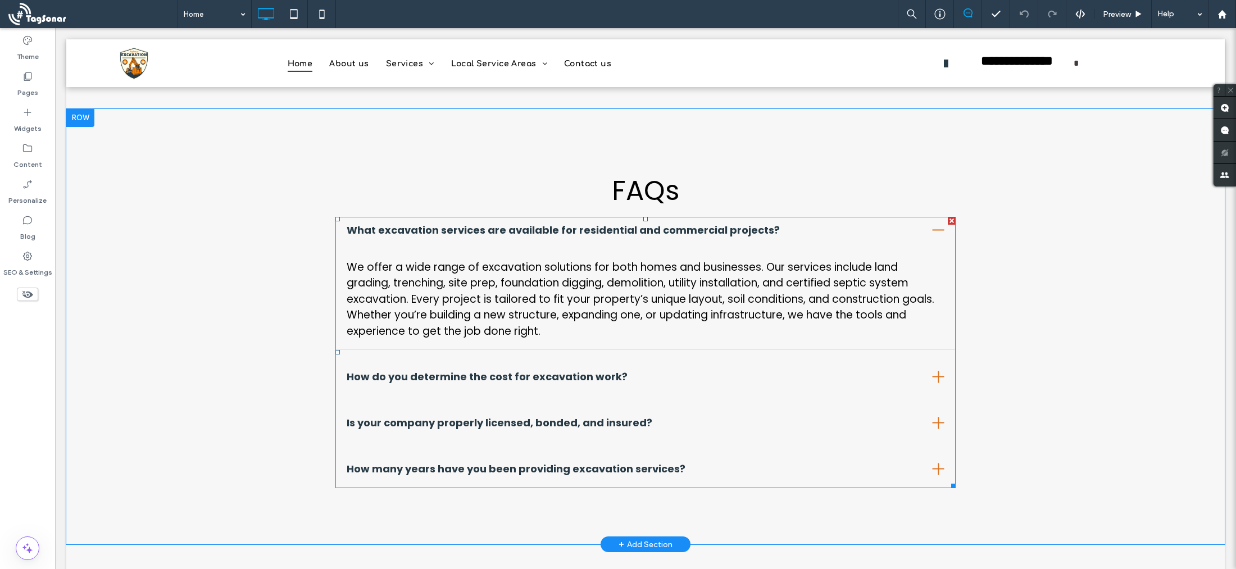
click at [487, 321] on span at bounding box center [644, 353] width 619 height 272
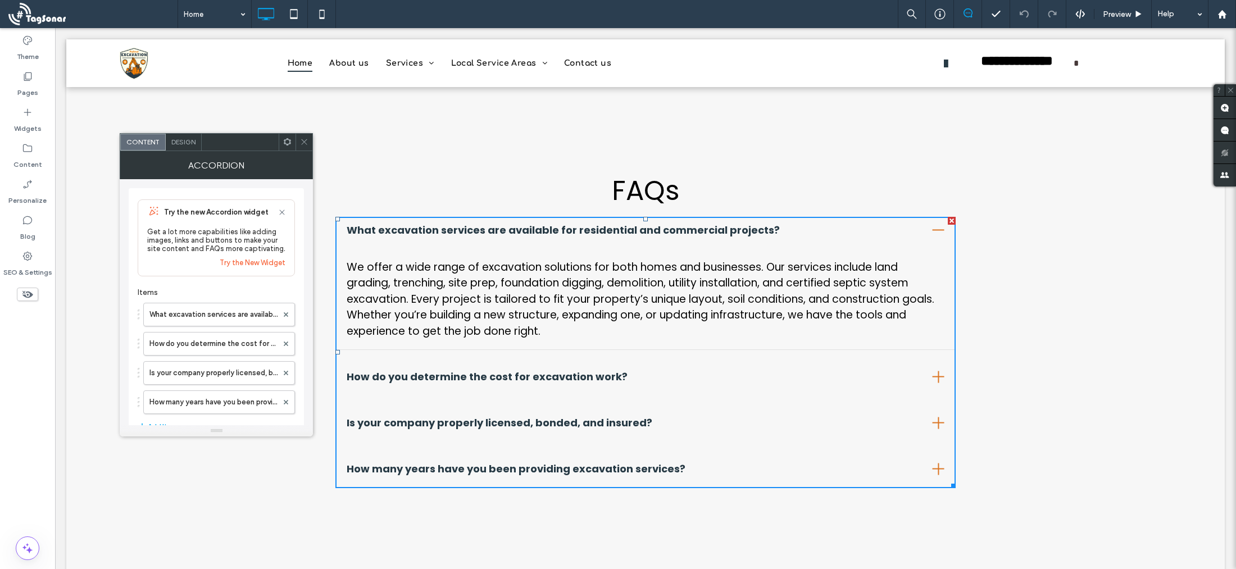
click at [942, 376] on div at bounding box center [938, 376] width 12 height 1
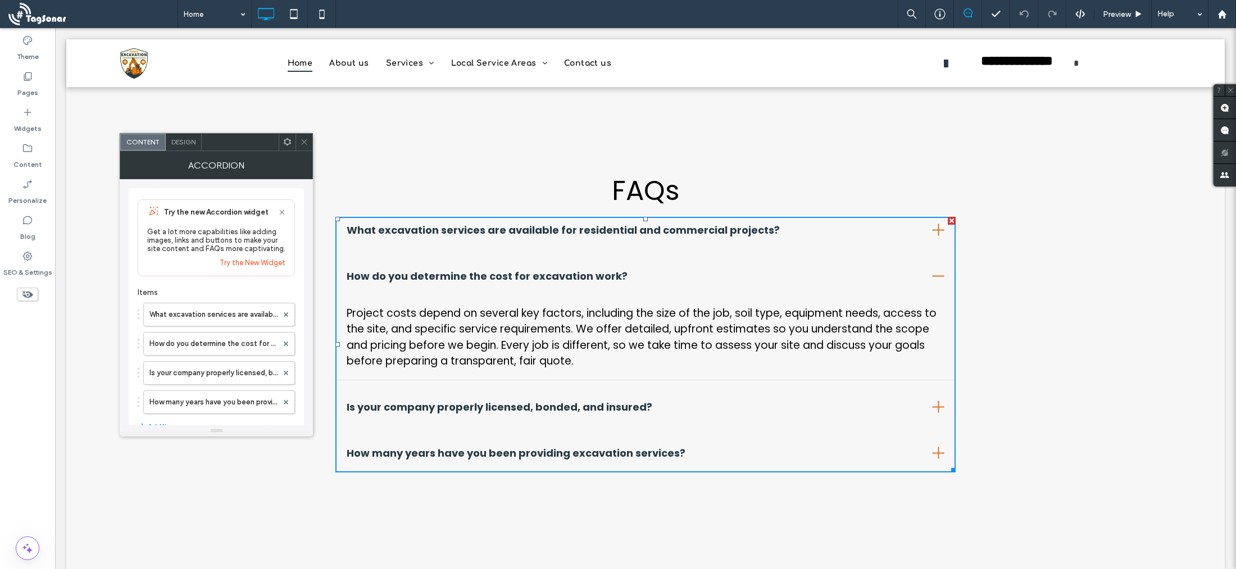
click at [945, 394] on div "Is your company properly licensed, bonded, and insured?" at bounding box center [644, 410] width 619 height 33
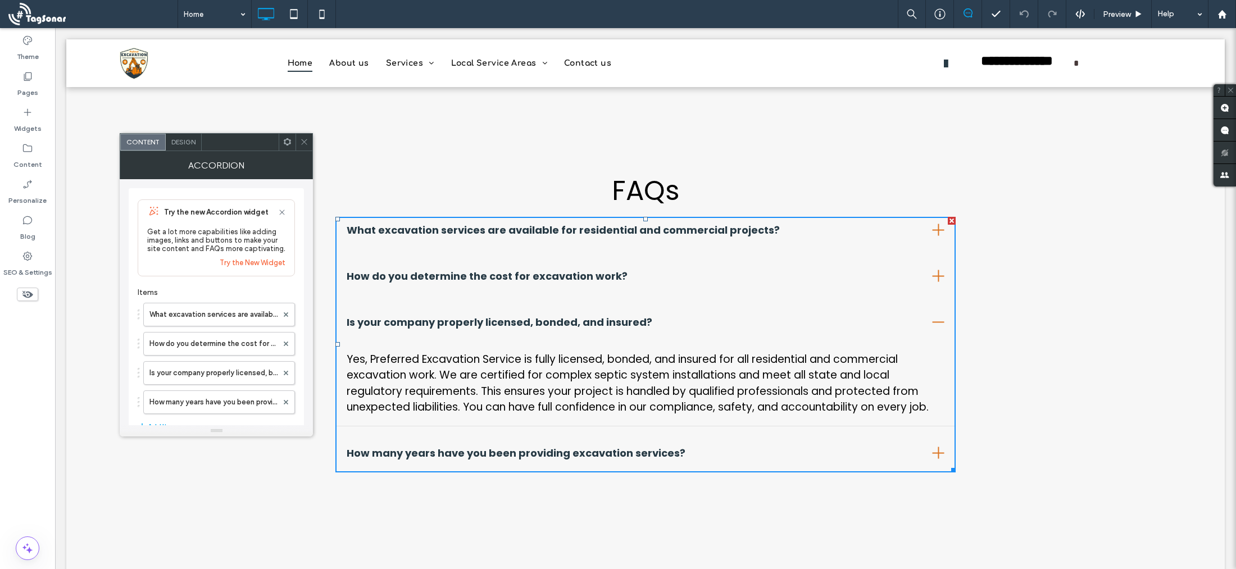
click at [940, 447] on div at bounding box center [938, 453] width 12 height 12
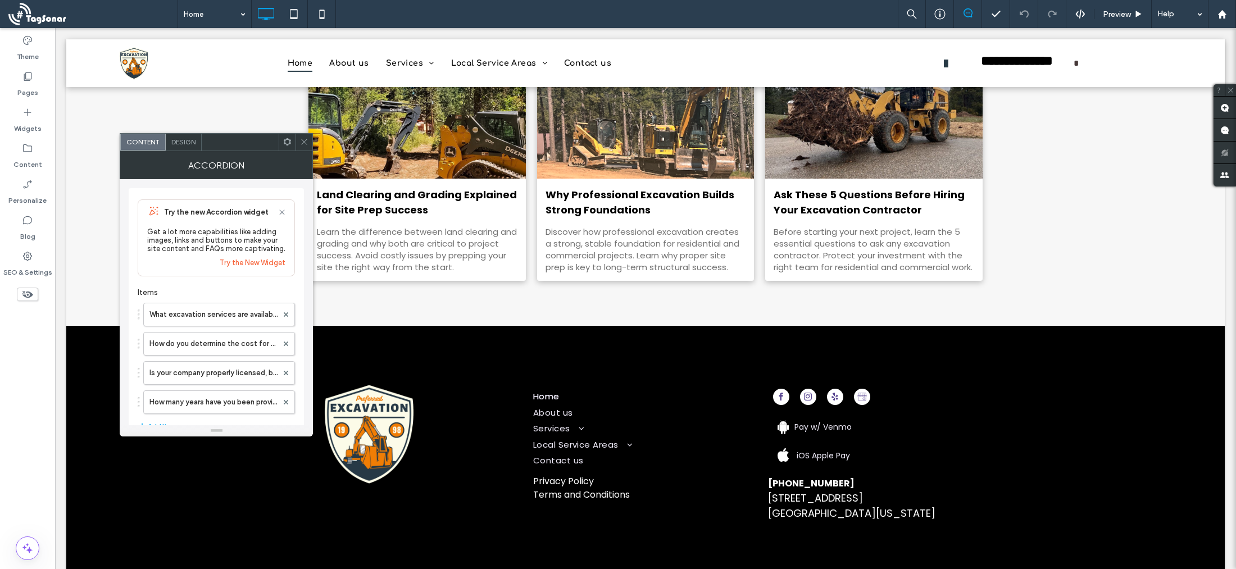
scroll to position [1974, 0]
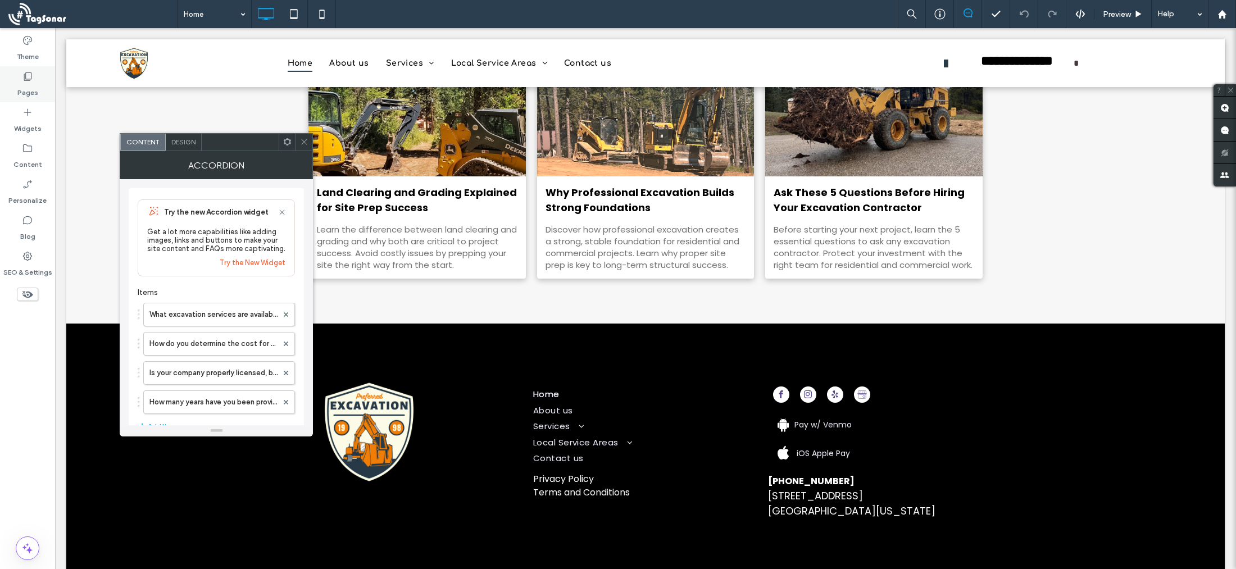
click at [29, 75] on icon at bounding box center [27, 76] width 11 height 11
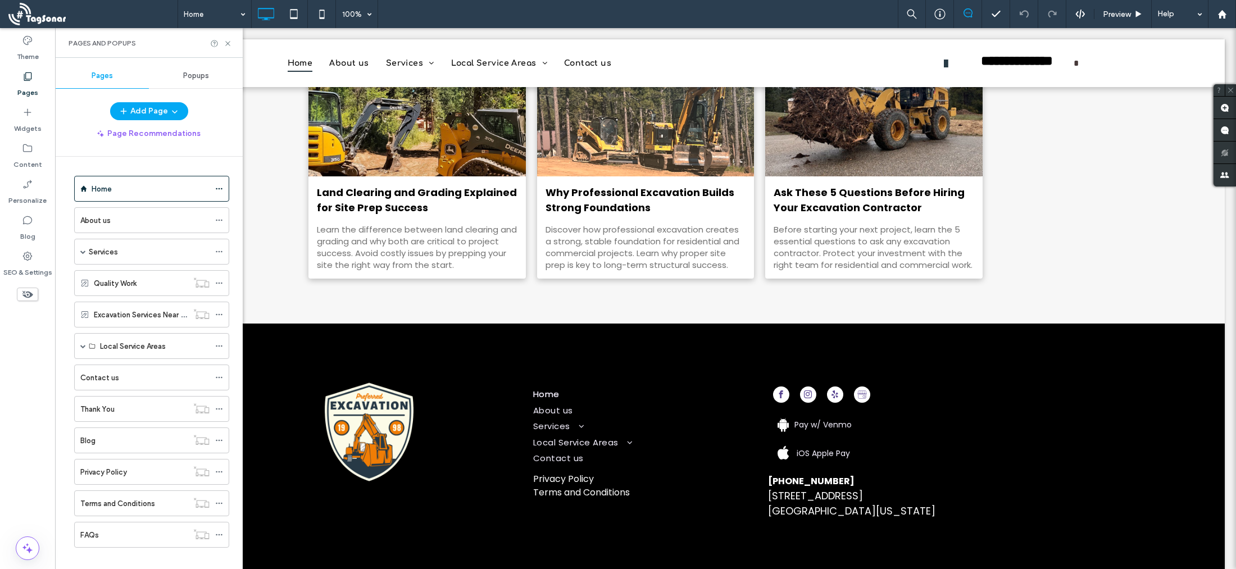
click at [156, 224] on div "About us" at bounding box center [144, 221] width 129 height 12
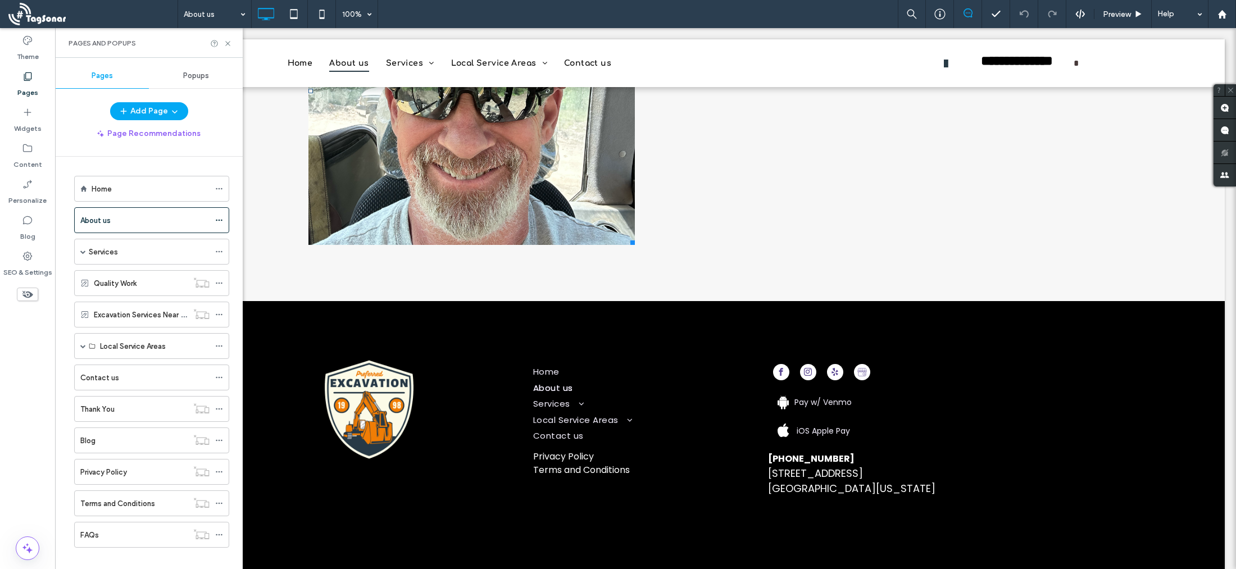
scroll to position [1250, 0]
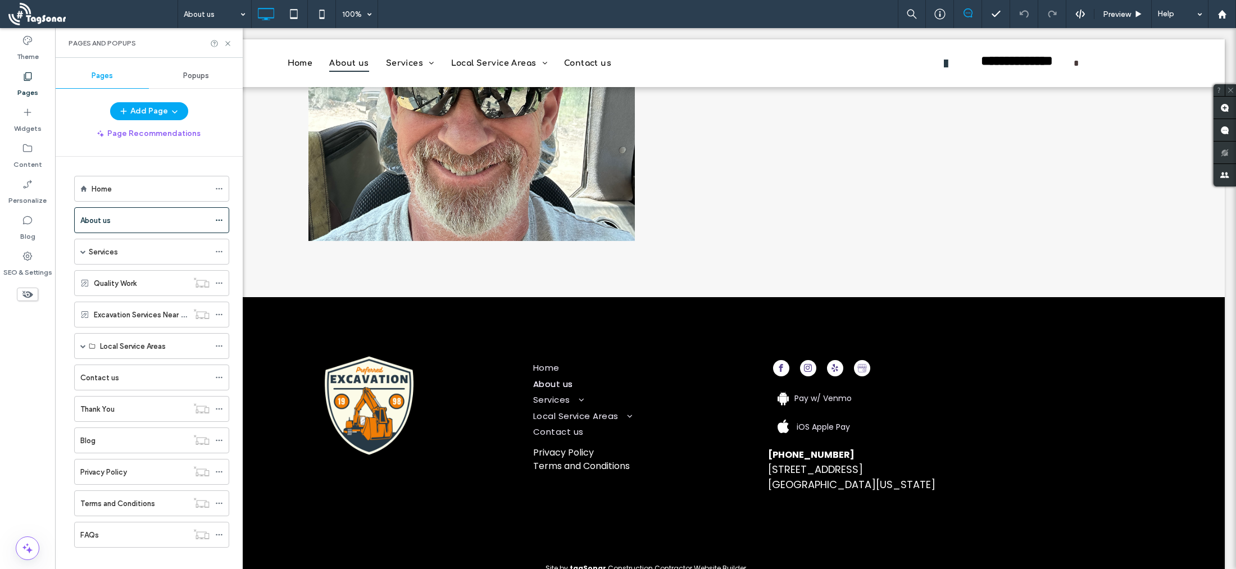
click at [131, 255] on div "Services" at bounding box center [149, 252] width 121 height 12
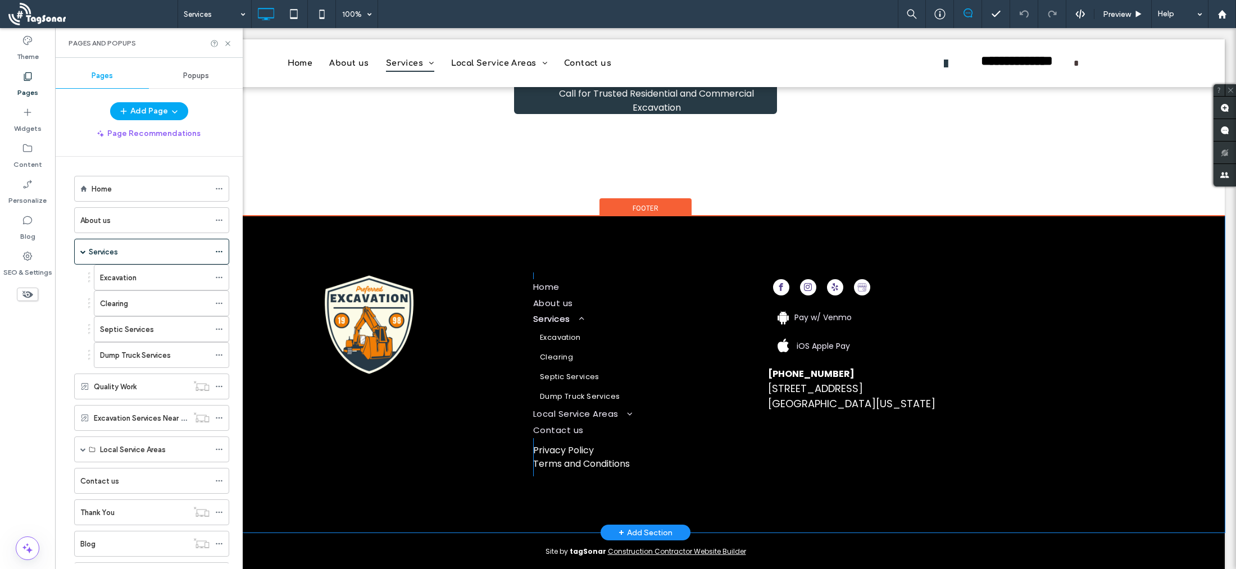
scroll to position [792, 0]
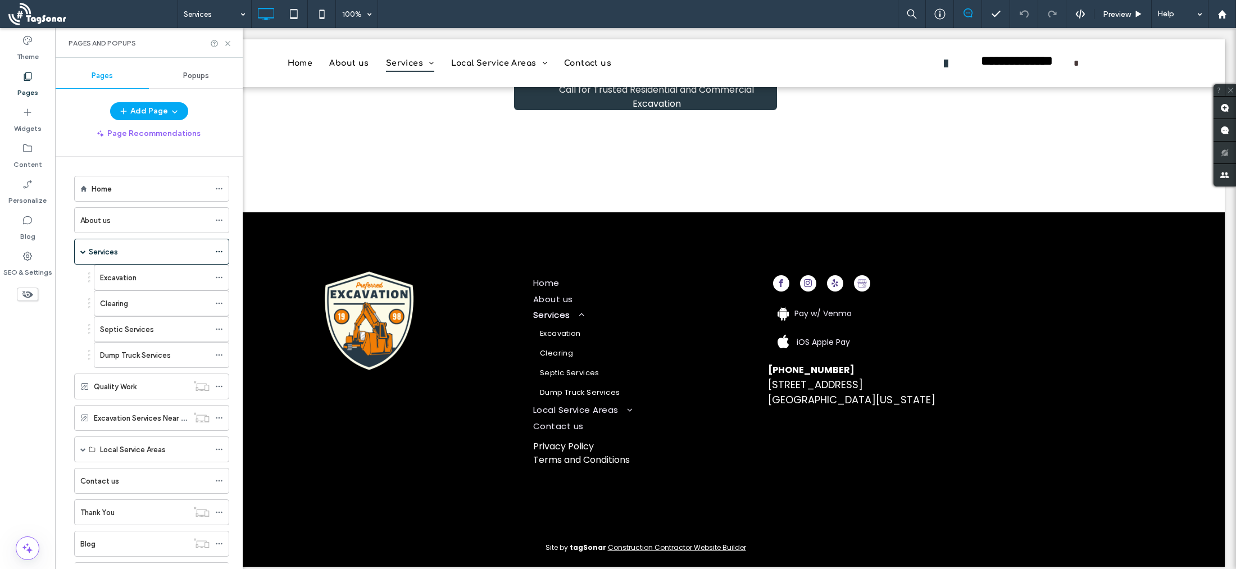
click at [121, 306] on label "Clearing" at bounding box center [114, 304] width 28 height 20
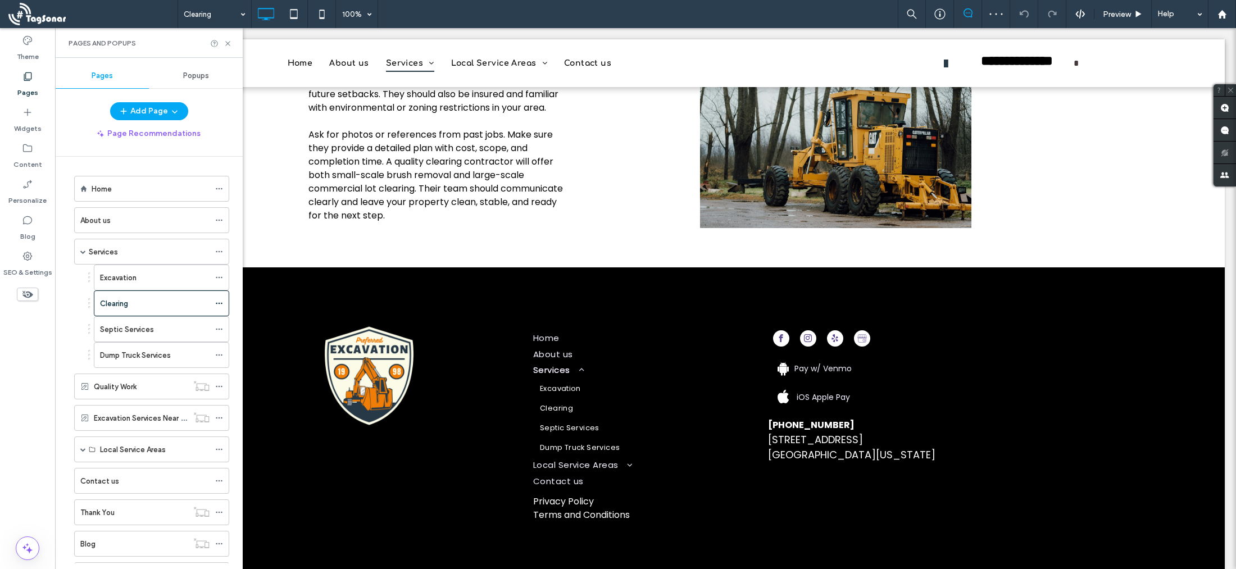
scroll to position [712, 0]
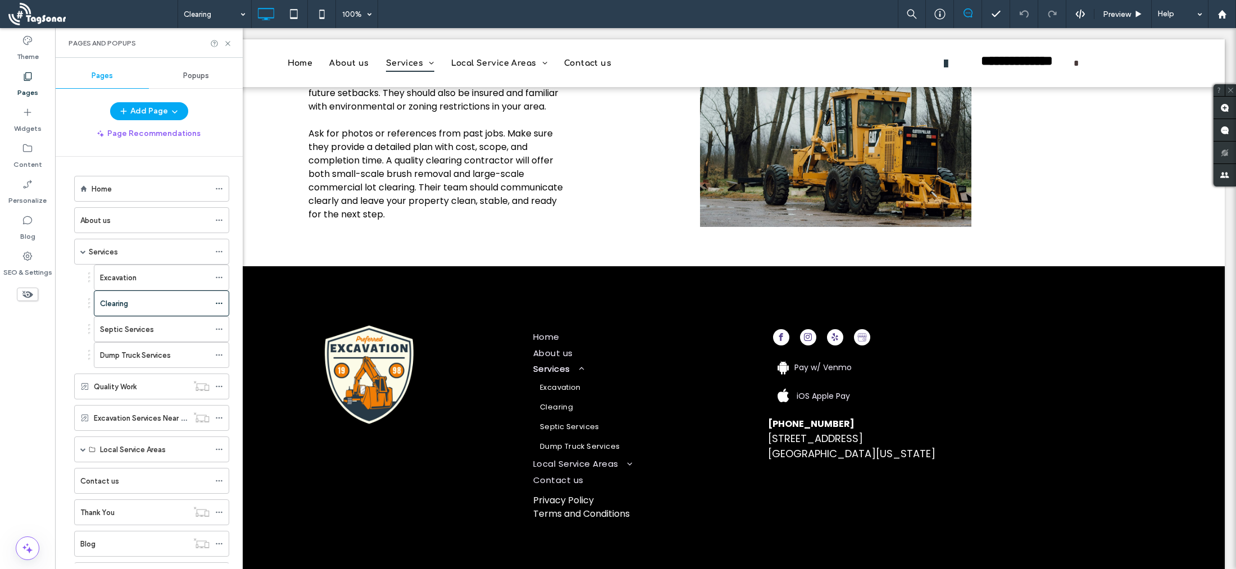
click at [140, 331] on label "Septic Services" at bounding box center [127, 330] width 54 height 20
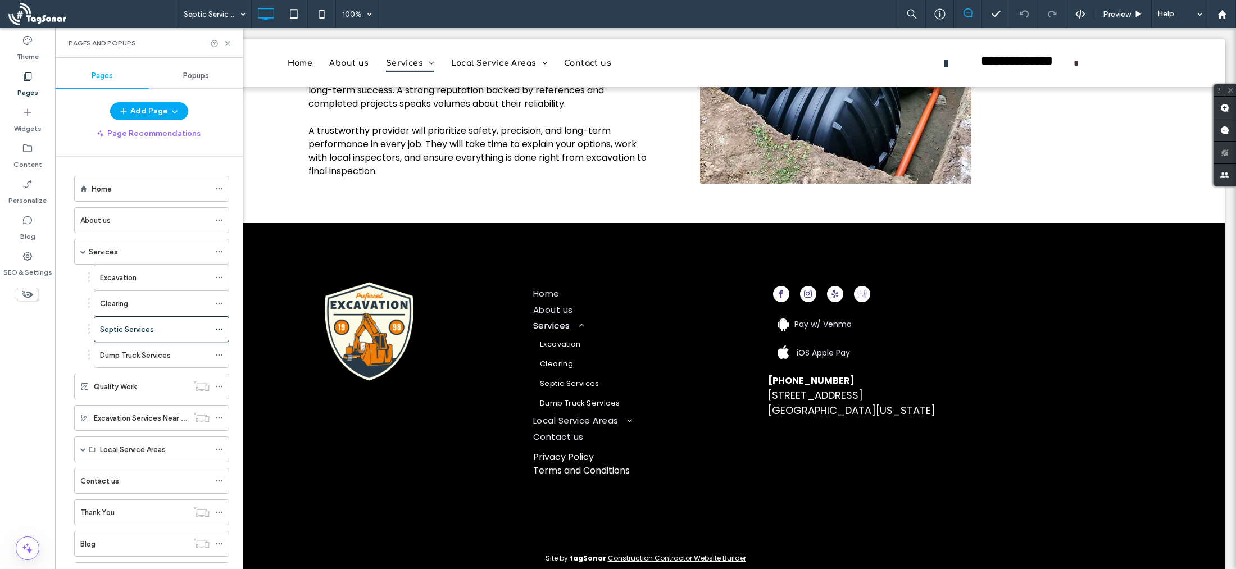
scroll to position [826, 0]
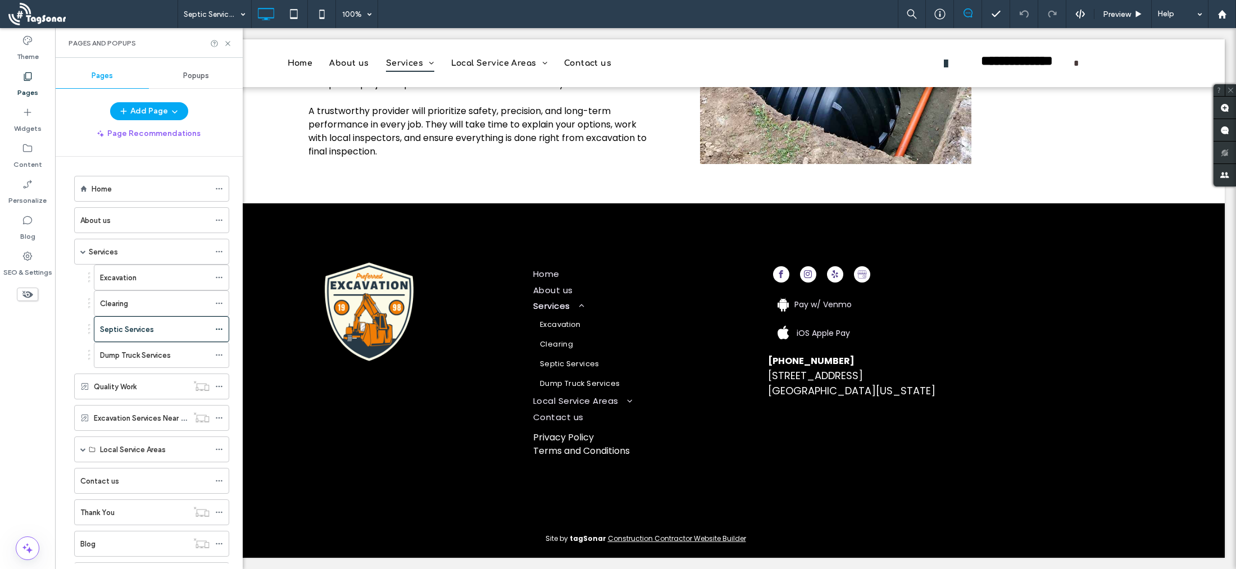
click at [129, 350] on label "Dump Truck Services" at bounding box center [135, 355] width 71 height 20
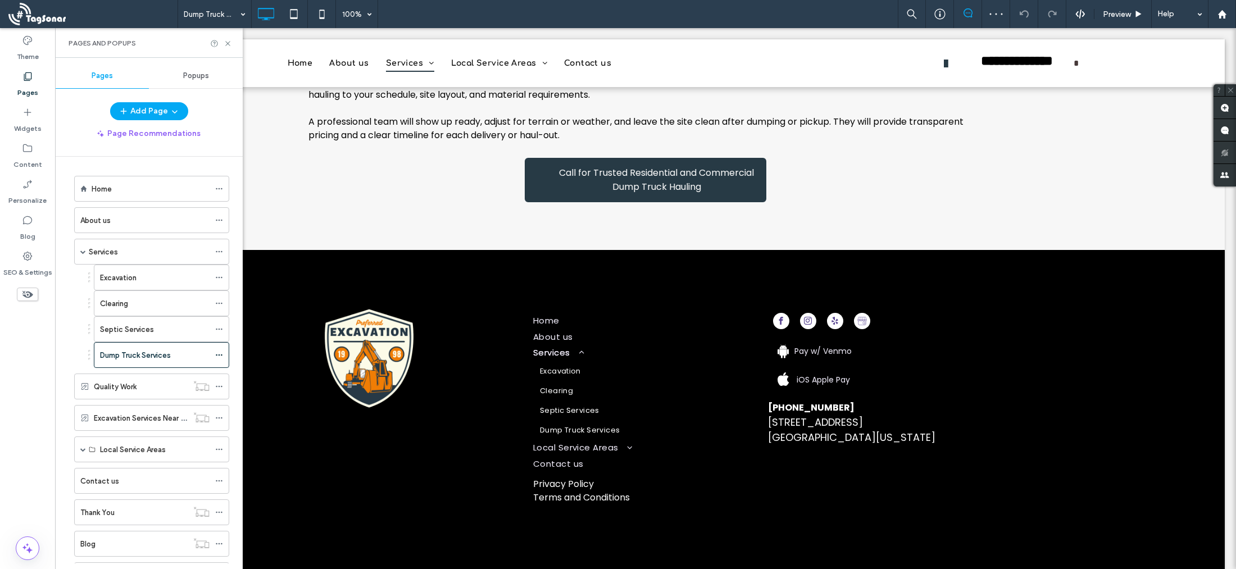
scroll to position [492, 0]
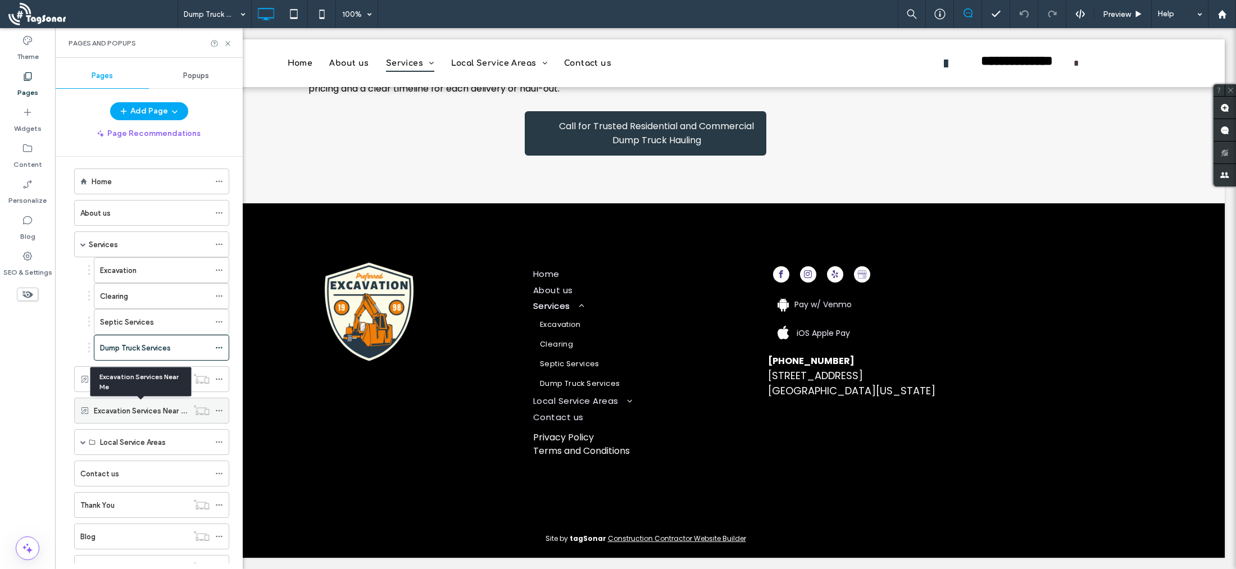
click at [126, 420] on div "Excavation Services Near Me" at bounding box center [141, 410] width 94 height 25
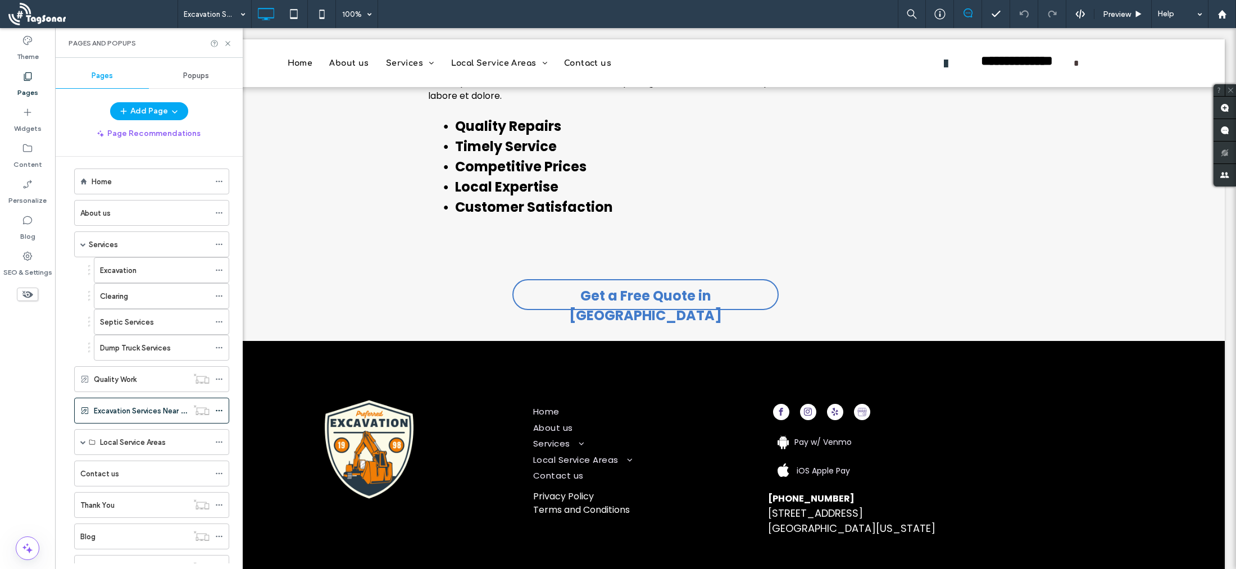
scroll to position [2016, 0]
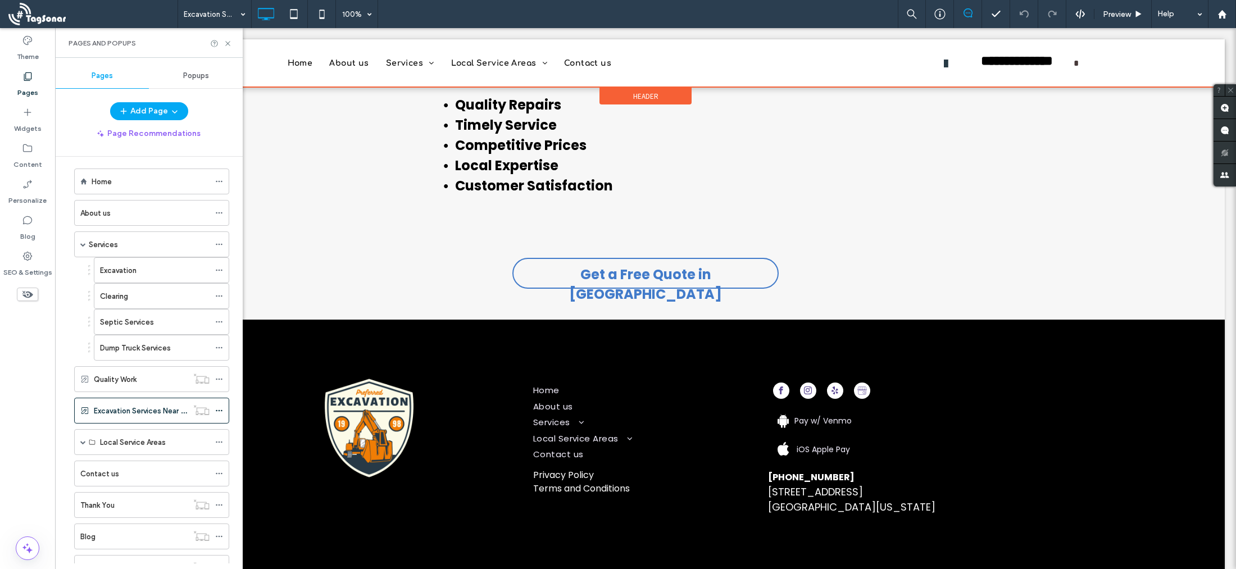
click at [544, 67] on div at bounding box center [645, 63] width 1158 height 48
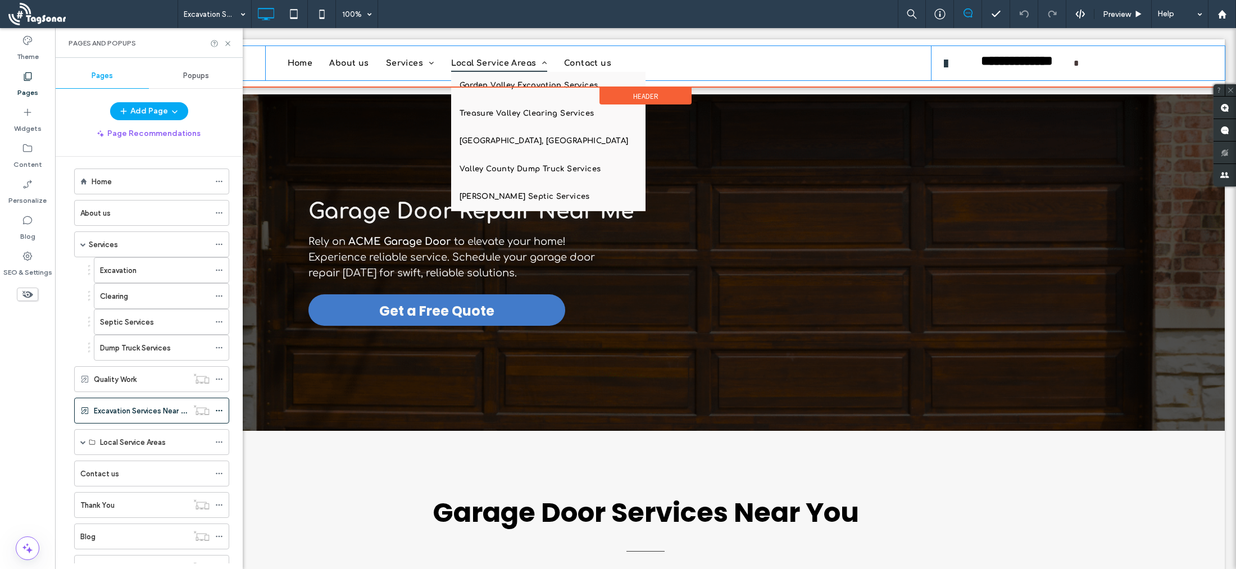
scroll to position [0, 0]
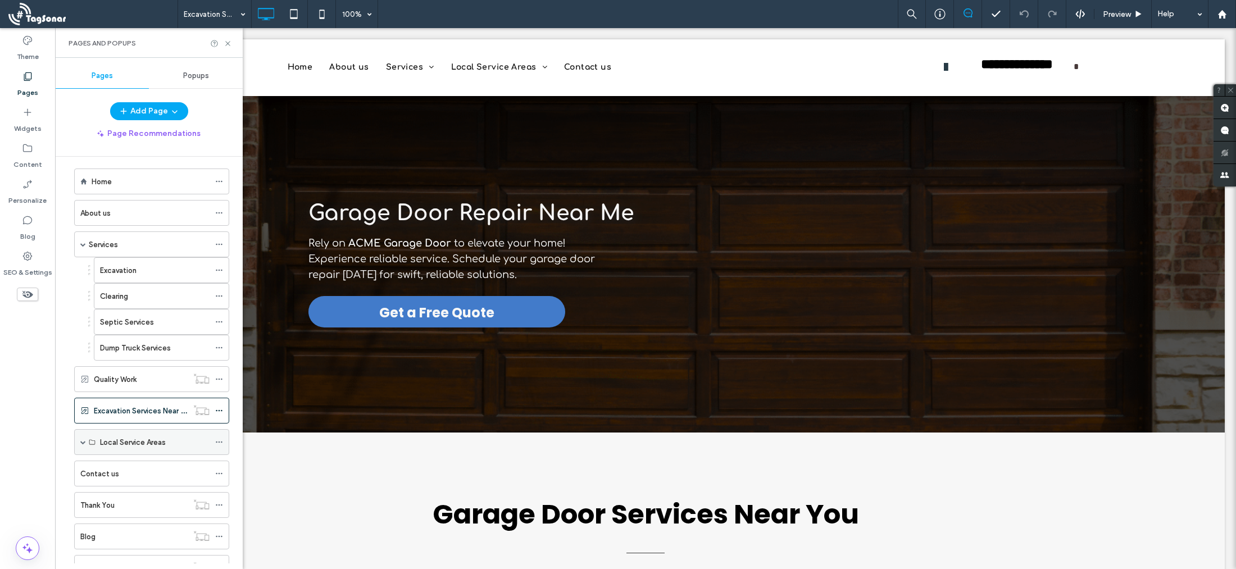
click at [119, 444] on label "Local Service Areas" at bounding box center [133, 442] width 66 height 20
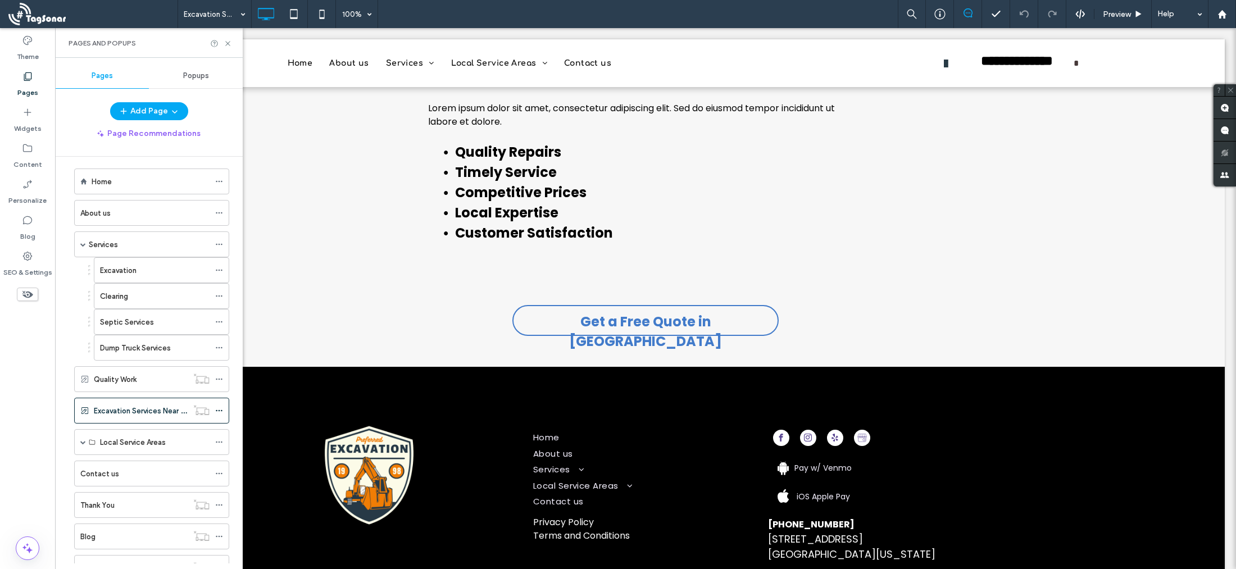
scroll to position [2066, 0]
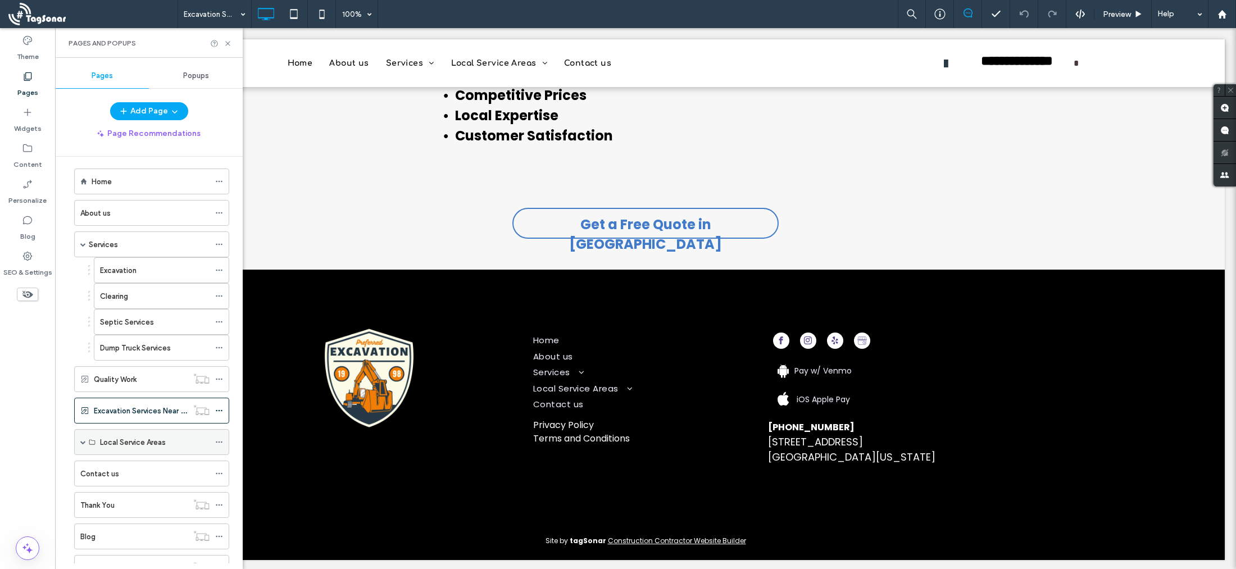
click at [216, 444] on icon at bounding box center [219, 442] width 8 height 8
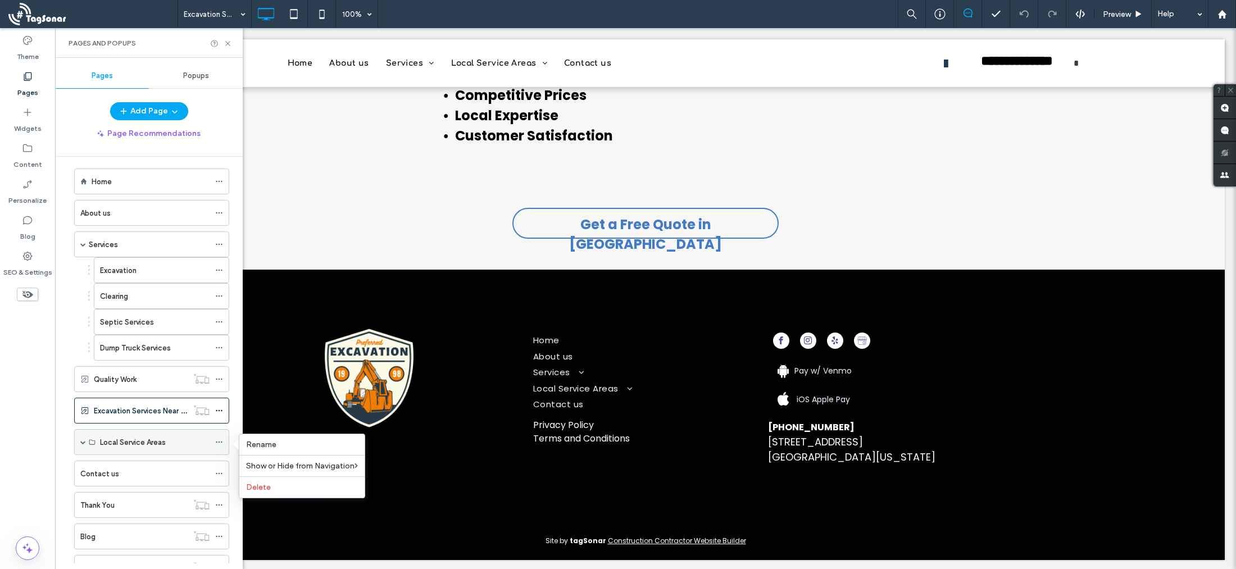
click at [141, 446] on label "Local Service Areas" at bounding box center [133, 442] width 66 height 20
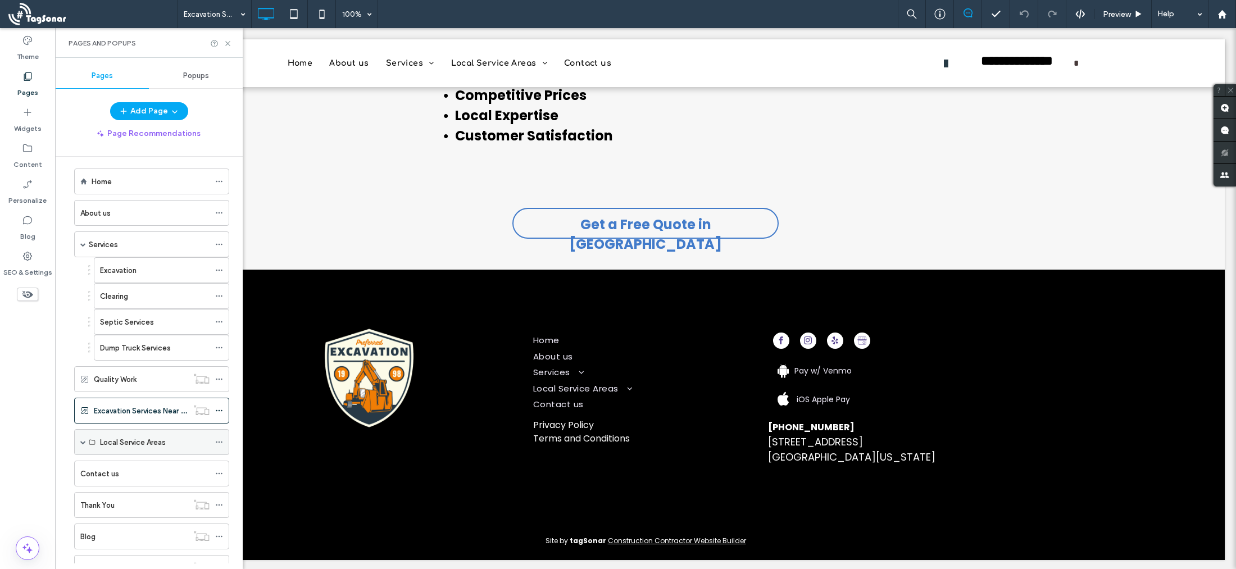
click at [82, 439] on span at bounding box center [83, 442] width 6 height 6
click at [143, 470] on label "Garden Valley Excavation Services" at bounding box center [158, 468] width 116 height 20
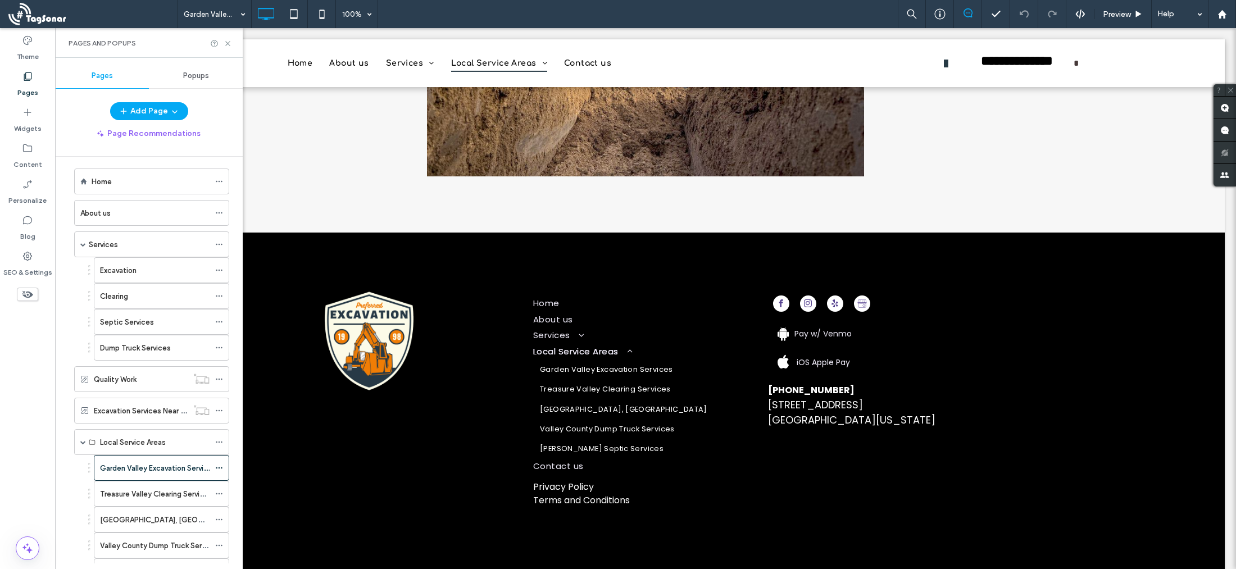
scroll to position [2684, 0]
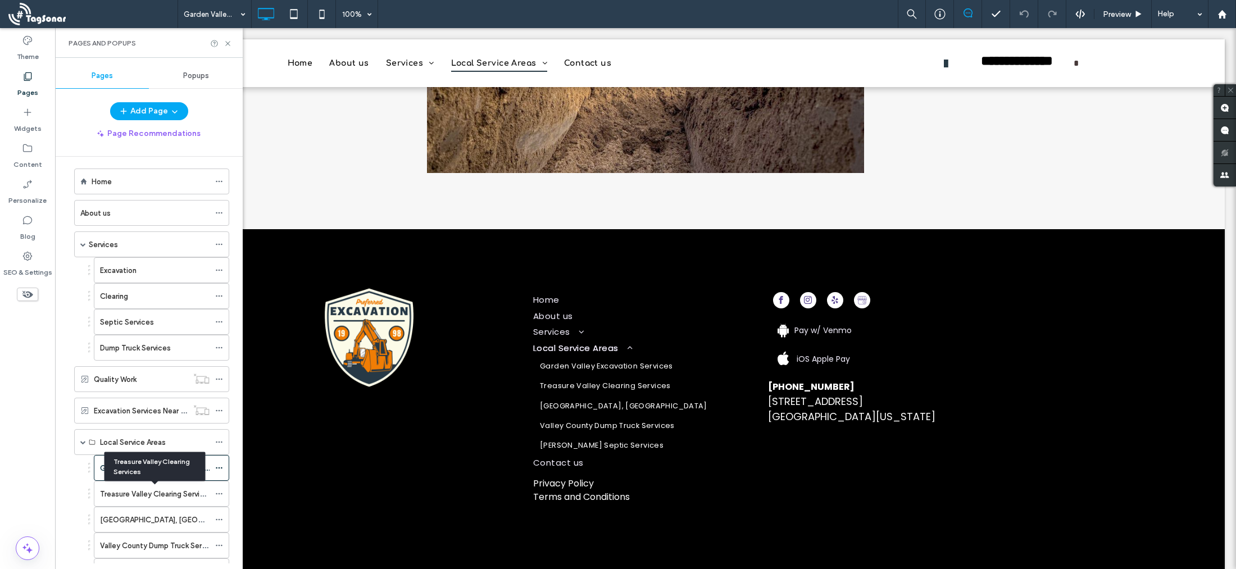
click at [124, 495] on label "Treasure Valley Clearing Services" at bounding box center [156, 494] width 112 height 20
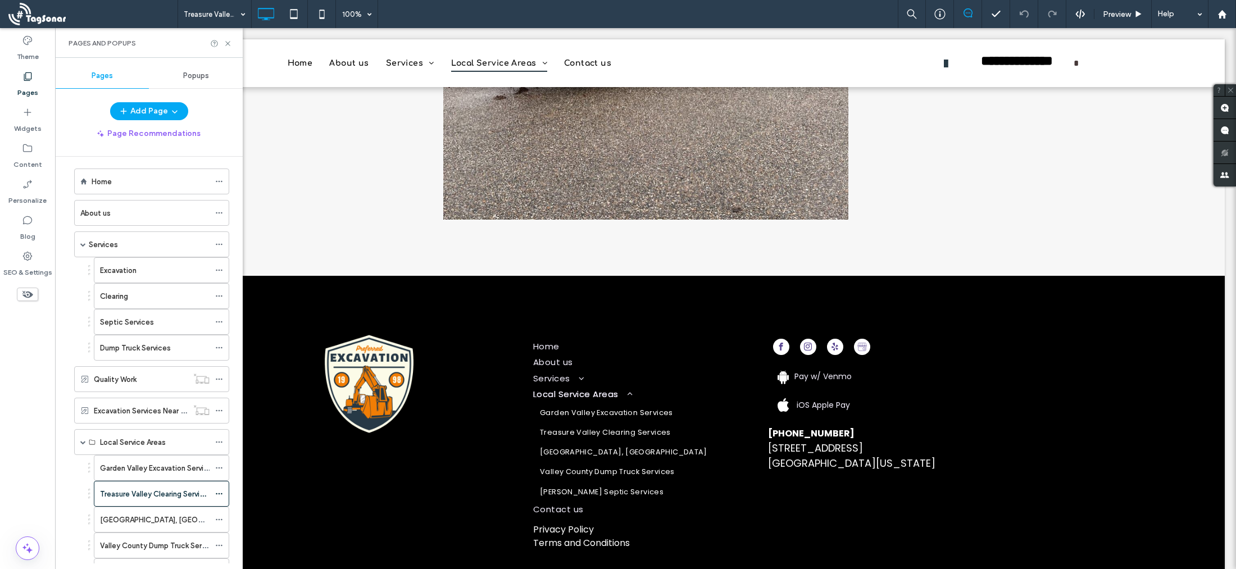
scroll to position [2260, 0]
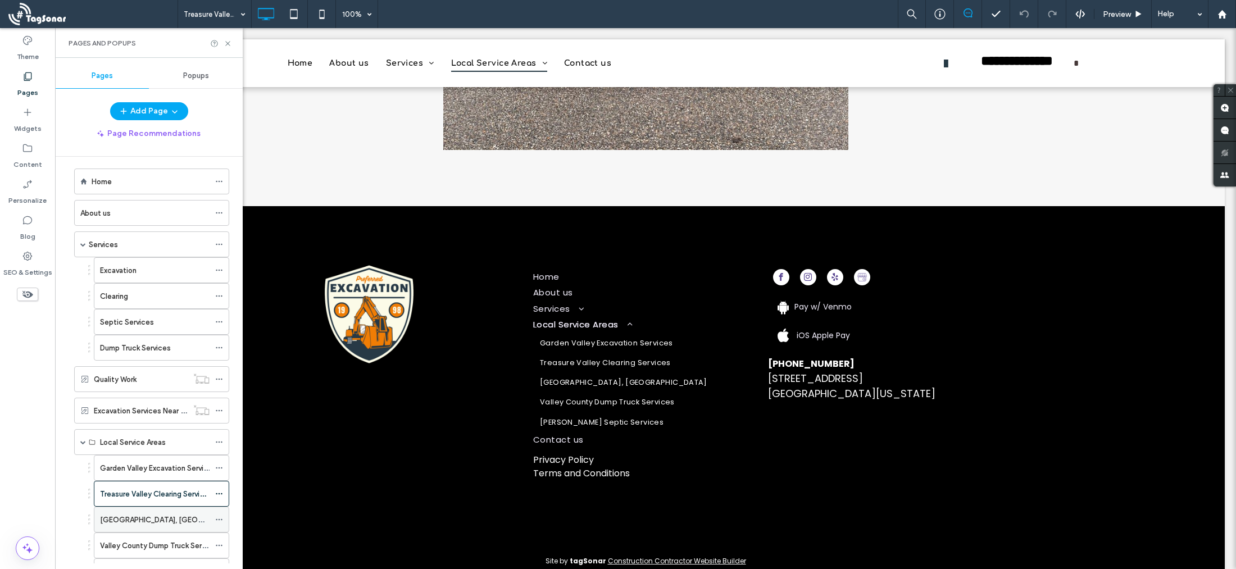
click at [122, 516] on label "[GEOGRAPHIC_DATA], [GEOGRAPHIC_DATA]" at bounding box center [177, 520] width 154 height 20
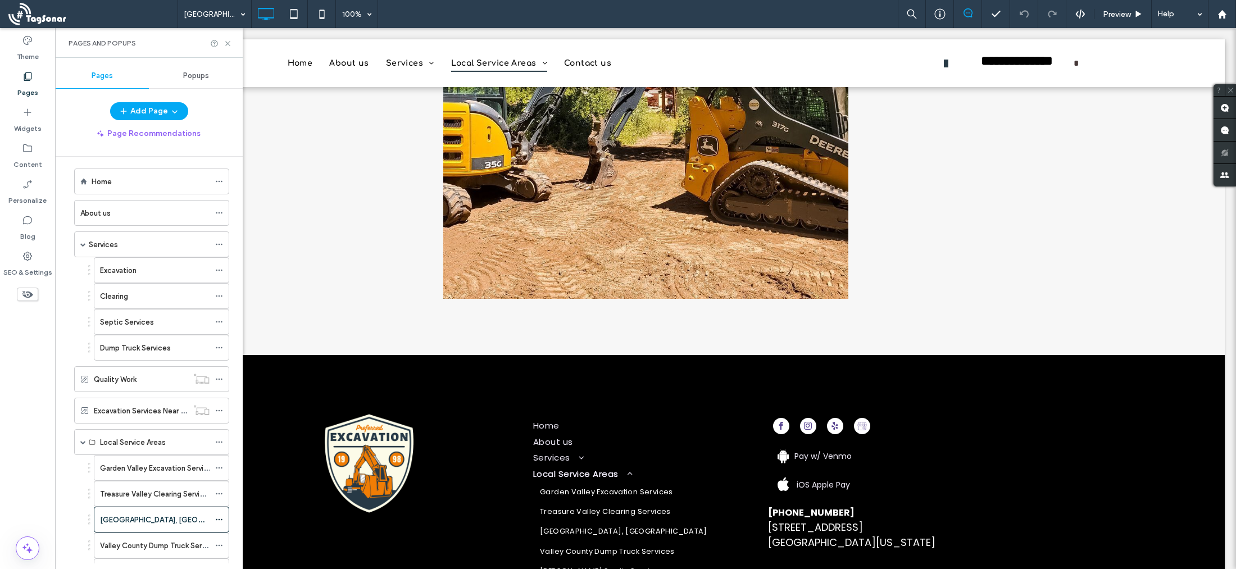
scroll to position [2651, 0]
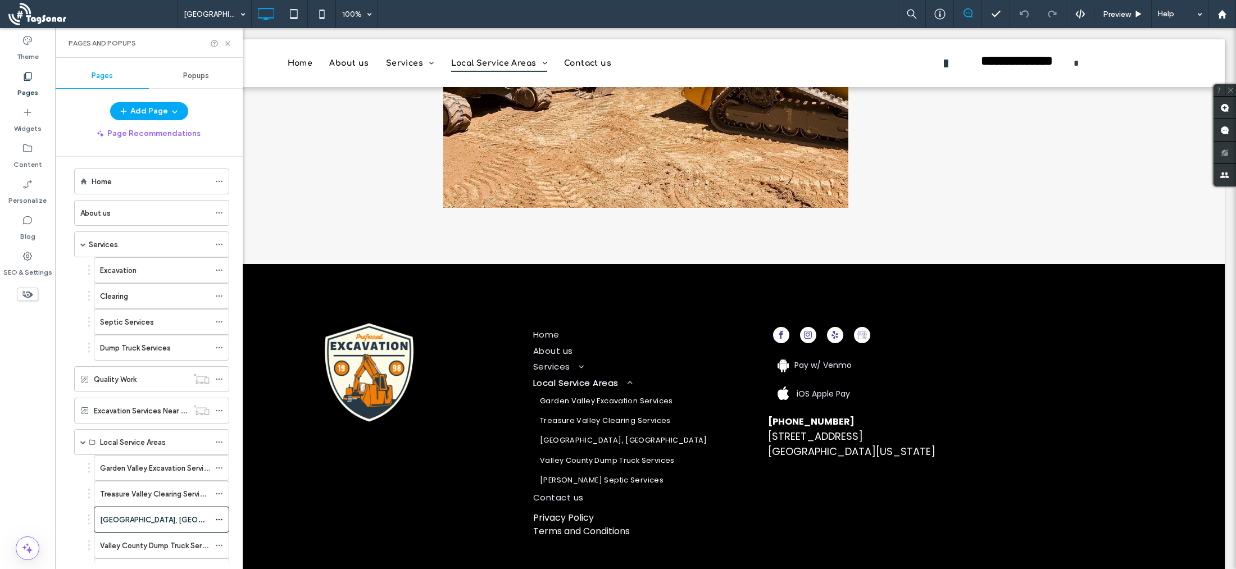
click at [144, 545] on label "Valley County Dump Truck Services" at bounding box center [160, 546] width 120 height 20
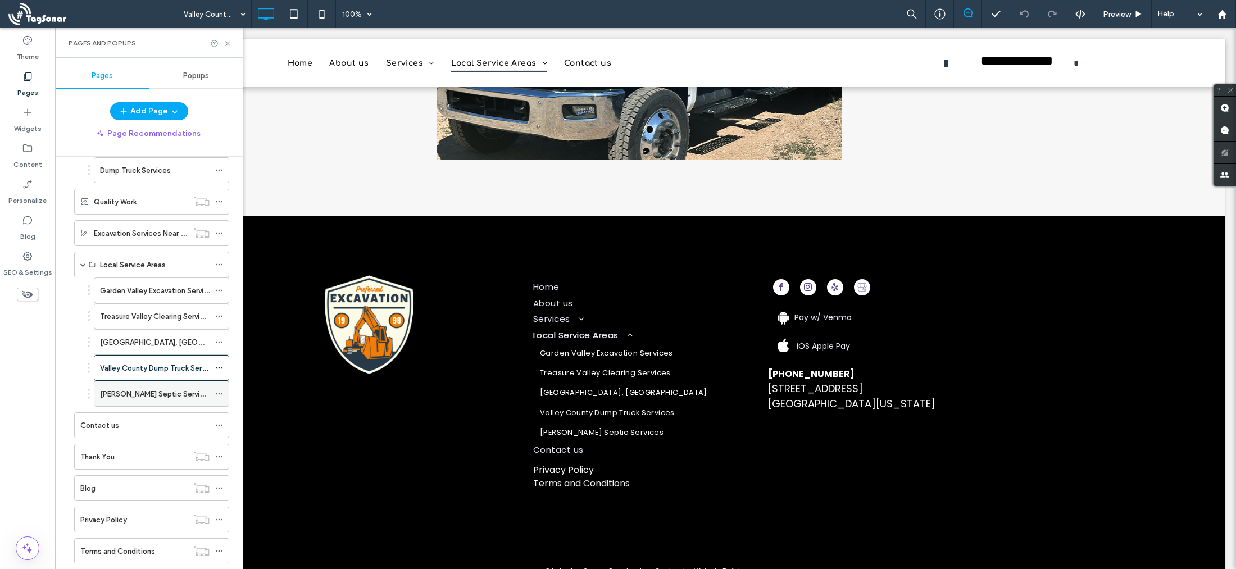
scroll to position [186, 0]
click at [141, 398] on label "[PERSON_NAME] Septic Services" at bounding box center [156, 393] width 112 height 20
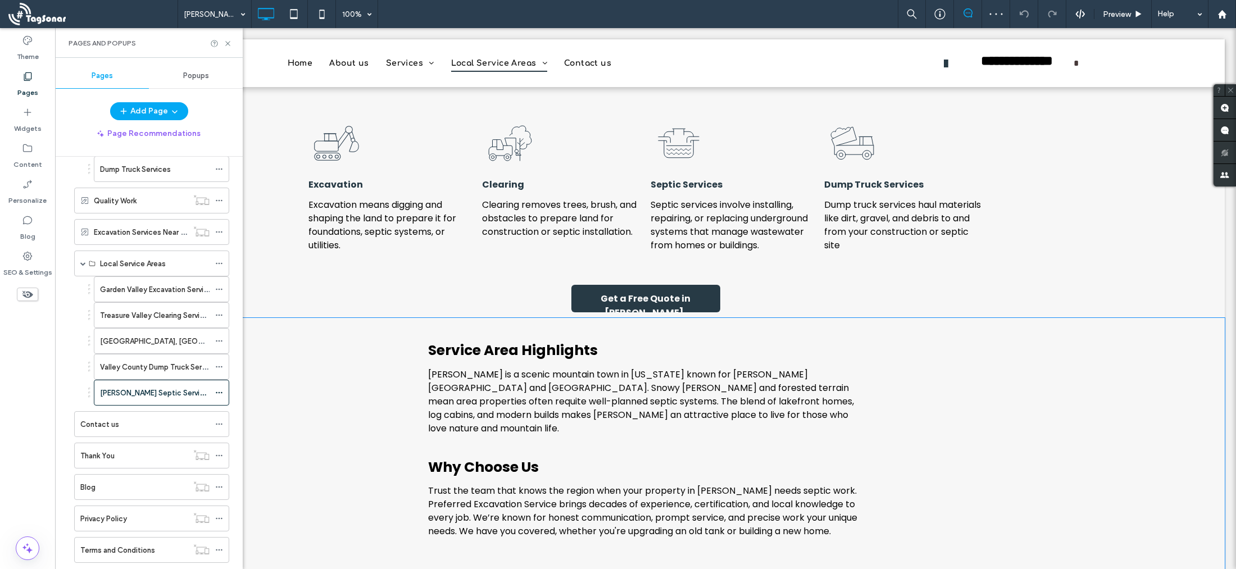
scroll to position [1165, 0]
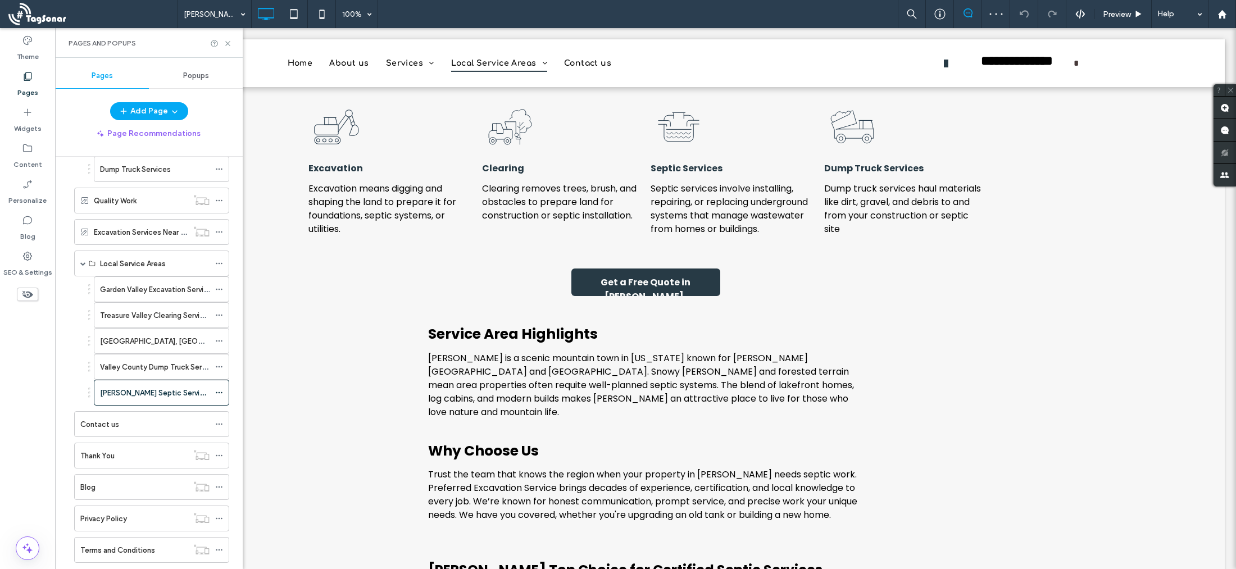
click at [130, 425] on div "Contact us" at bounding box center [144, 424] width 129 height 12
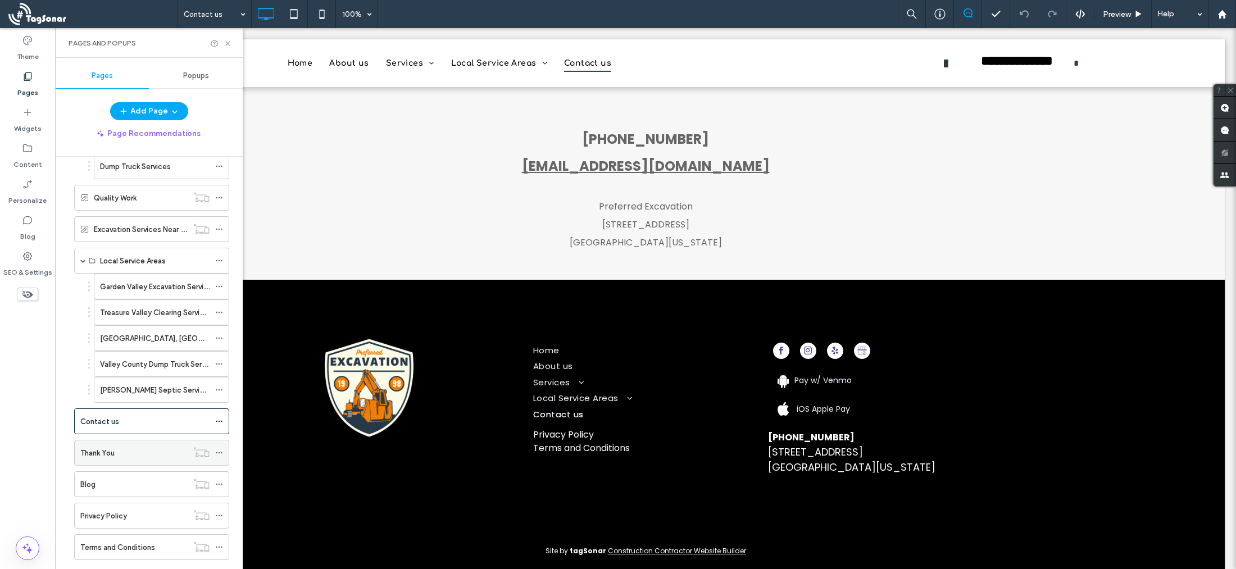
scroll to position [189, 0]
click at [115, 455] on label "Thank You" at bounding box center [97, 453] width 34 height 20
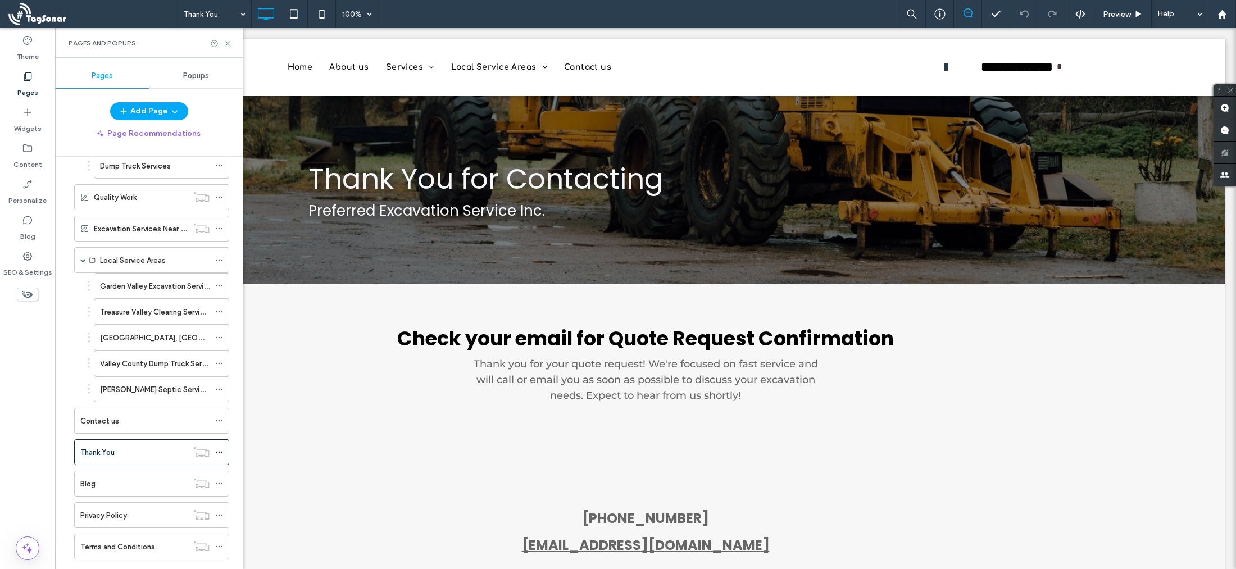
scroll to position [0, 0]
click at [128, 483] on div "Blog" at bounding box center [133, 484] width 107 height 12
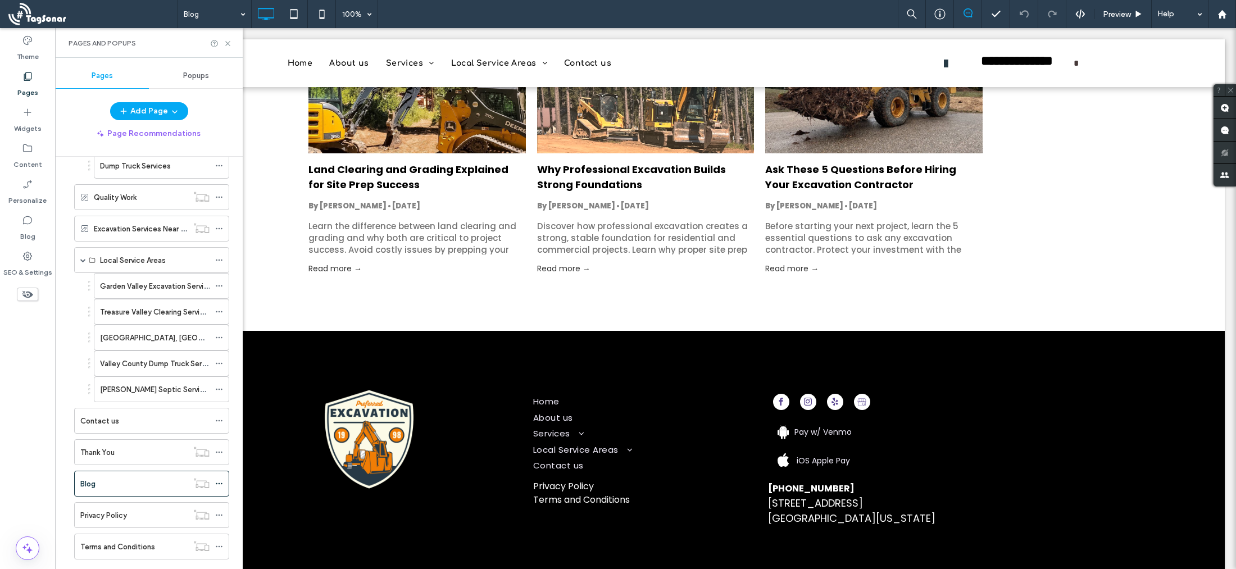
scroll to position [245, 0]
